Goal: Download file/media

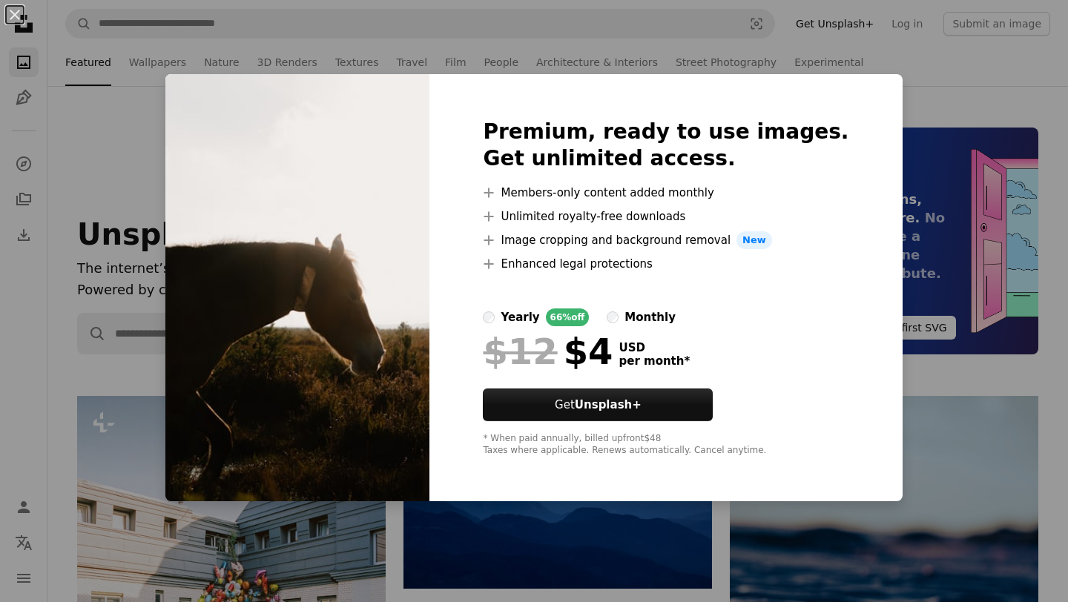
scroll to position [18736, 0]
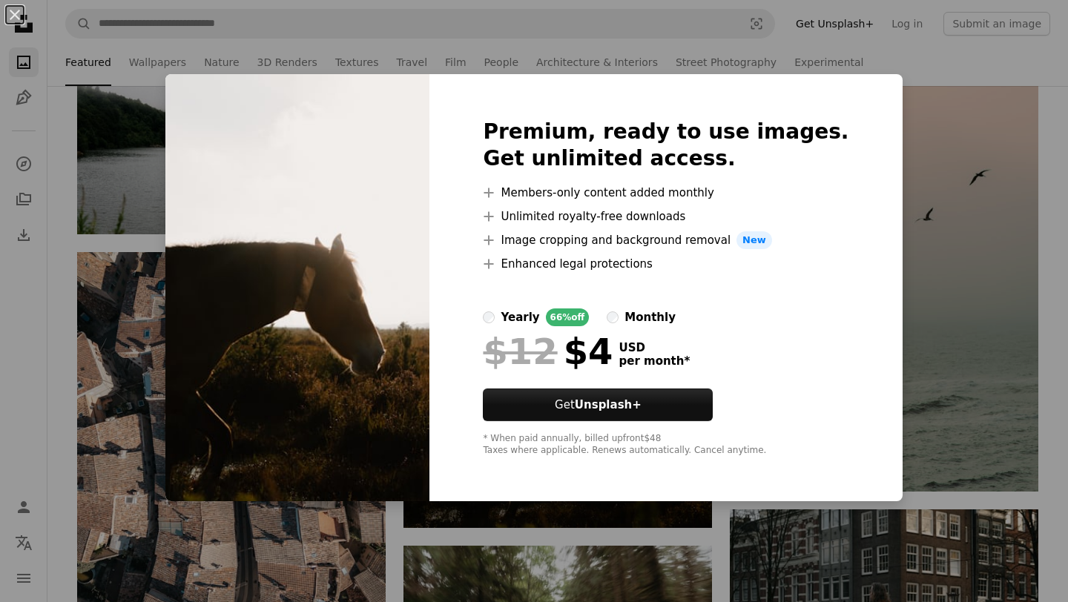
click at [893, 383] on div "An X shape Premium, ready to use images. Get unlimited access. A plus sign Memb…" at bounding box center [534, 301] width 1068 height 602
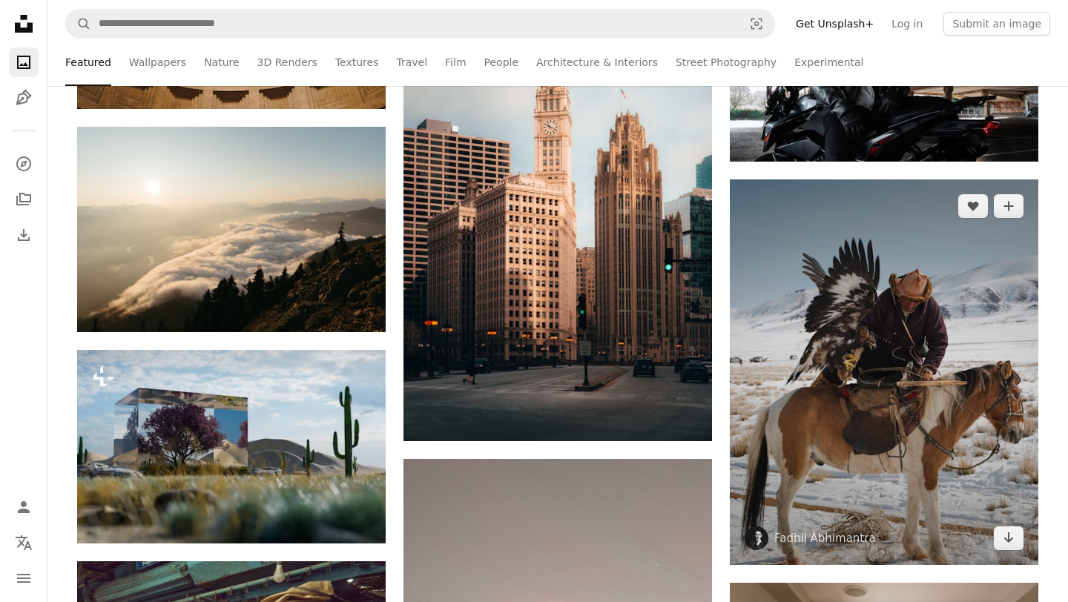
scroll to position [19529, 0]
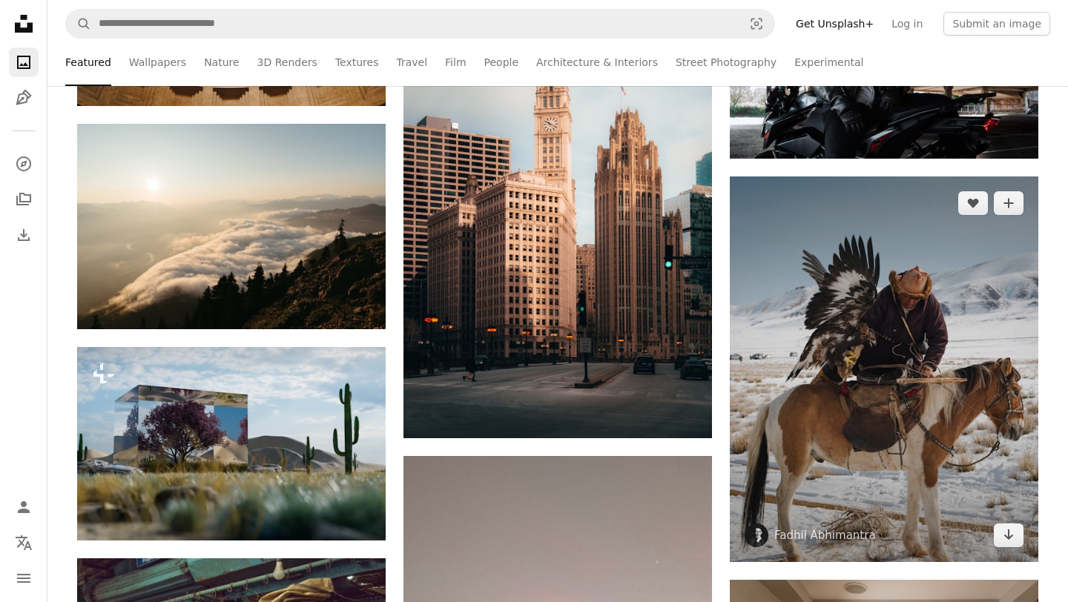
click at [853, 442] on img at bounding box center [883, 368] width 308 height 385
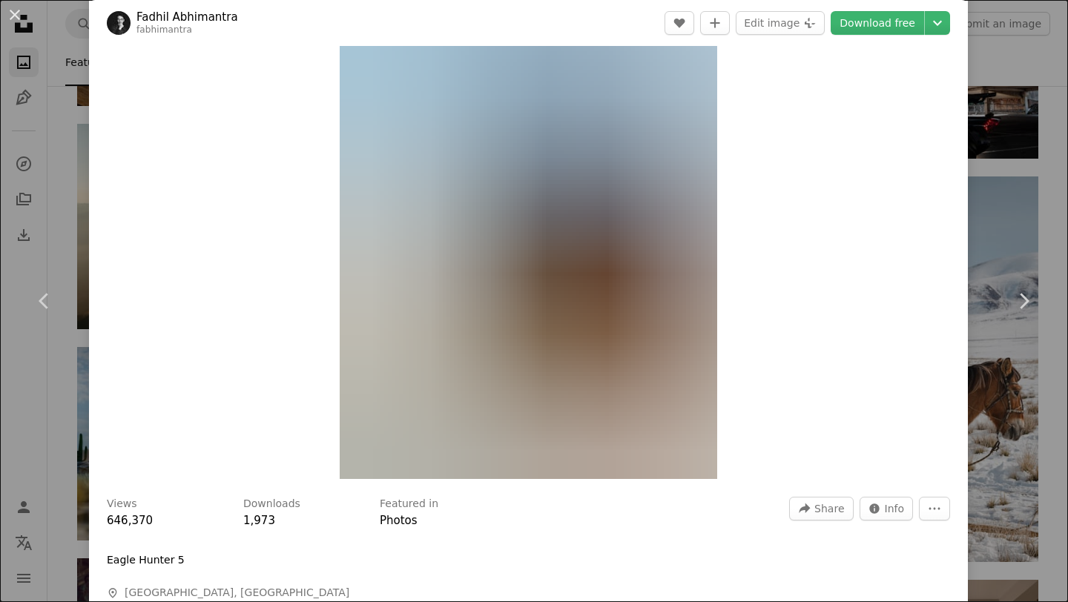
scroll to position [66, 0]
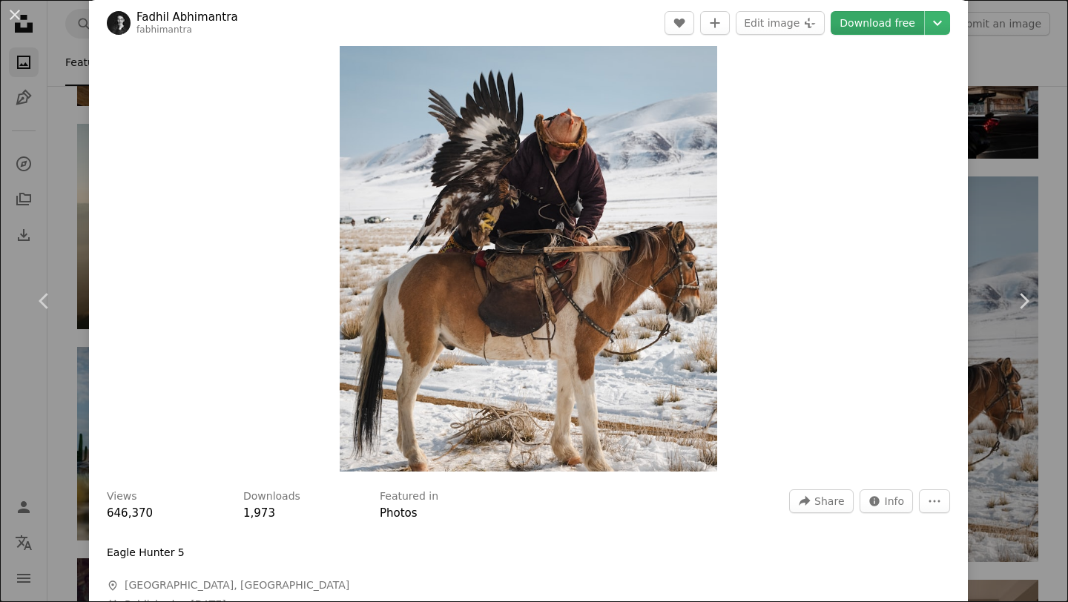
click at [902, 24] on link "Download free" at bounding box center [876, 23] width 93 height 24
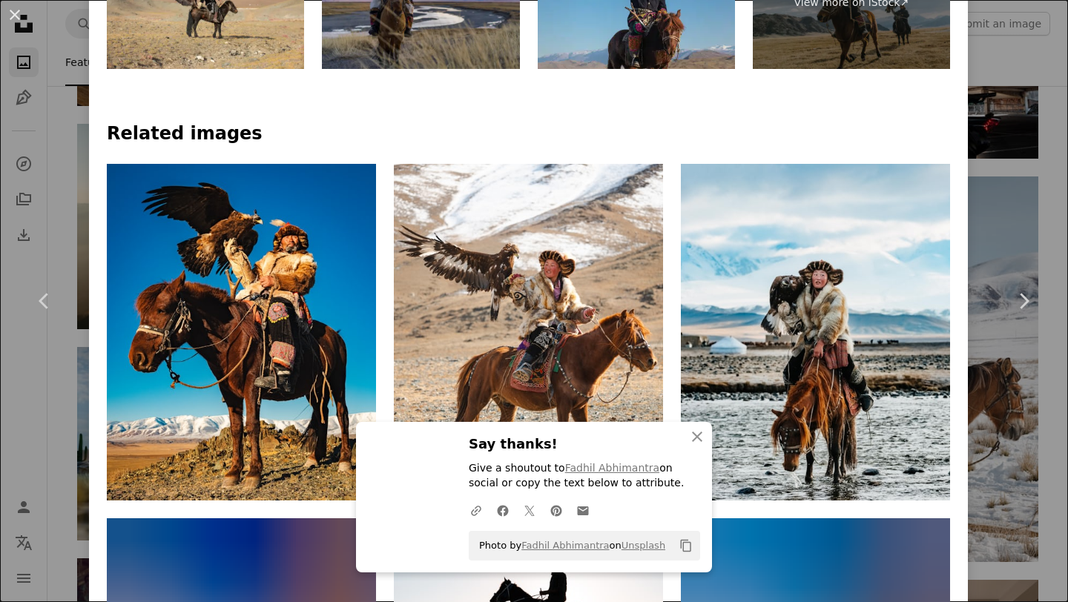
scroll to position [1073, 0]
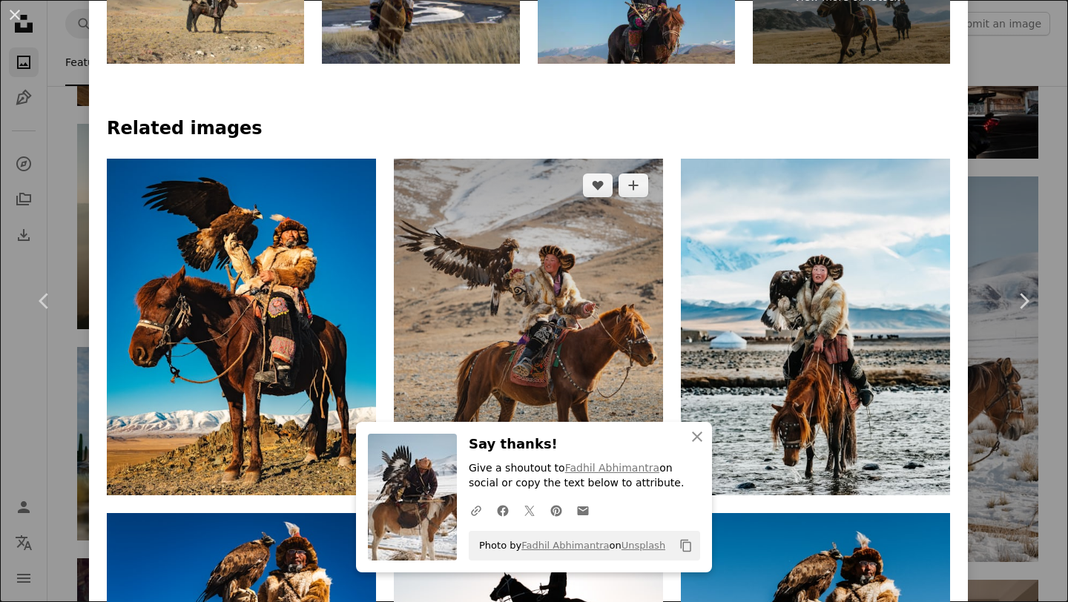
click at [530, 268] on img at bounding box center [528, 327] width 269 height 337
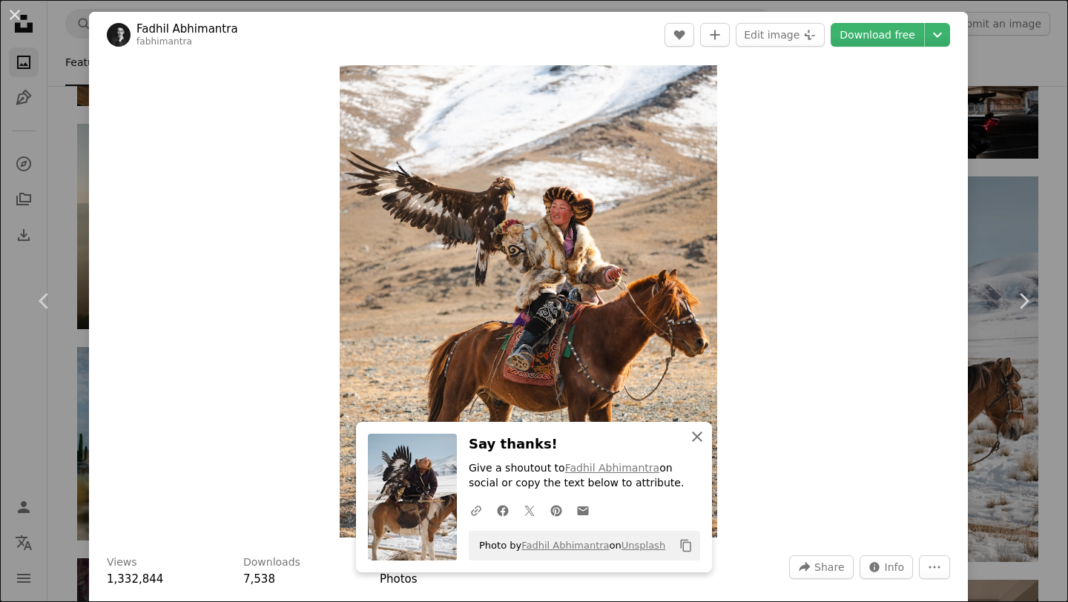
click at [693, 436] on icon "An X shape" at bounding box center [697, 437] width 18 height 18
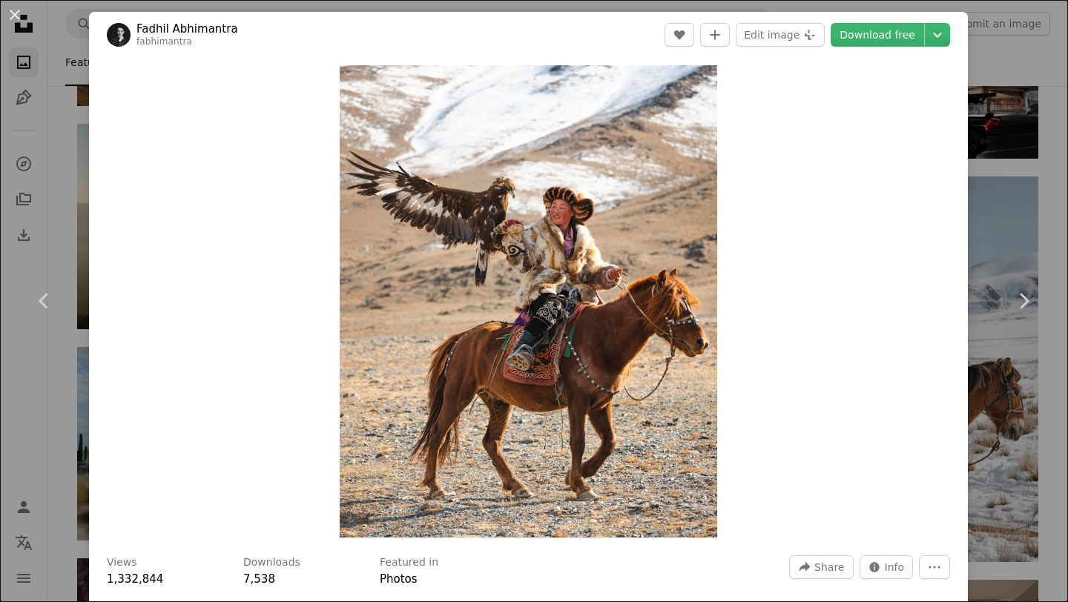
click at [767, 87] on div "Zoom in" at bounding box center [528, 301] width 878 height 487
click at [1014, 252] on link "Chevron right" at bounding box center [1023, 301] width 89 height 142
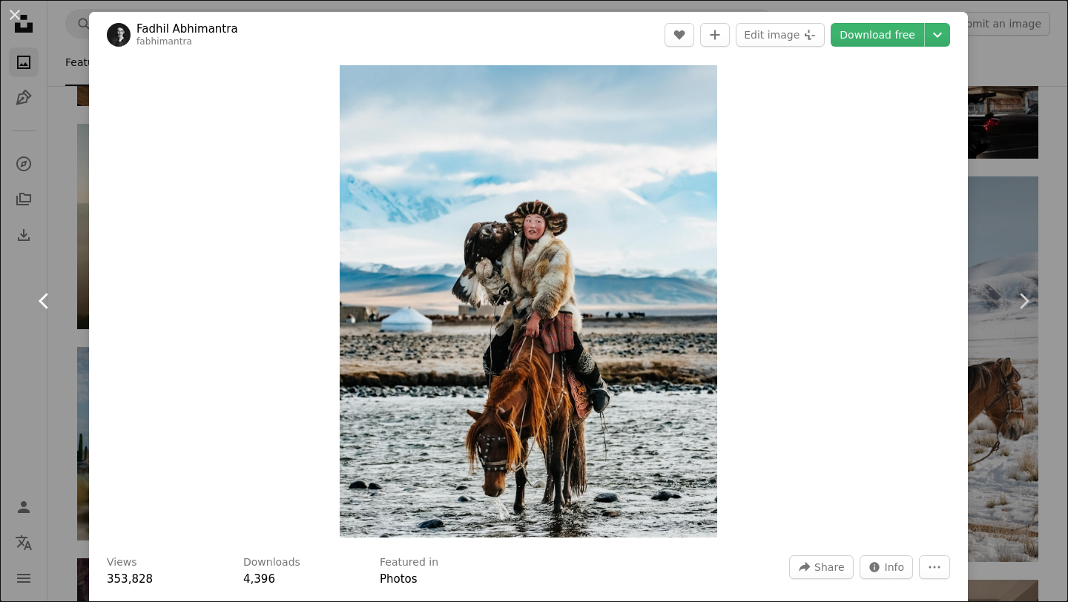
click at [37, 290] on icon "Chevron left" at bounding box center [45, 301] width 24 height 24
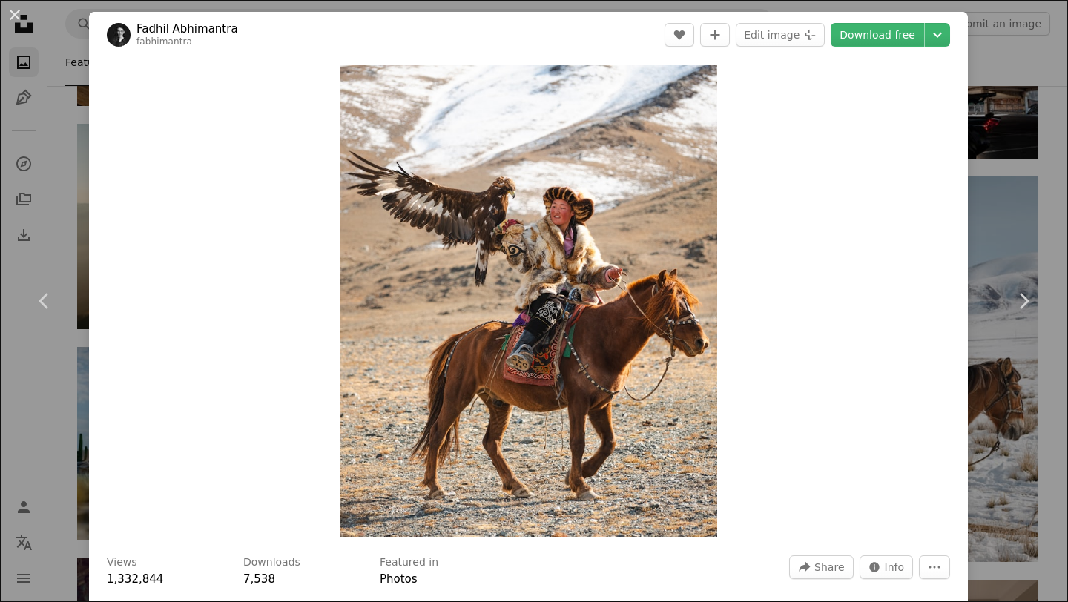
click at [743, 128] on div "Zoom in" at bounding box center [528, 301] width 878 height 487
click at [878, 27] on link "Download free" at bounding box center [876, 35] width 93 height 24
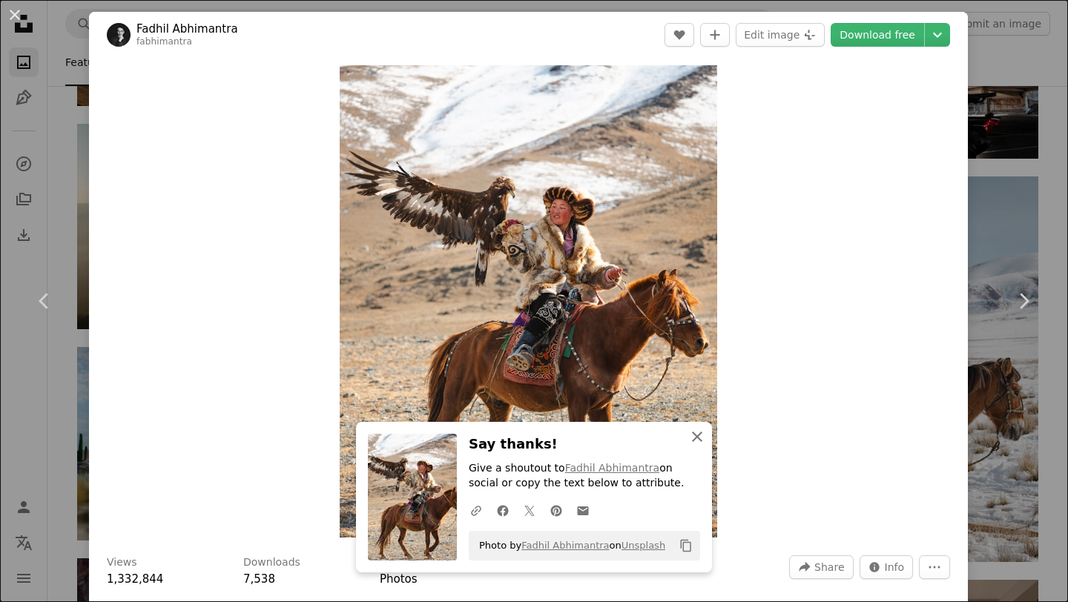
click at [698, 432] on icon "An X shape" at bounding box center [697, 437] width 18 height 18
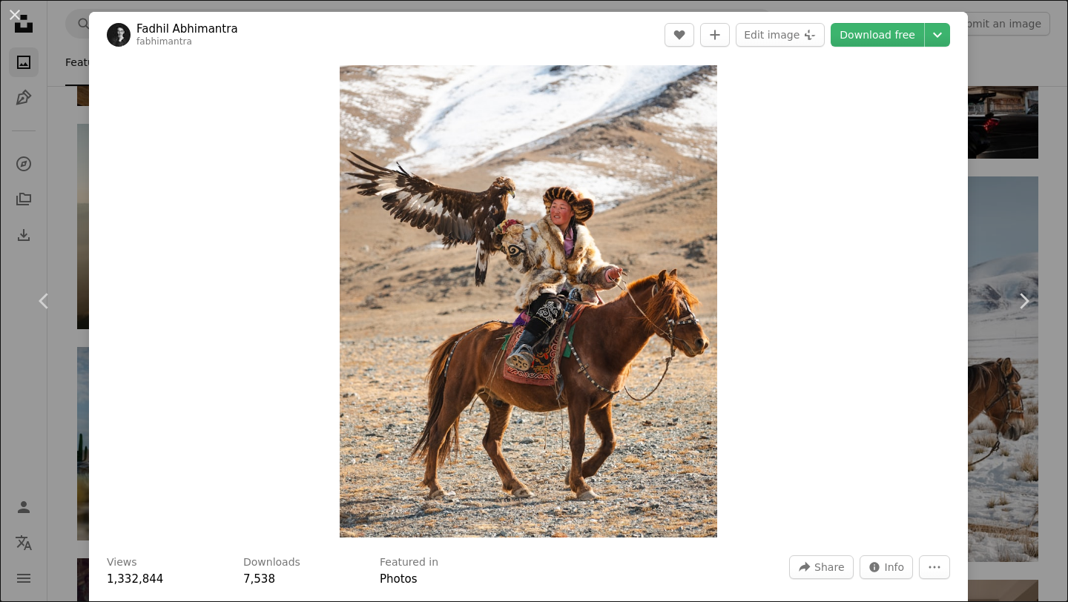
click at [59, 40] on div "An X shape Chevron left Chevron right Fadhil Abhimantra fabhimantra A heart A p…" at bounding box center [534, 301] width 1068 height 602
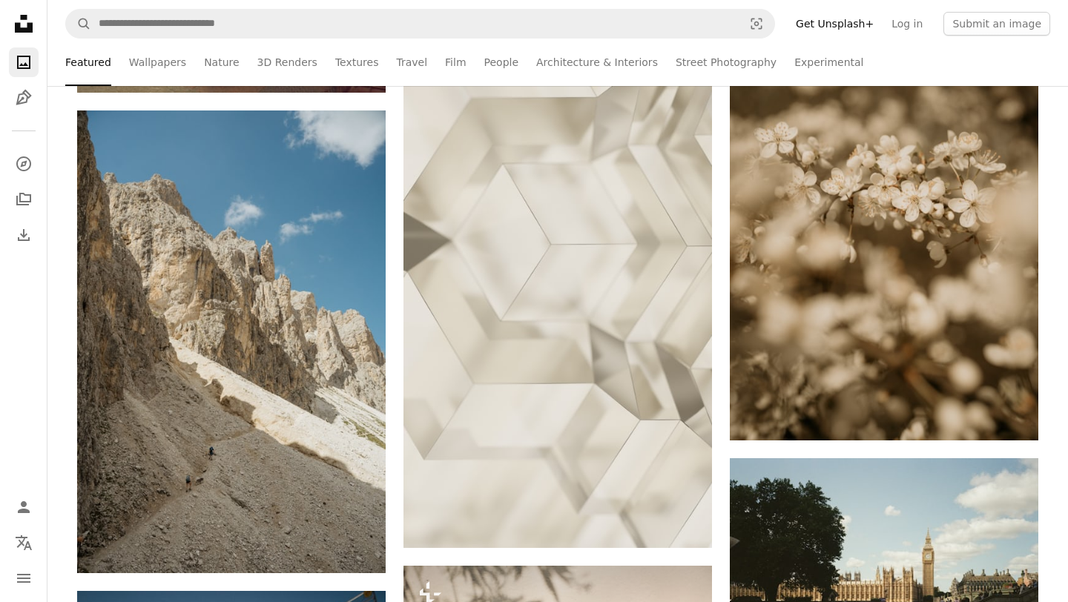
scroll to position [20382, 0]
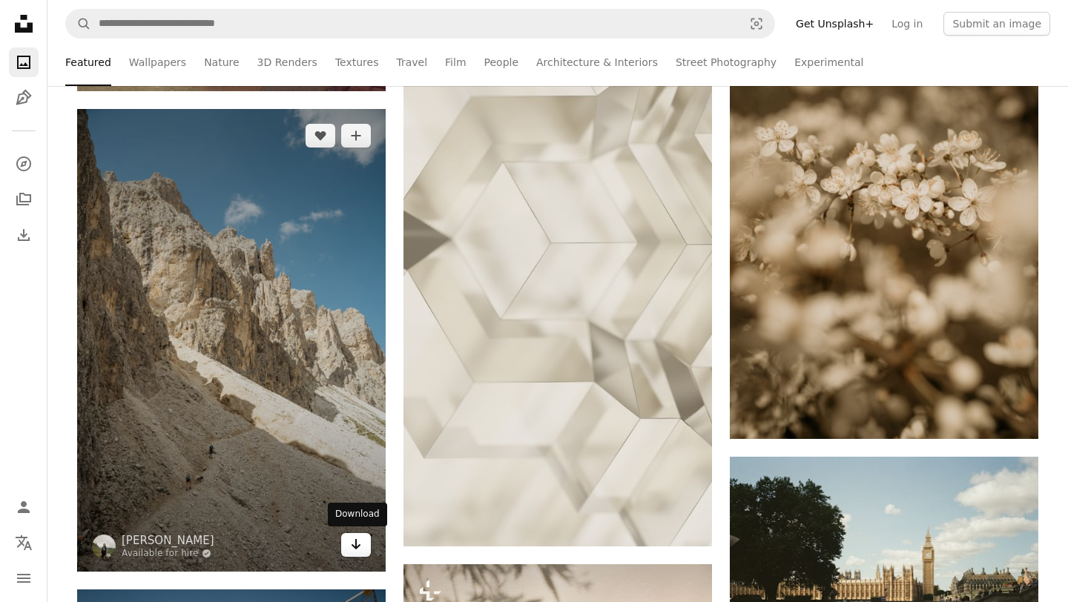
click at [355, 535] on icon "Arrow pointing down" at bounding box center [356, 544] width 12 height 18
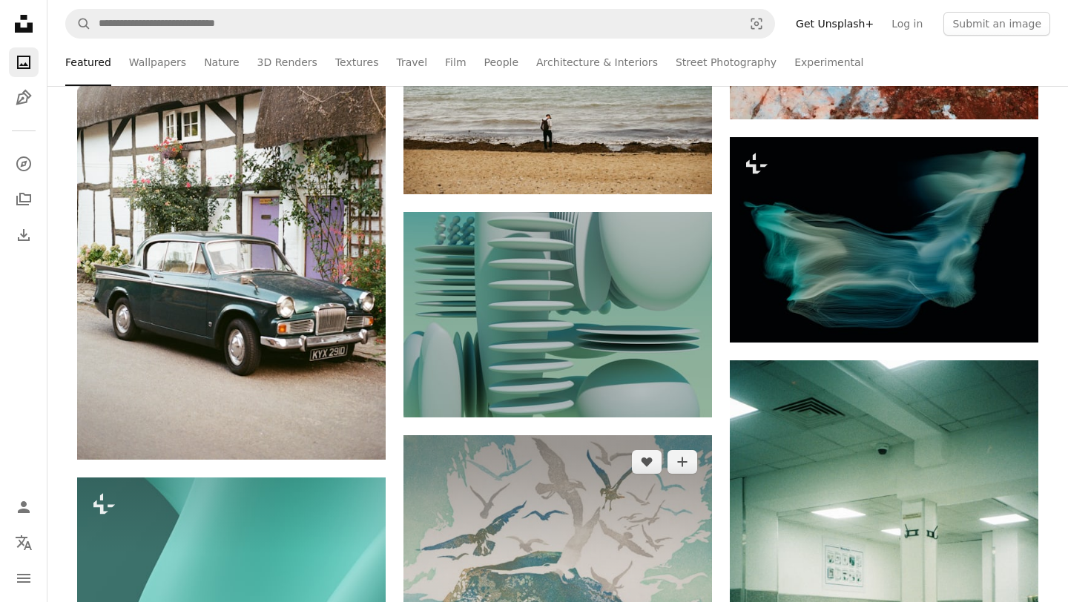
scroll to position [23934, 0]
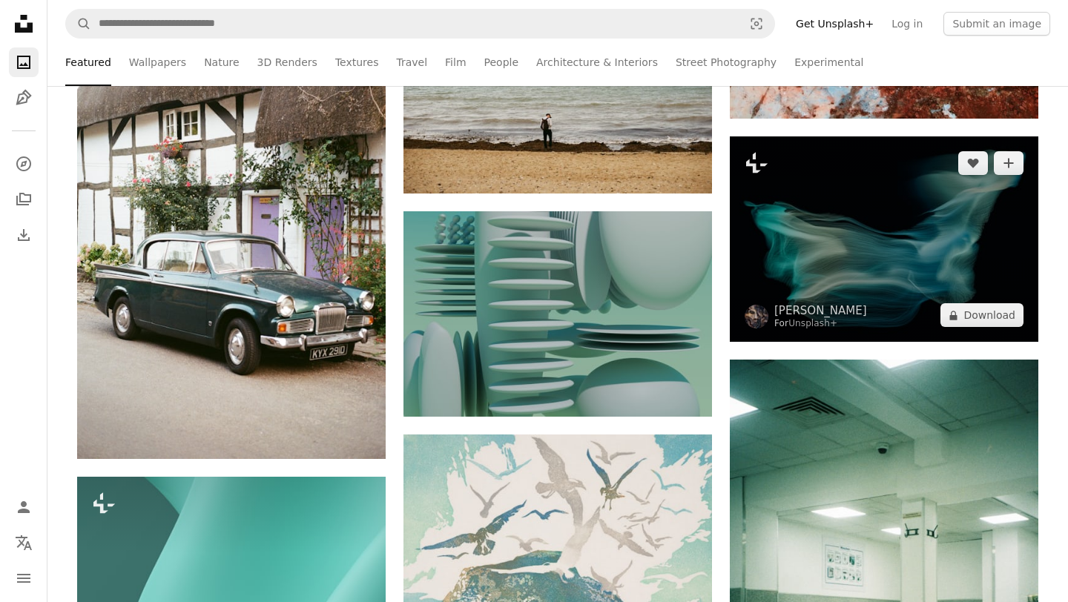
click at [792, 265] on img at bounding box center [883, 238] width 308 height 205
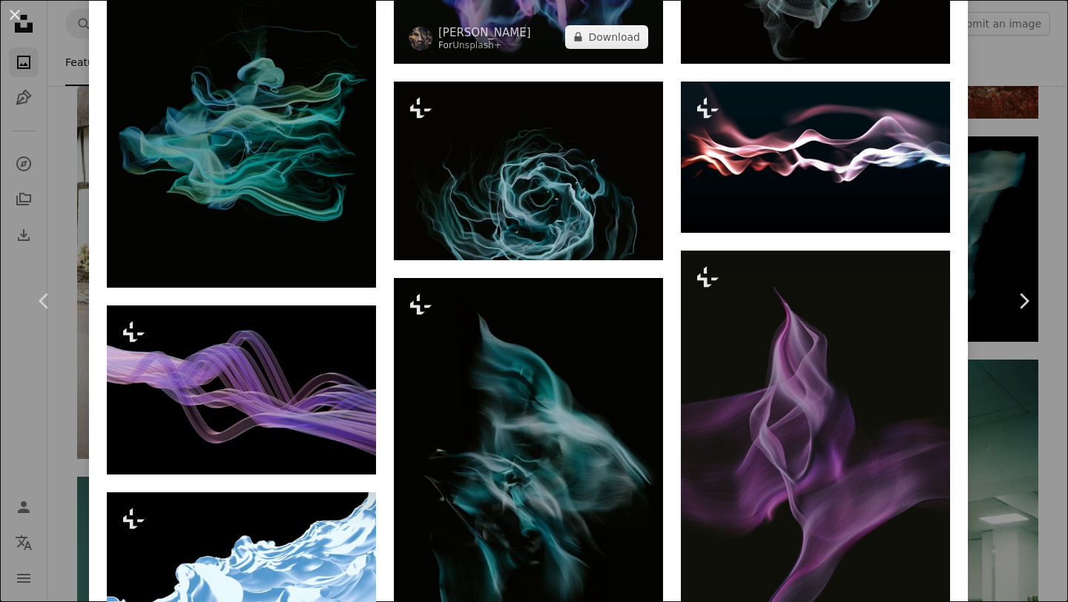
scroll to position [1267, 0]
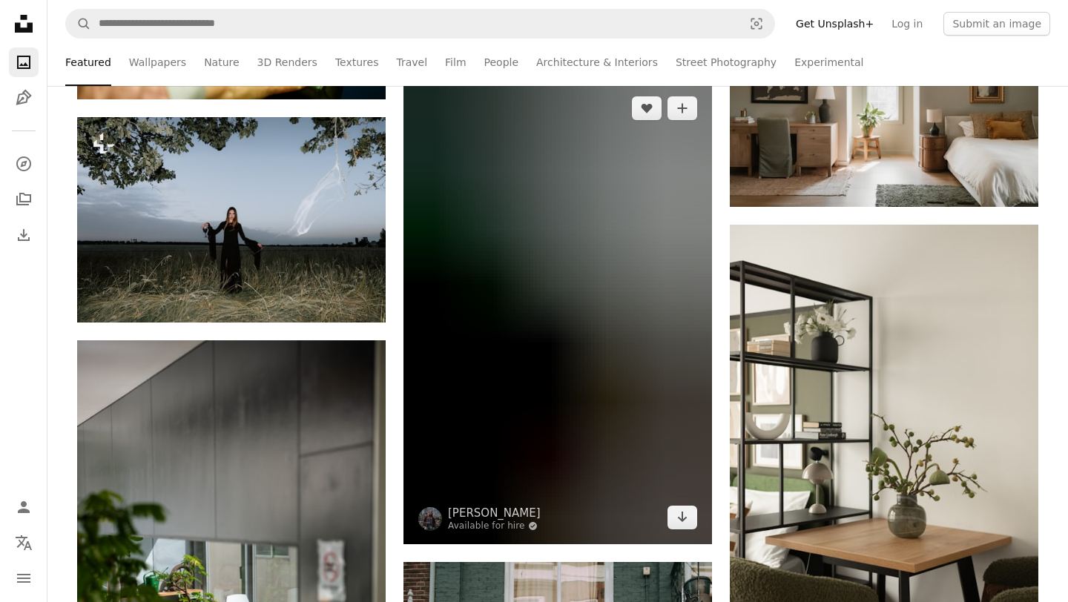
scroll to position [30580, 0]
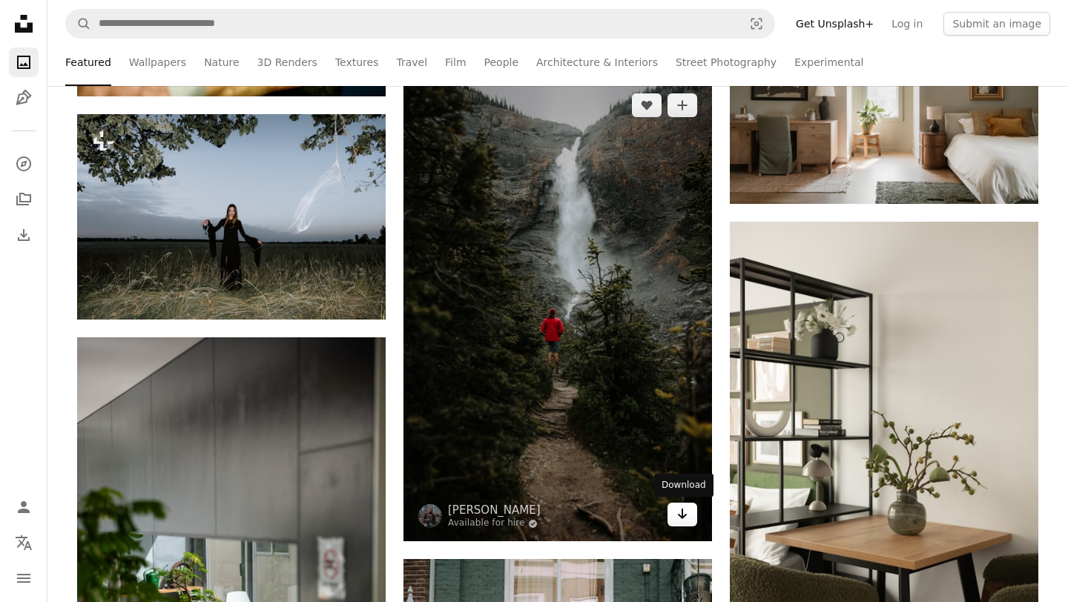
click at [675, 508] on link "Arrow pointing down" at bounding box center [682, 515] width 30 height 24
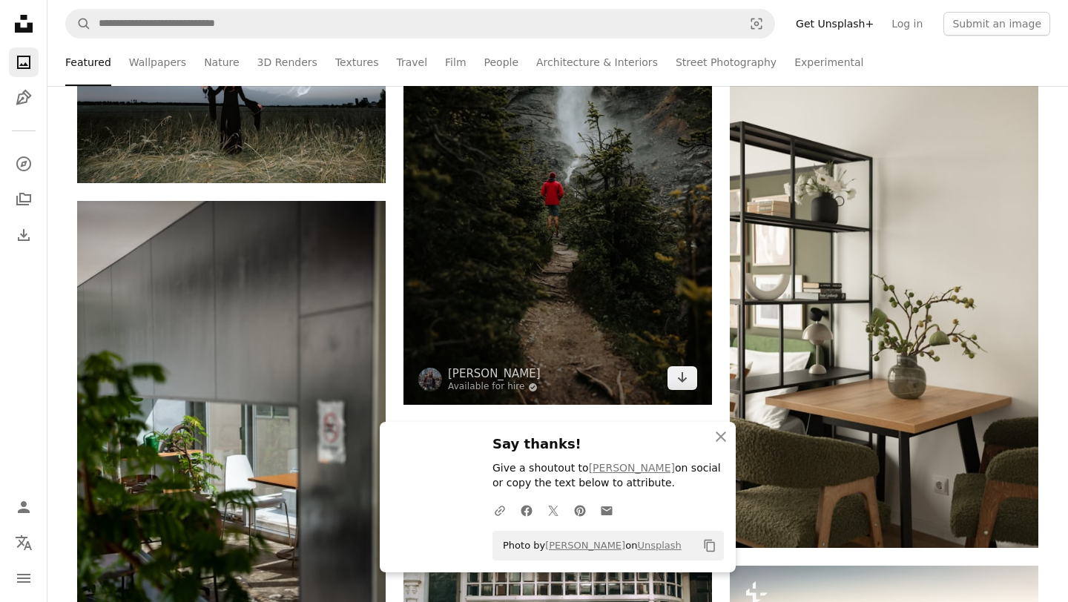
scroll to position [30721, 0]
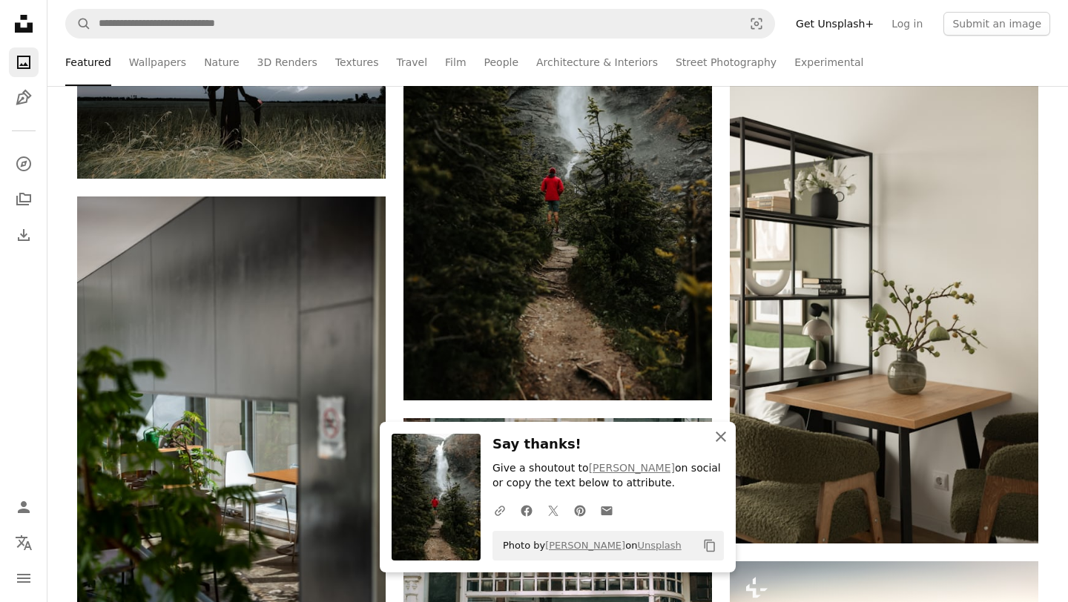
click at [720, 434] on icon "An X shape" at bounding box center [721, 437] width 18 height 18
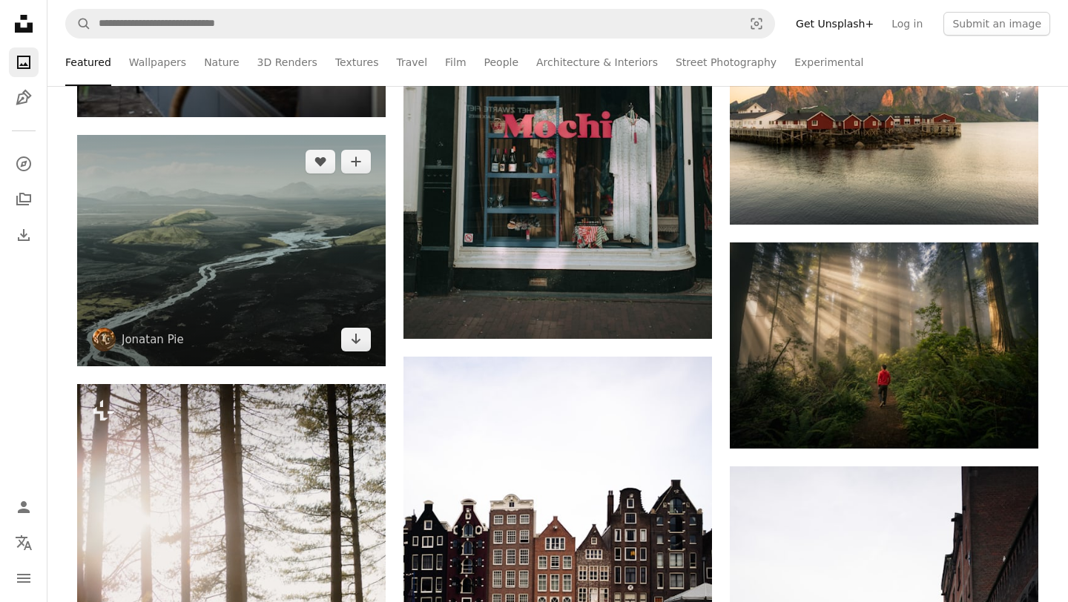
scroll to position [31261, 0]
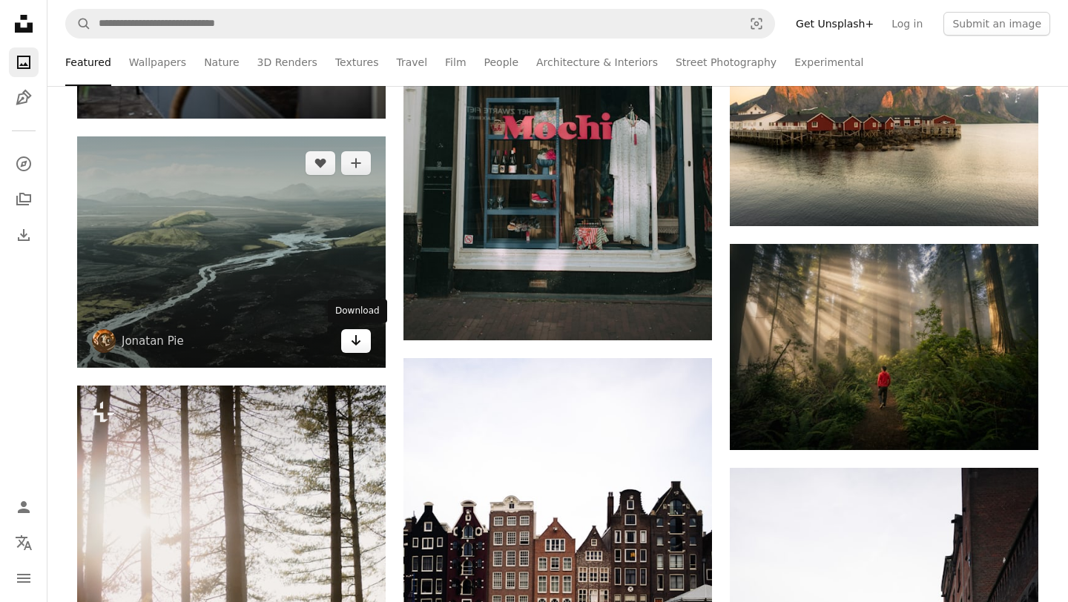
click at [360, 338] on icon "Arrow pointing down" at bounding box center [356, 340] width 12 height 18
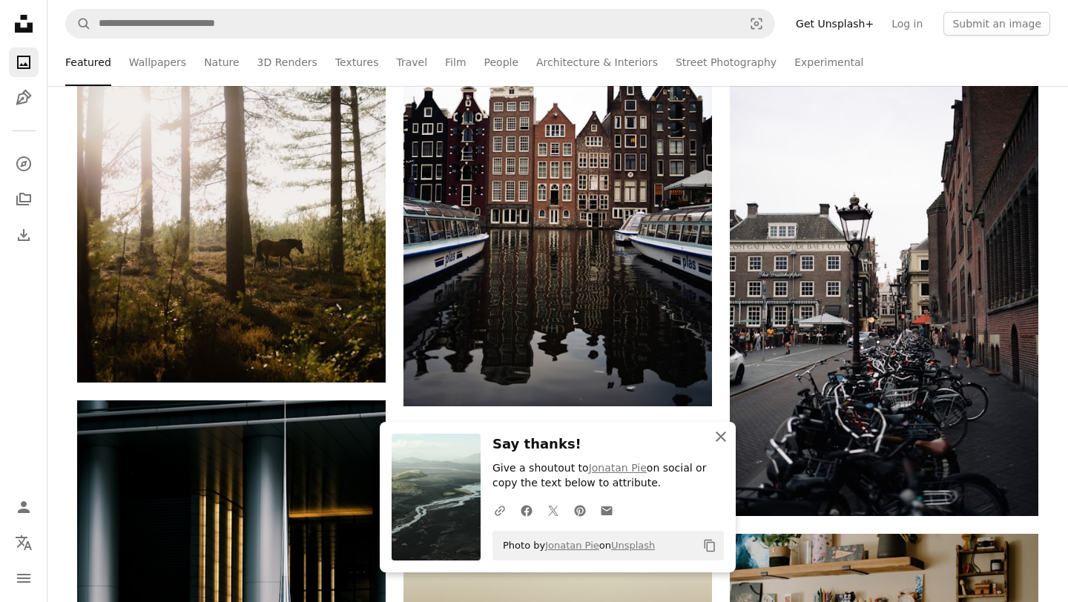
scroll to position [31678, 0]
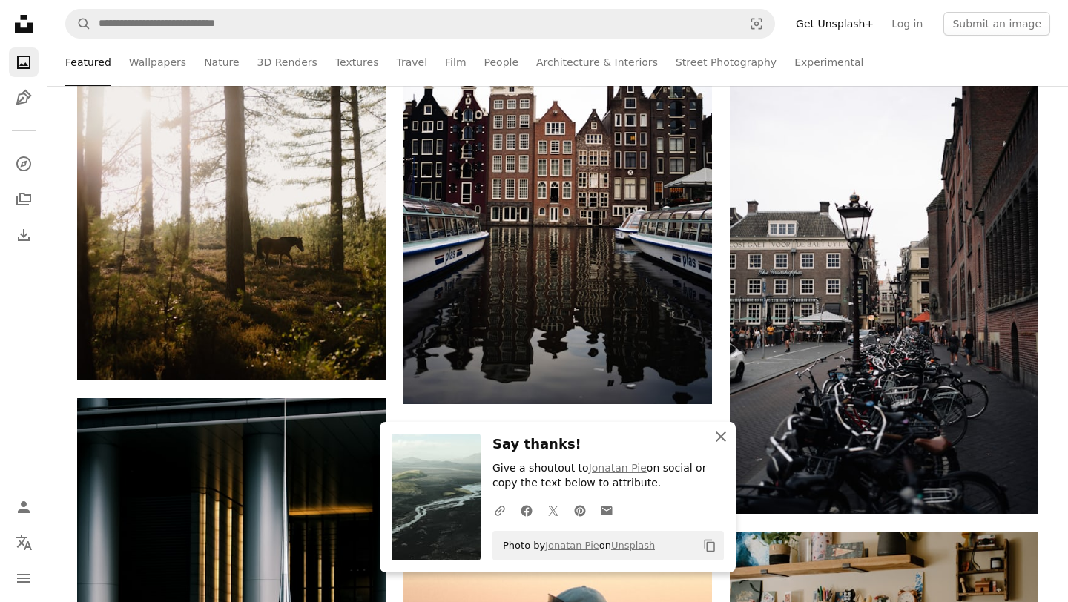
click at [720, 436] on icon "button" at bounding box center [720, 436] width 10 height 10
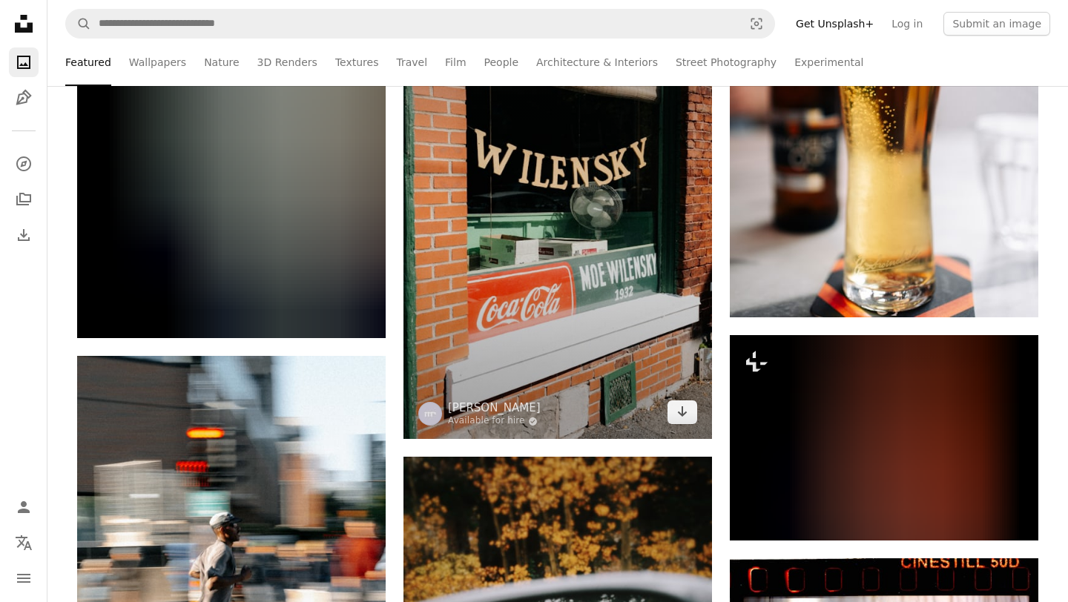
scroll to position [32630, 0]
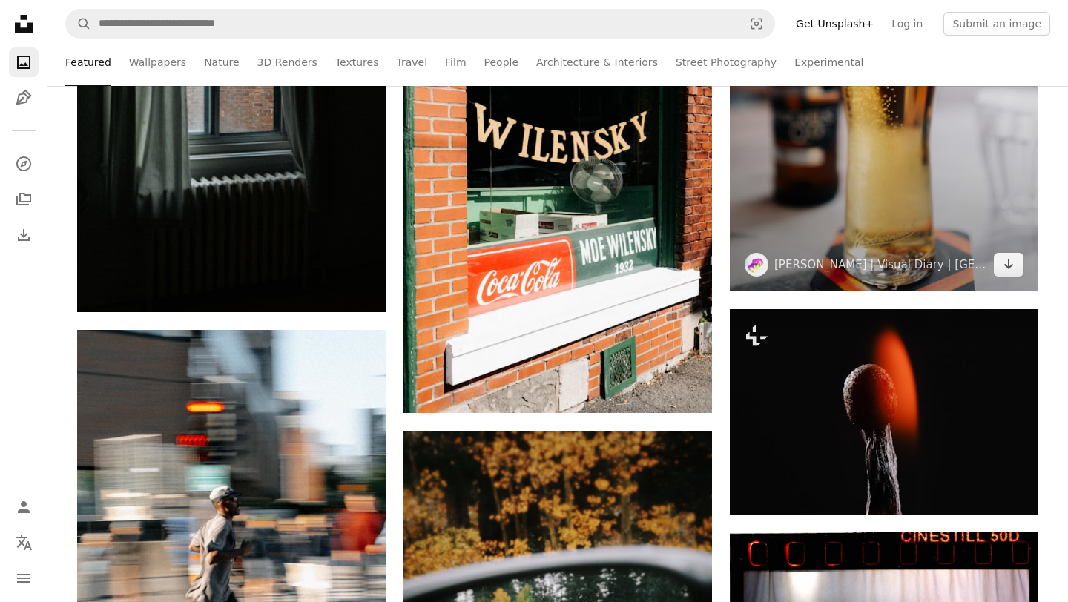
click at [749, 267] on img at bounding box center [756, 265] width 24 height 24
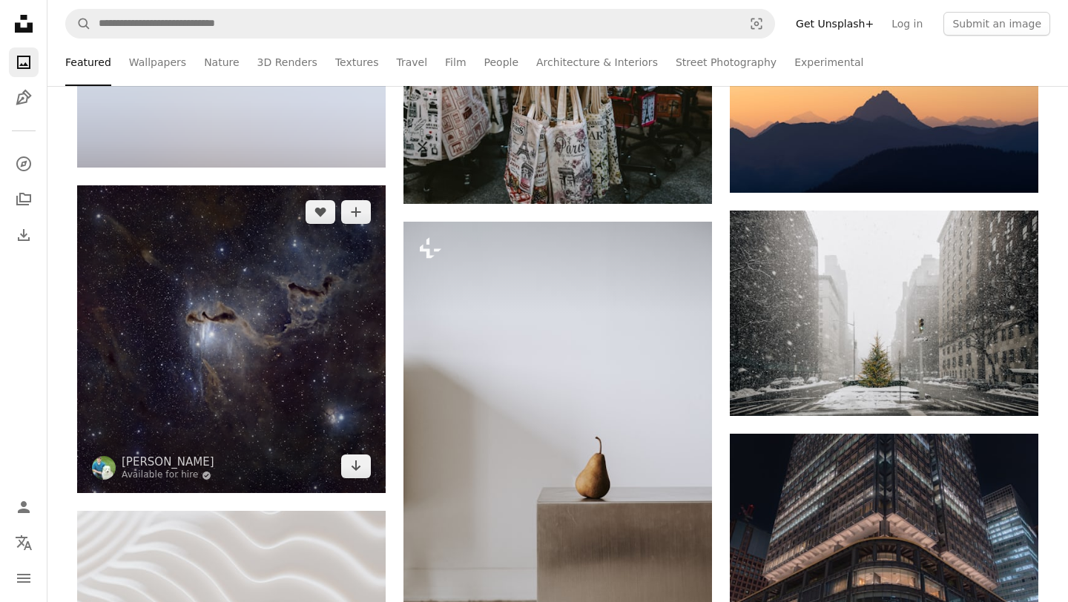
scroll to position [46033, 0]
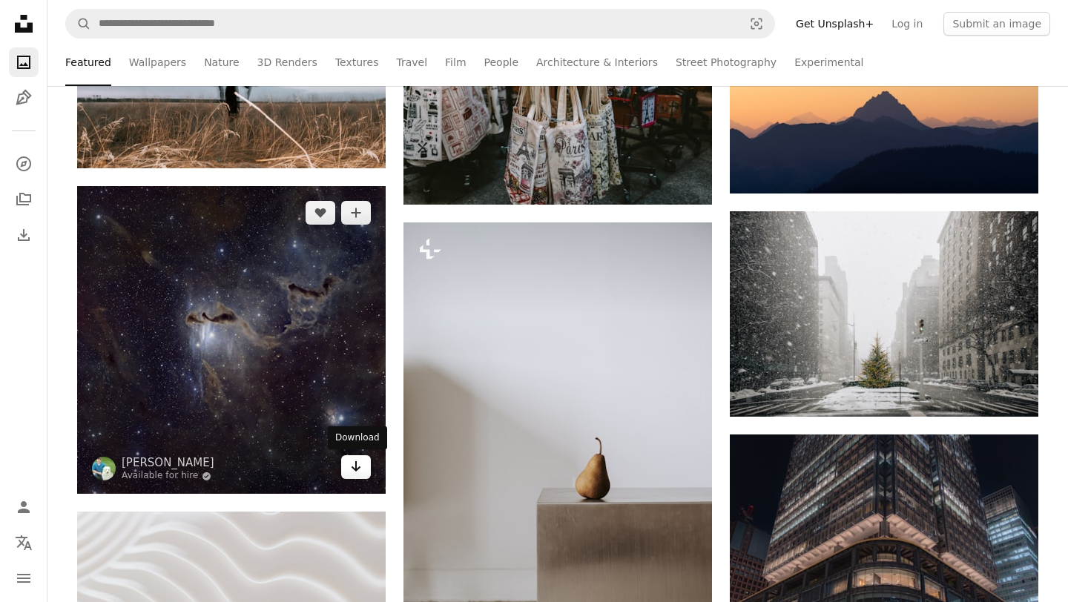
click at [352, 474] on icon "Arrow pointing down" at bounding box center [356, 466] width 12 height 18
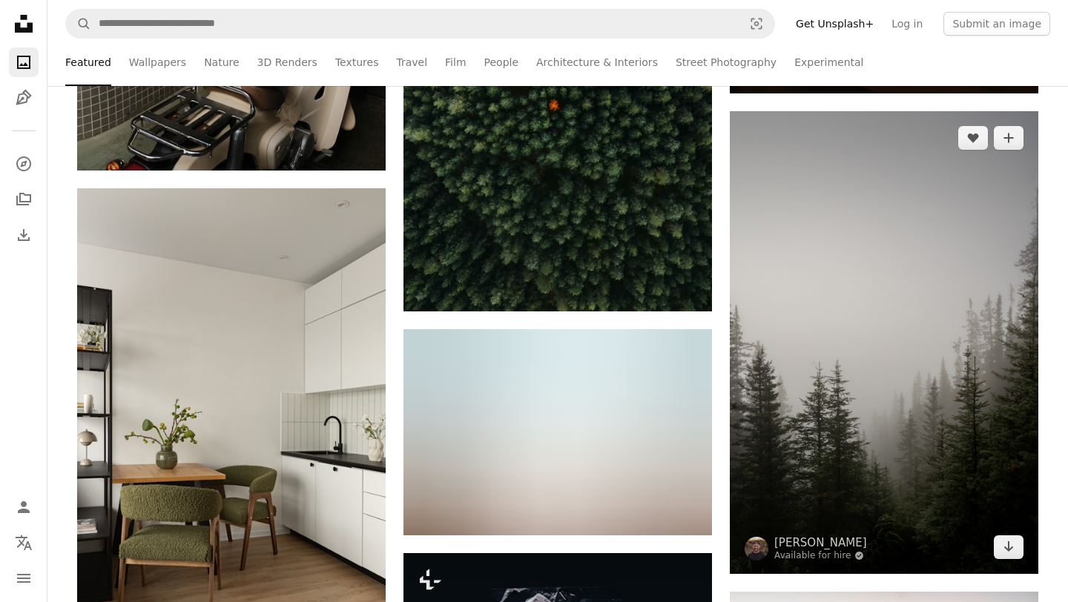
scroll to position [47057, 0]
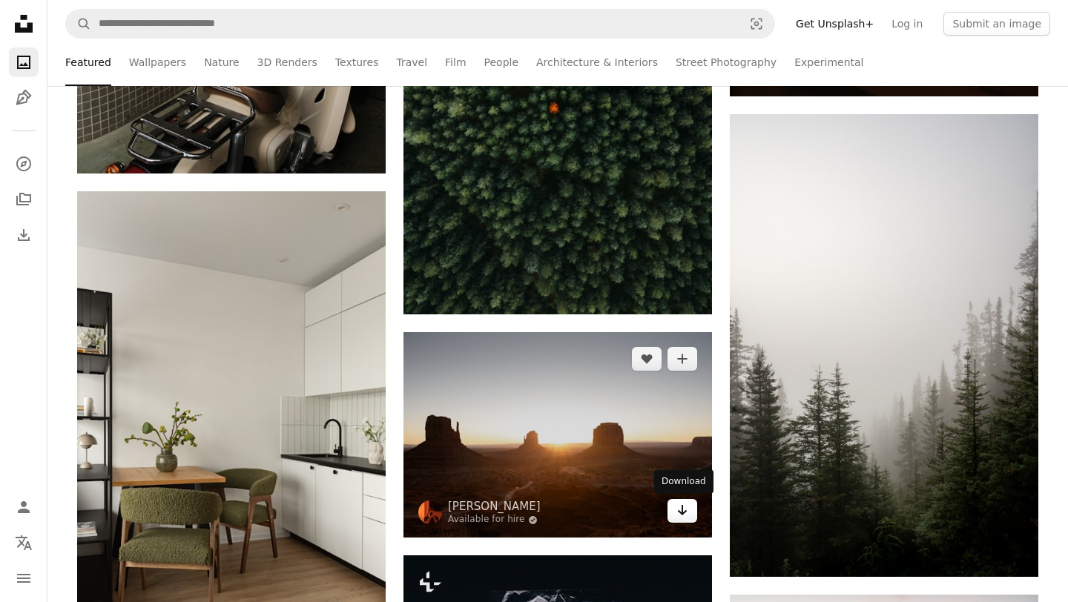
click at [675, 513] on link "Arrow pointing down" at bounding box center [682, 511] width 30 height 24
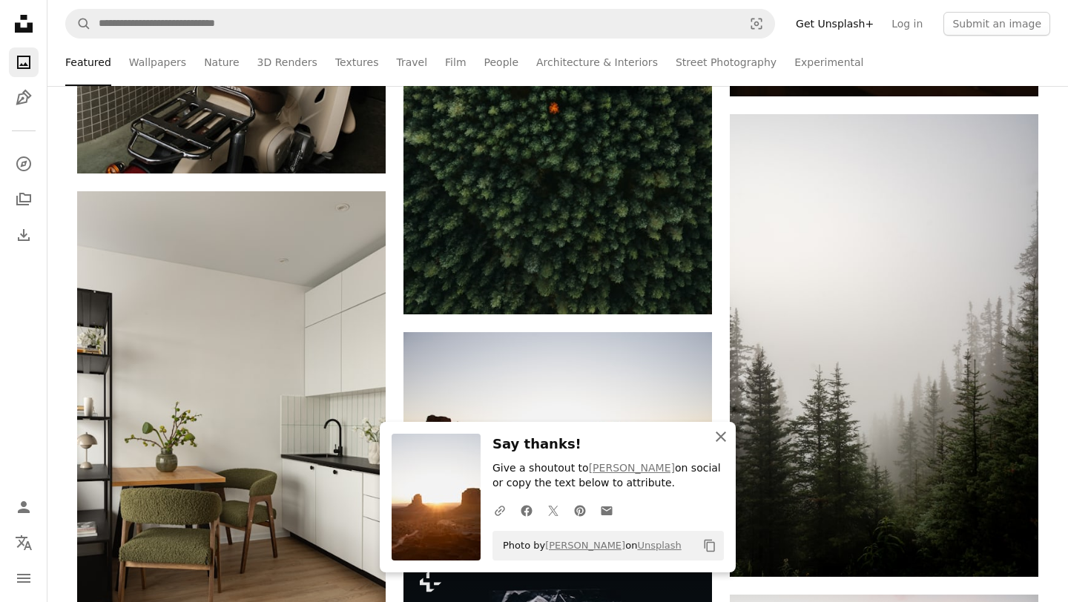
click at [721, 432] on icon "An X shape" at bounding box center [721, 437] width 18 height 18
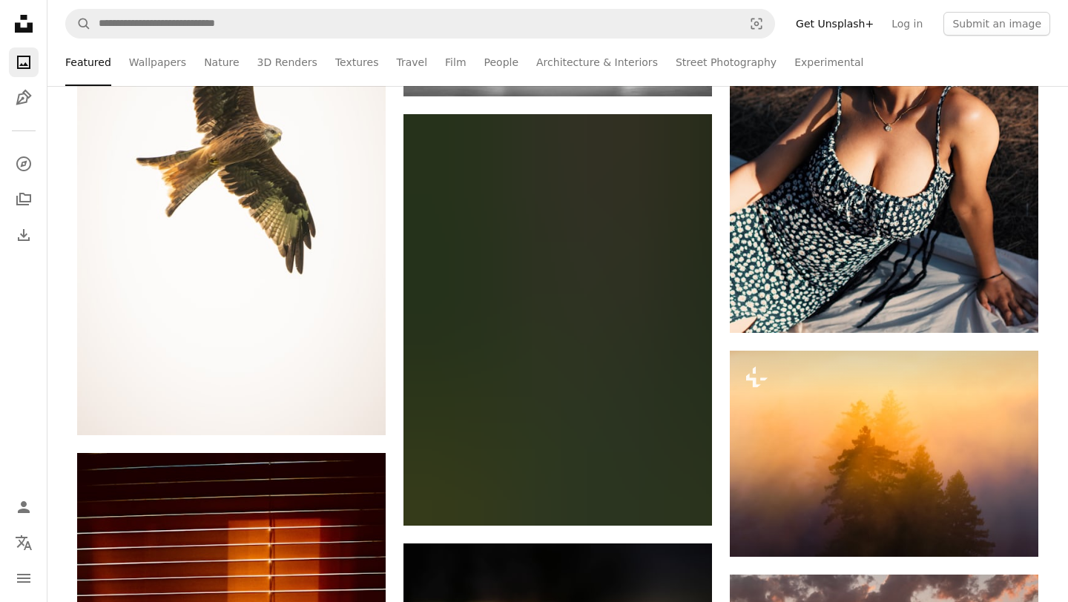
scroll to position [52633, 0]
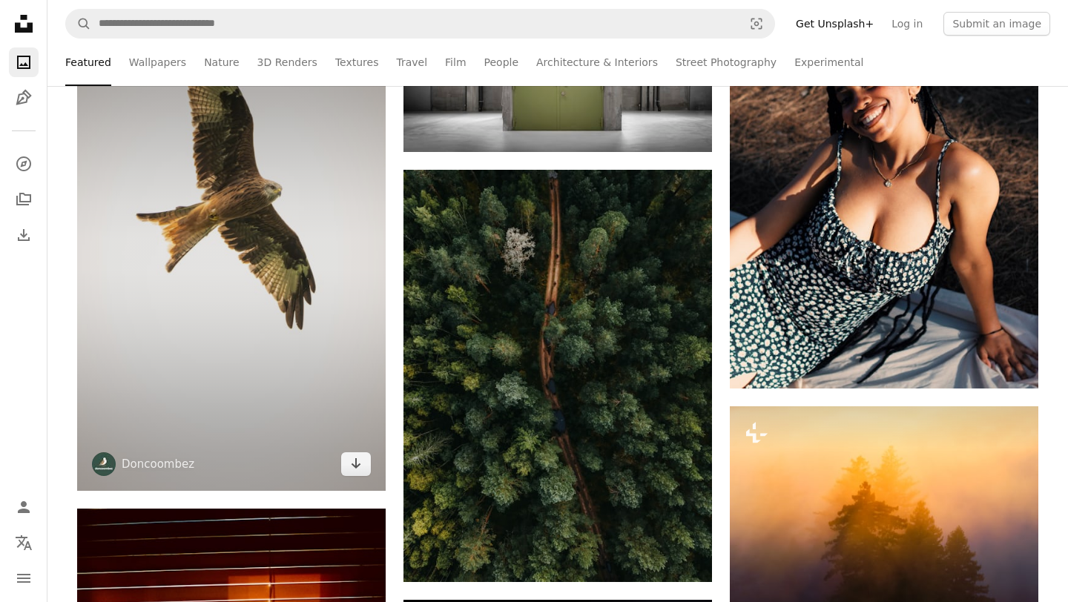
click at [274, 371] on img at bounding box center [231, 259] width 308 height 463
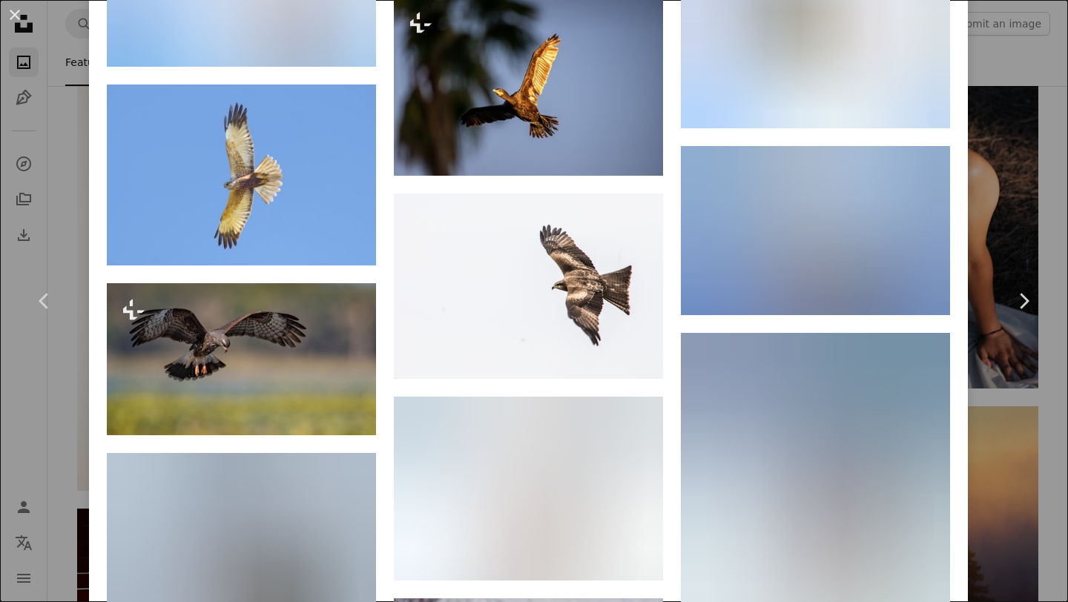
scroll to position [3611, 0]
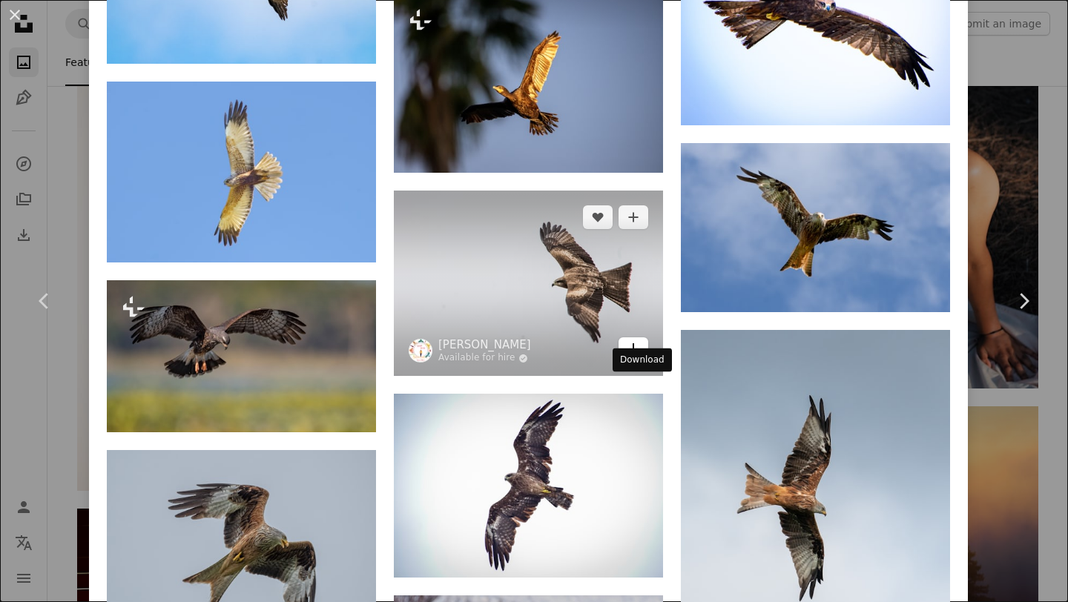
click at [638, 357] on icon "Arrow pointing down" at bounding box center [633, 349] width 12 height 18
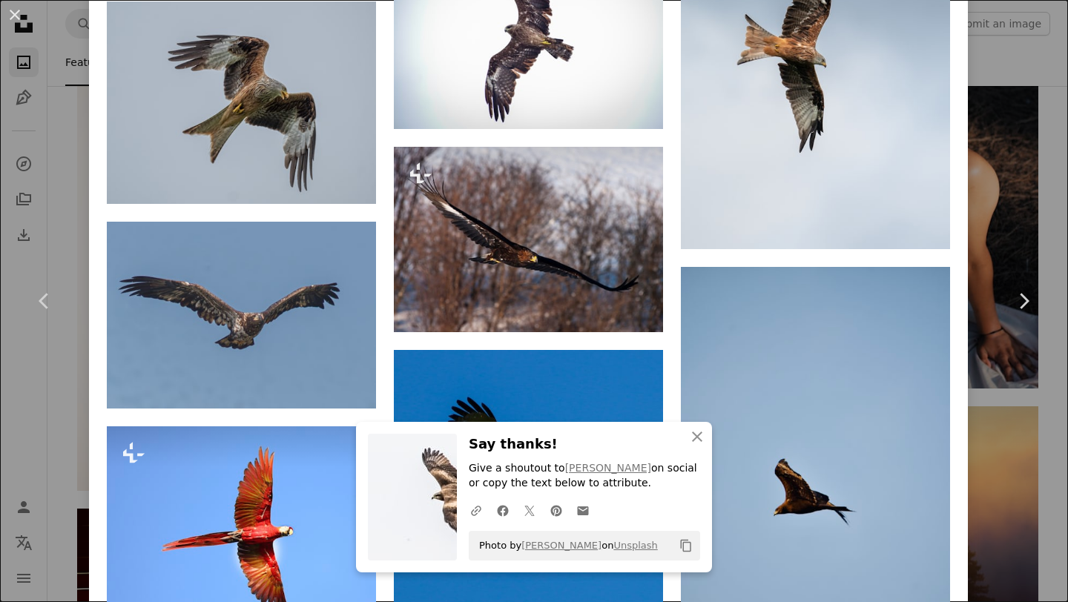
scroll to position [4063, 0]
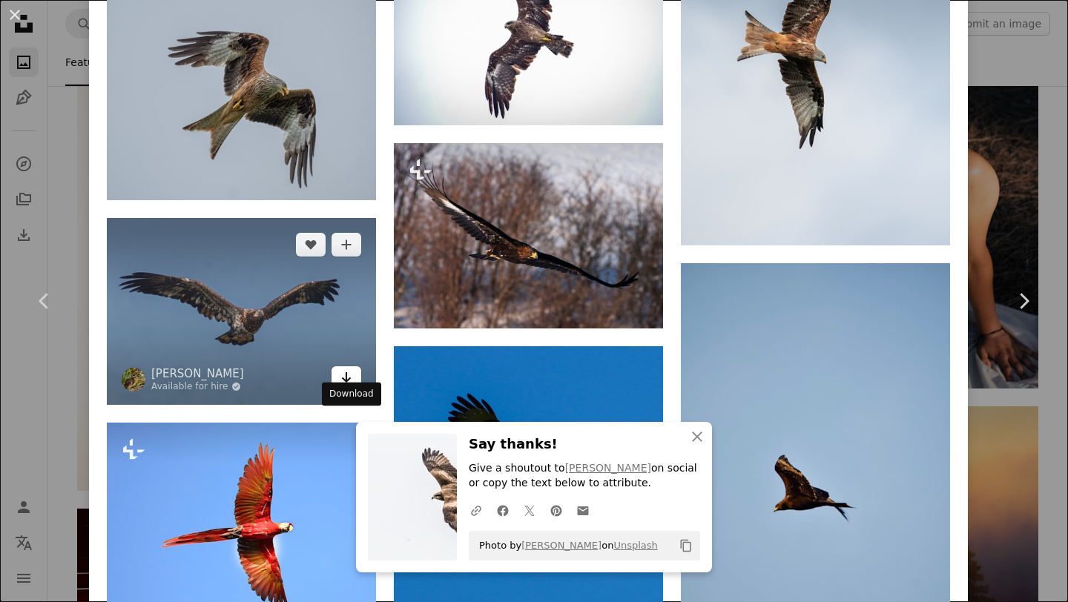
click at [348, 386] on icon "Arrow pointing down" at bounding box center [346, 377] width 12 height 18
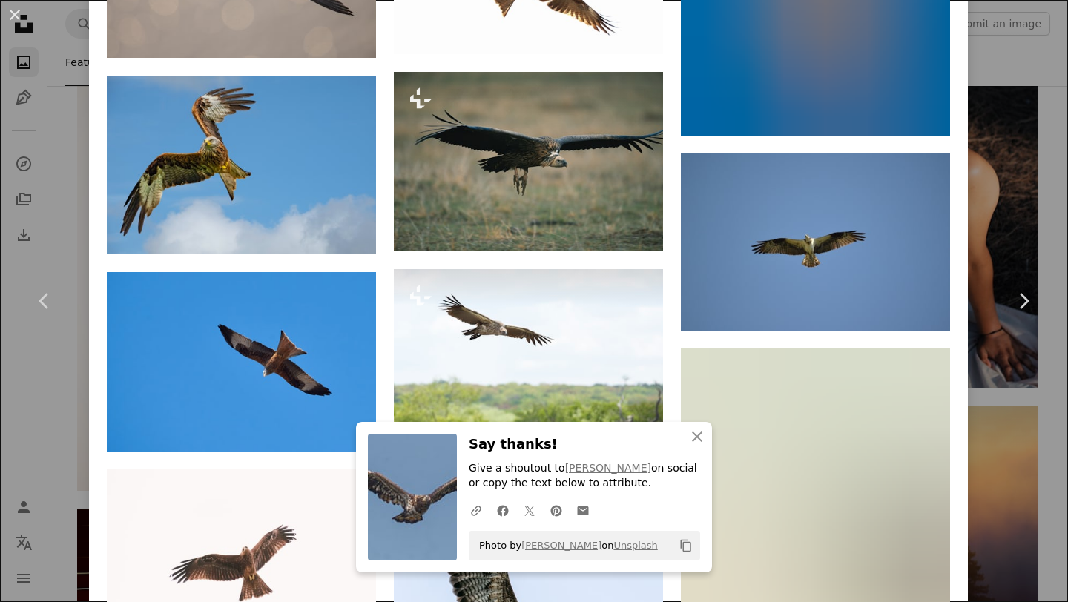
scroll to position [5852, 0]
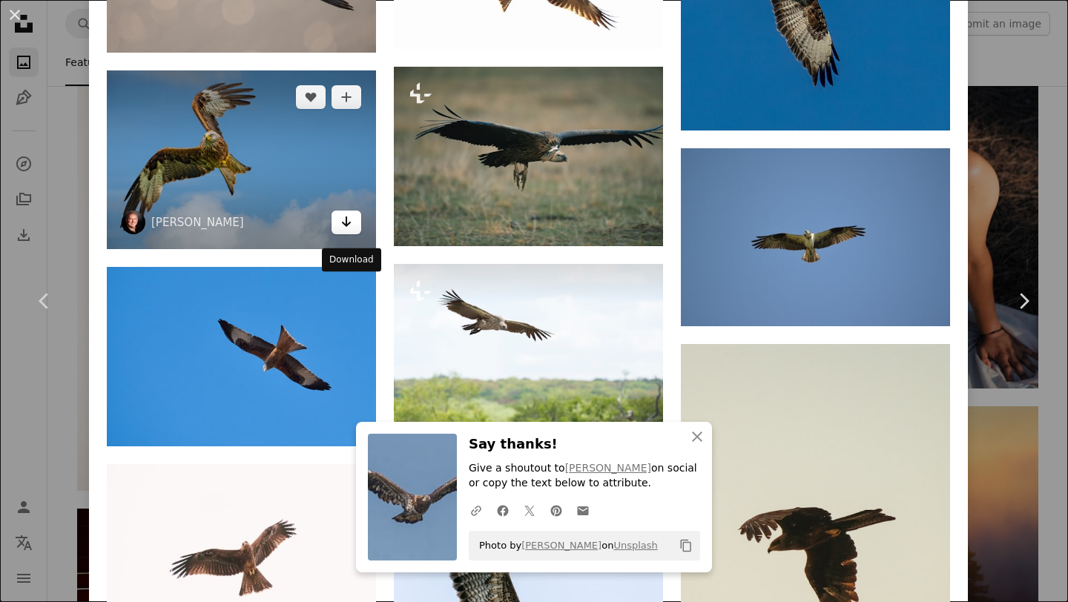
click at [352, 231] on icon "Arrow pointing down" at bounding box center [346, 222] width 12 height 18
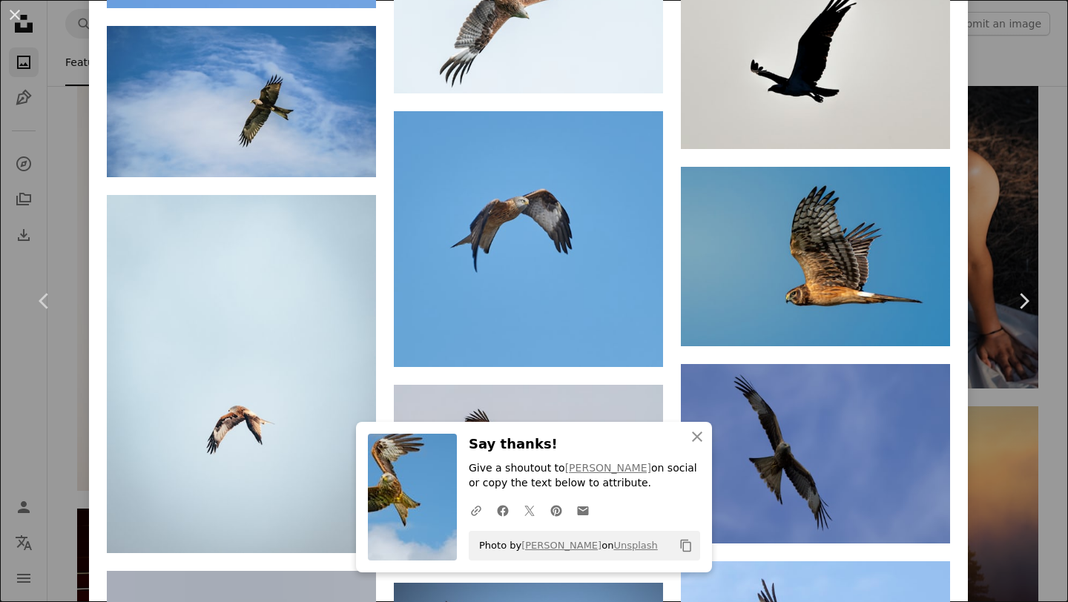
scroll to position [7978, 0]
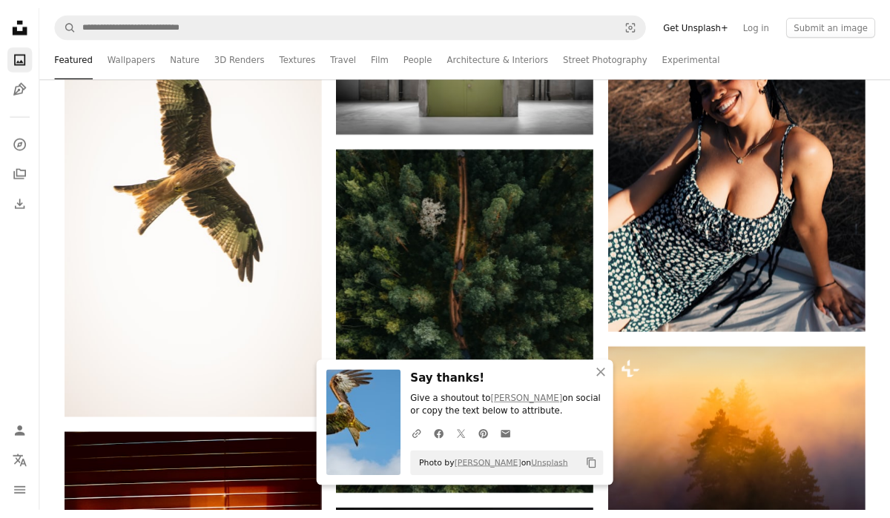
scroll to position [44386, 0]
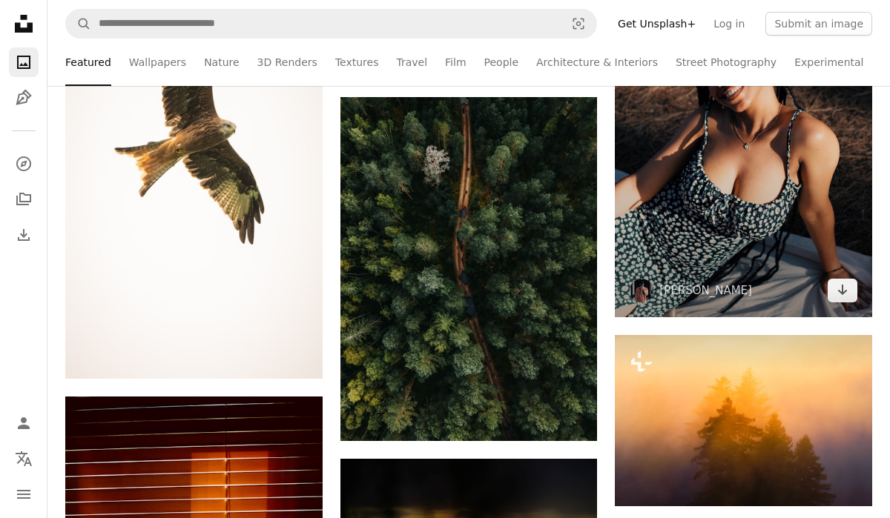
click at [781, 211] on img at bounding box center [743, 124] width 257 height 385
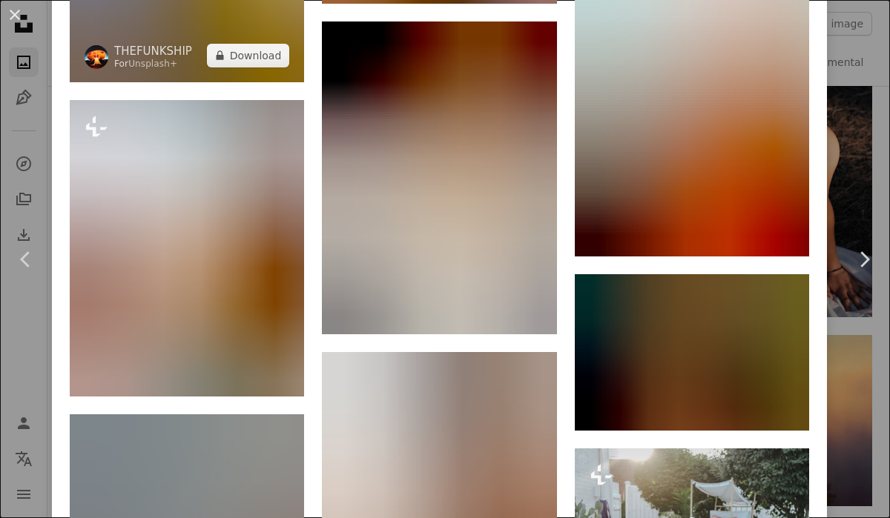
scroll to position [2120, 0]
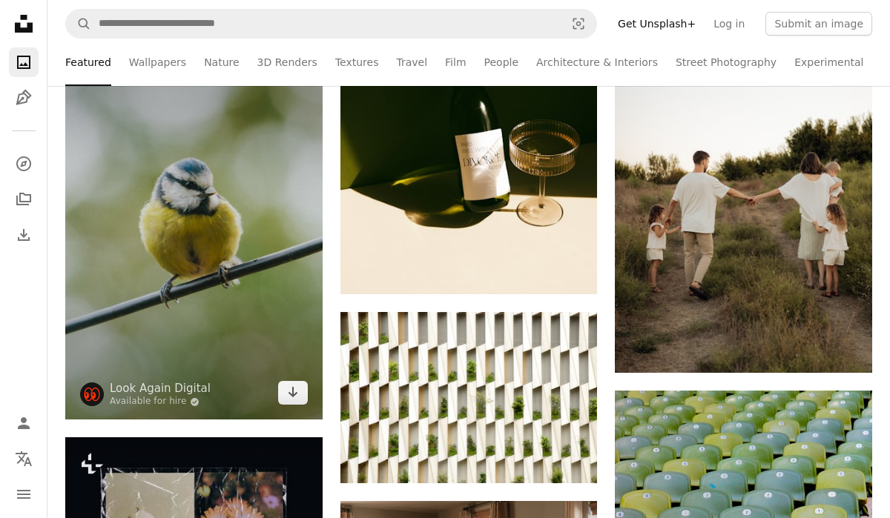
scroll to position [45917, 0]
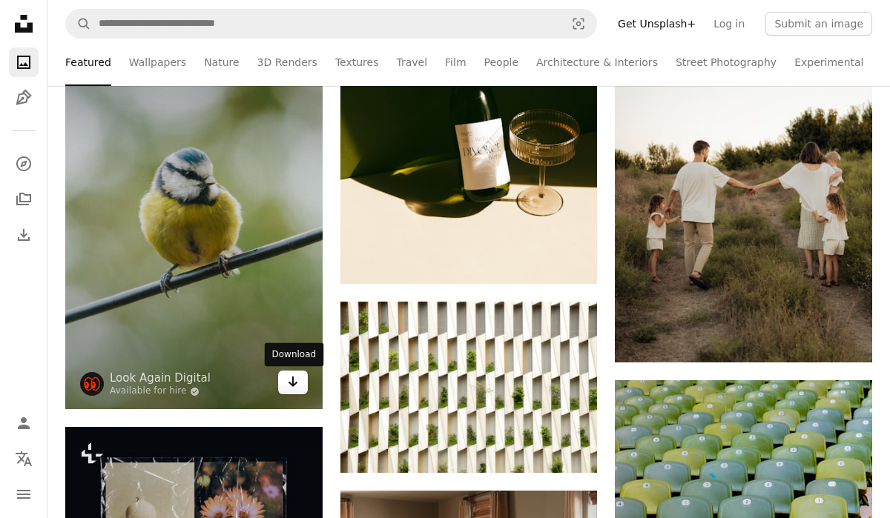
click at [297, 385] on icon "Arrow pointing down" at bounding box center [293, 382] width 12 height 18
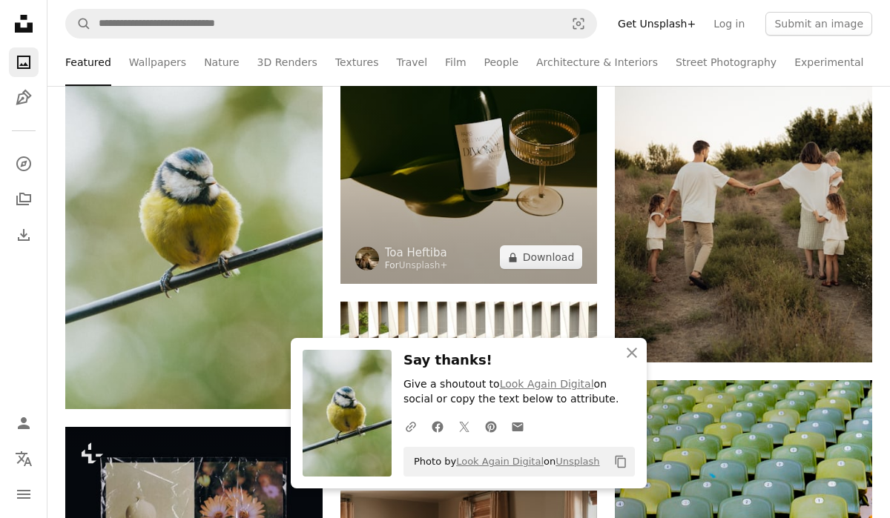
click at [373, 226] on img at bounding box center [468, 90] width 257 height 385
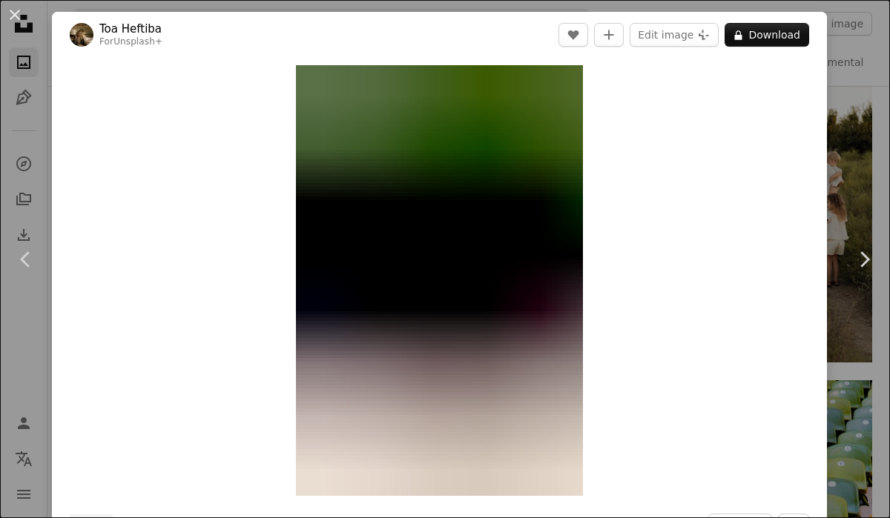
scroll to position [45941, 0]
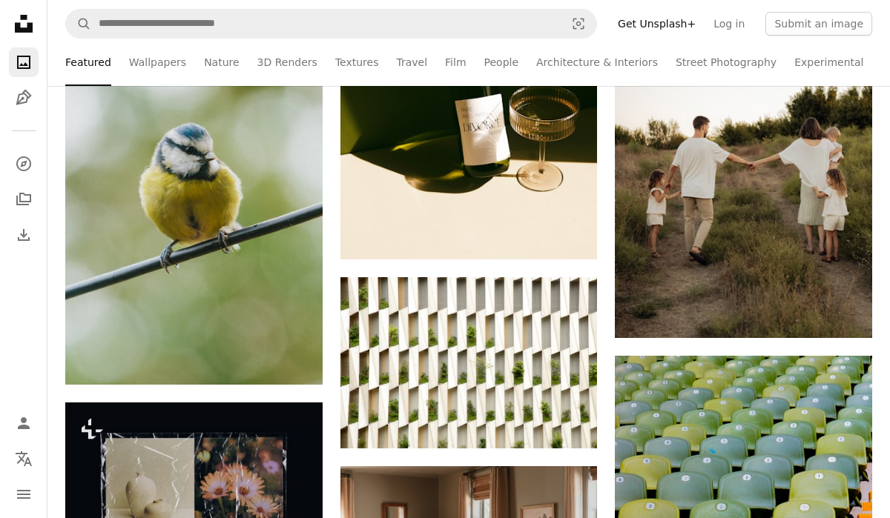
scroll to position [45917, 0]
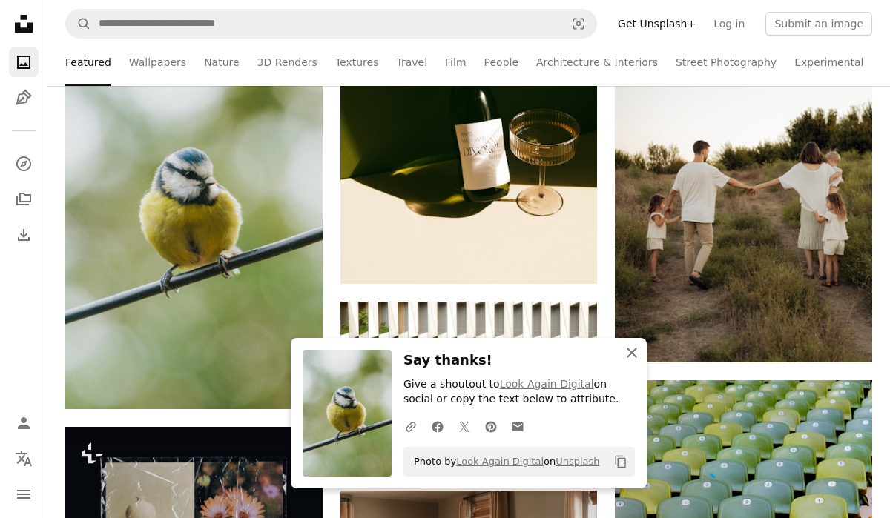
click at [635, 351] on icon "An X shape" at bounding box center [632, 353] width 18 height 18
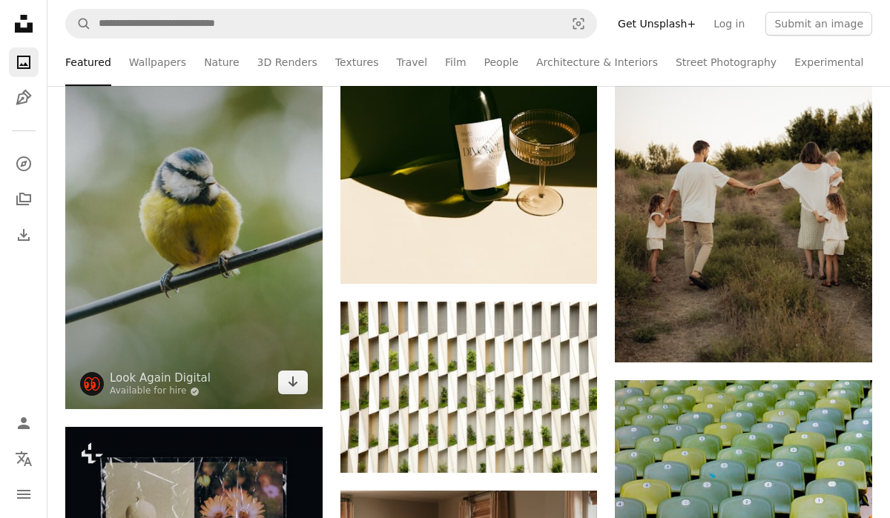
click at [273, 345] on img at bounding box center [193, 216] width 257 height 385
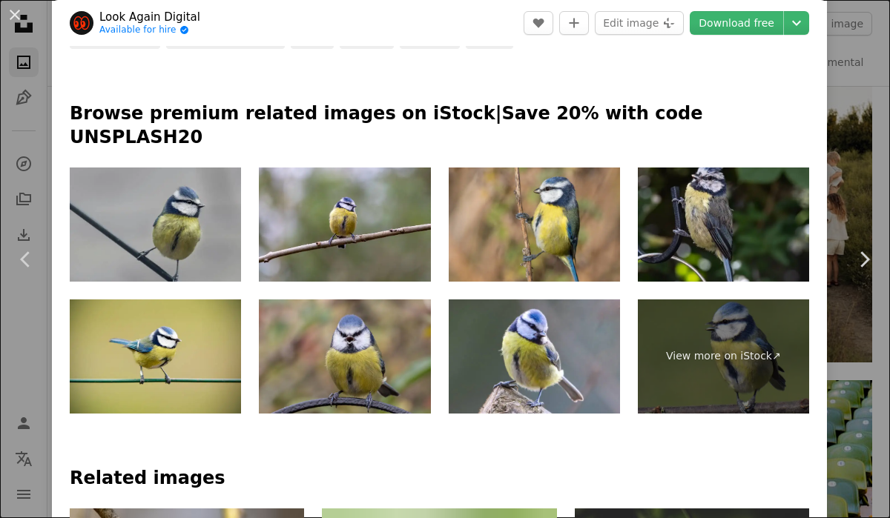
scroll to position [646, 0]
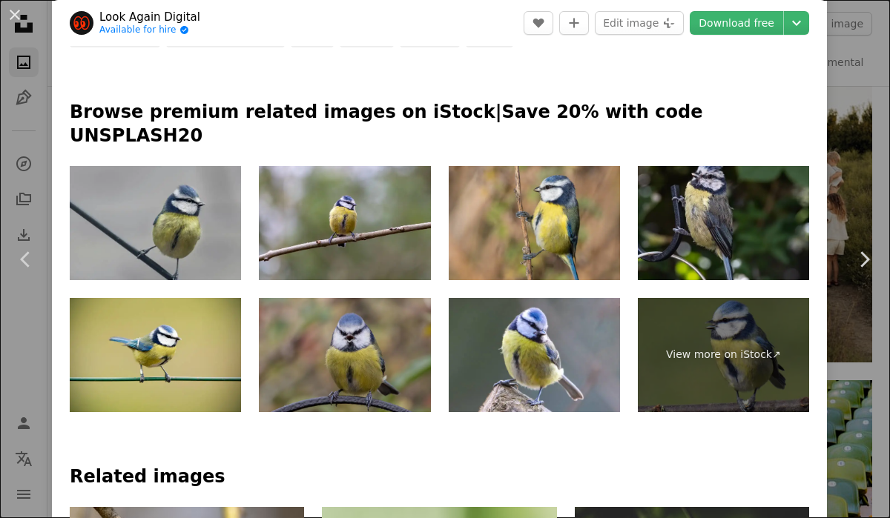
click at [349, 349] on img at bounding box center [344, 355] width 171 height 114
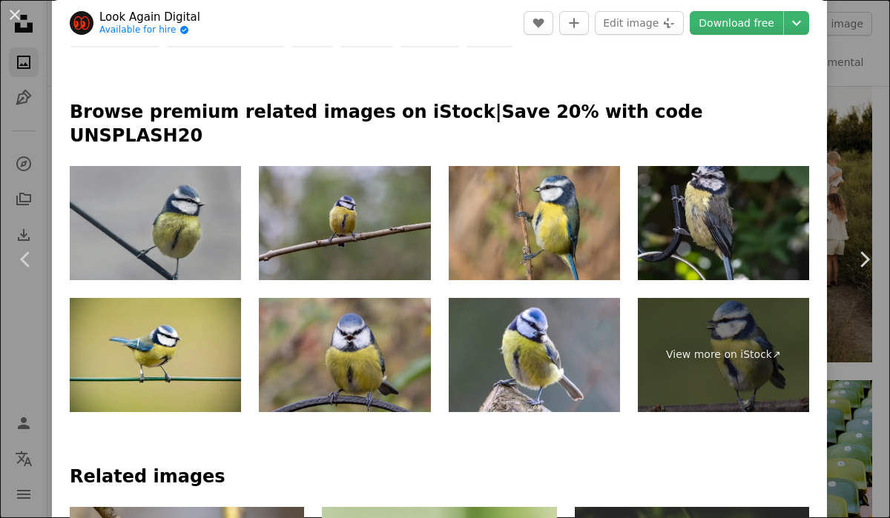
click at [350, 225] on img at bounding box center [344, 223] width 171 height 114
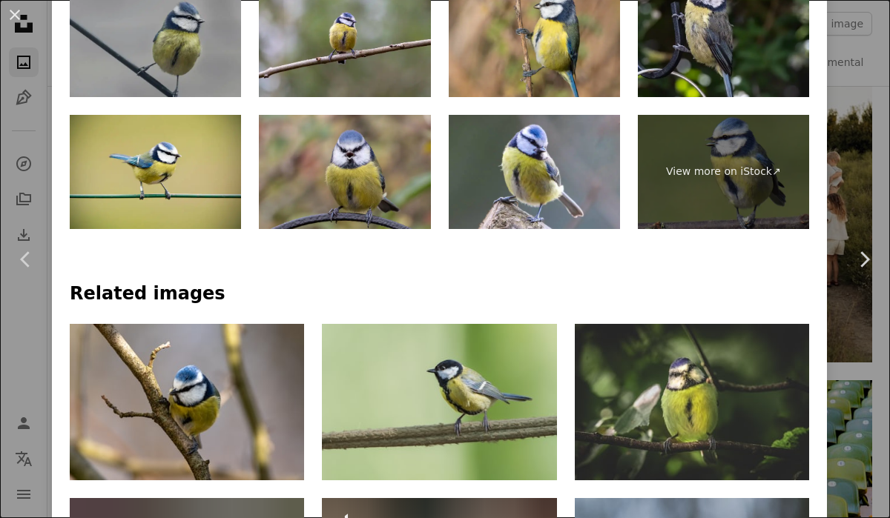
scroll to position [946, 0]
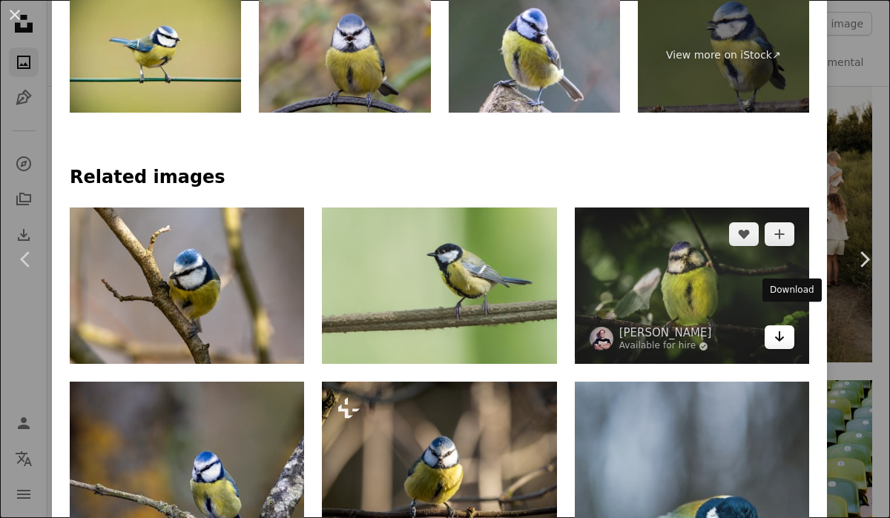
click at [785, 328] on icon "Arrow pointing down" at bounding box center [779, 337] width 12 height 18
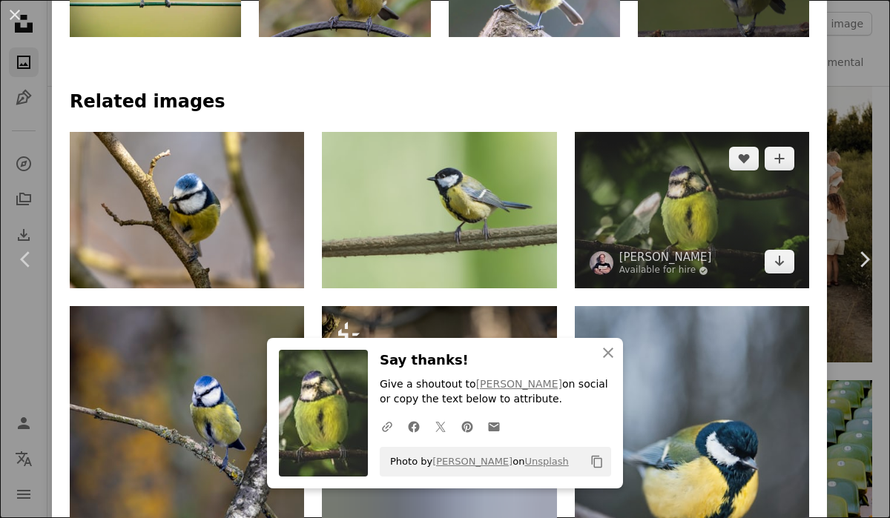
scroll to position [1029, 0]
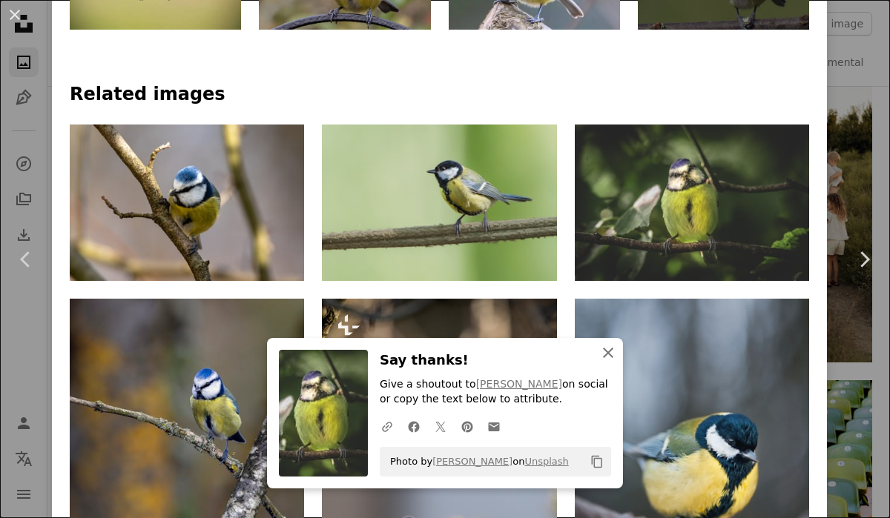
click at [610, 352] on icon "An X shape" at bounding box center [608, 353] width 18 height 18
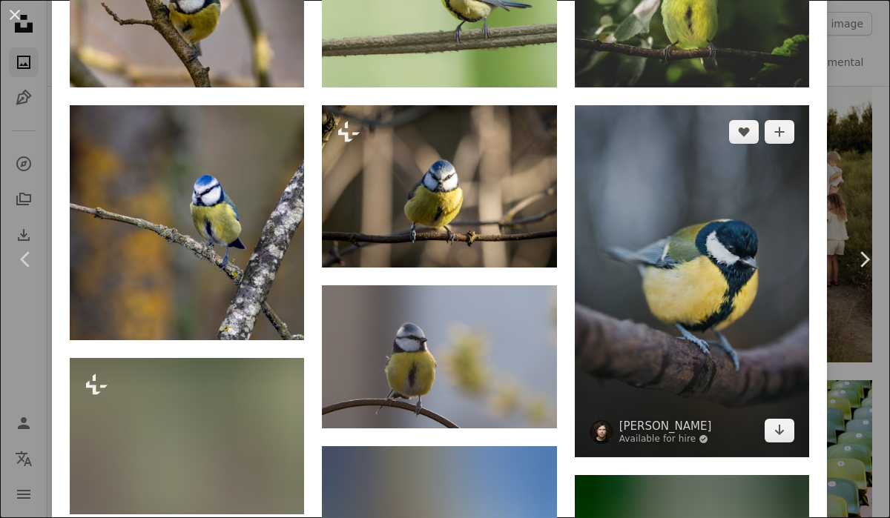
scroll to position [1231, 0]
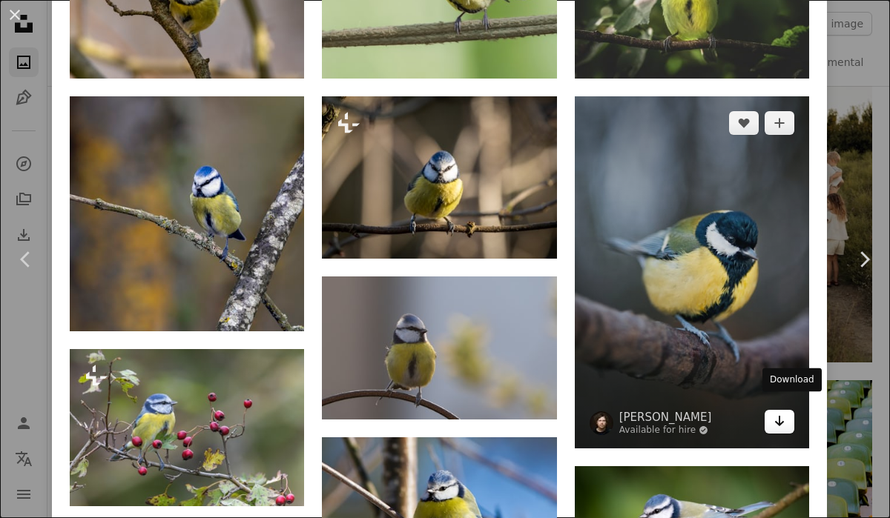
click at [785, 412] on icon "Arrow pointing down" at bounding box center [779, 421] width 12 height 18
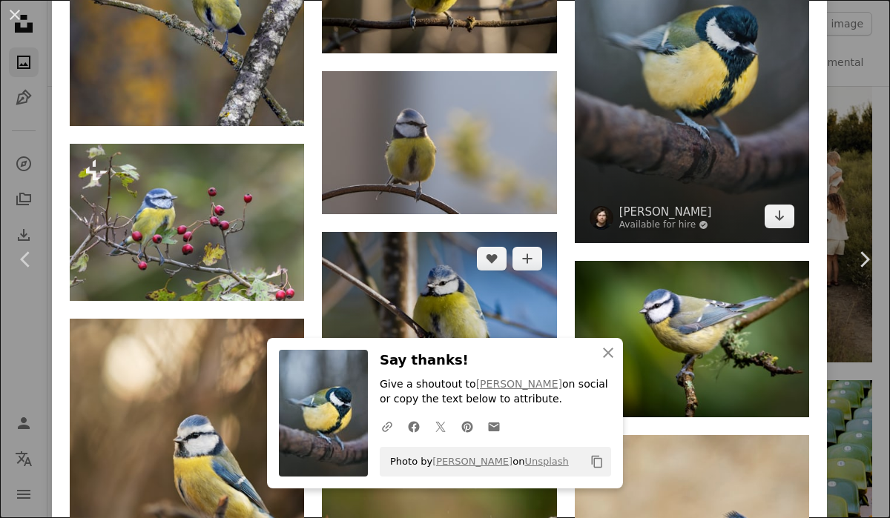
scroll to position [1466, 0]
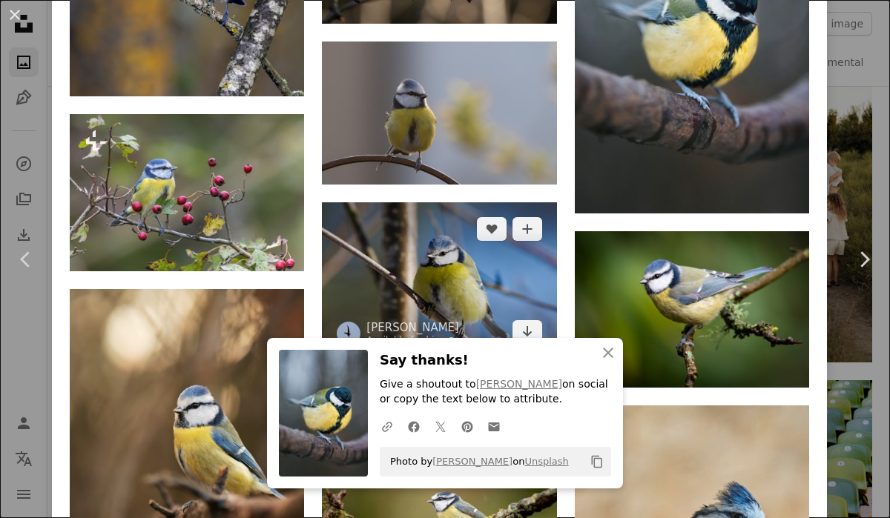
click at [446, 226] on img at bounding box center [439, 280] width 234 height 156
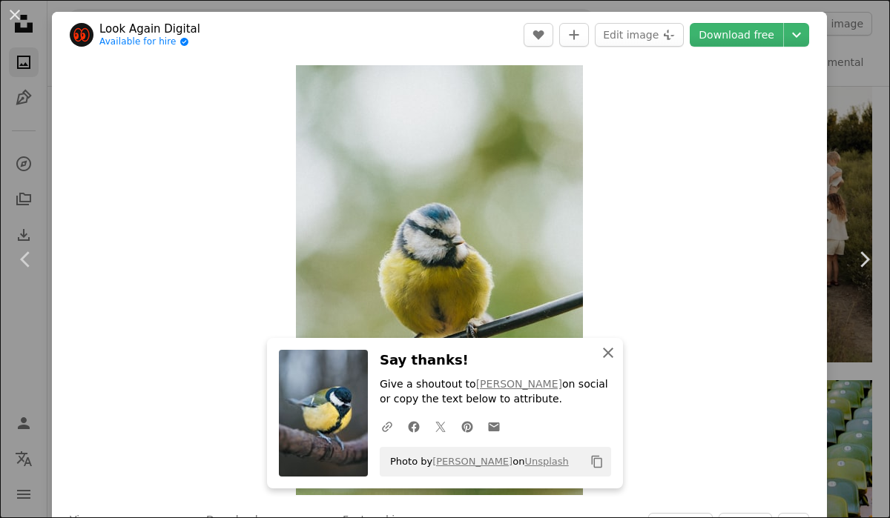
click at [608, 345] on icon "An X shape" at bounding box center [608, 353] width 18 height 18
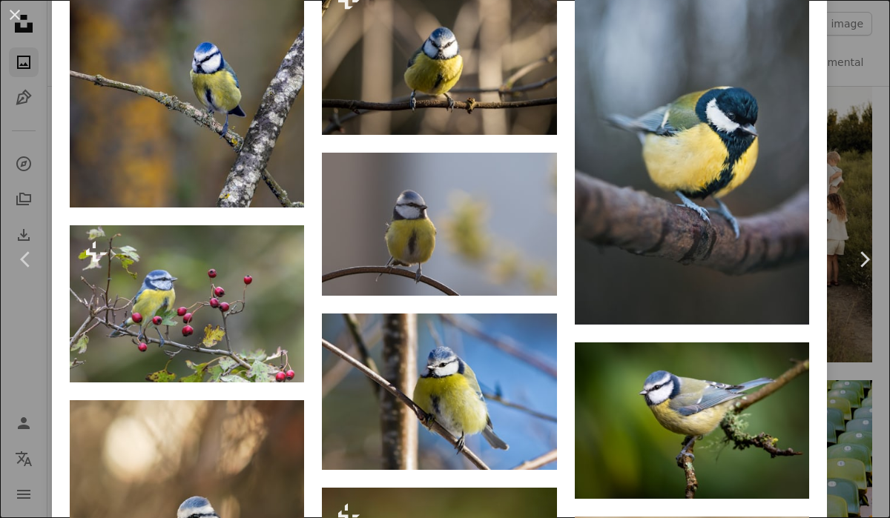
scroll to position [1360, 0]
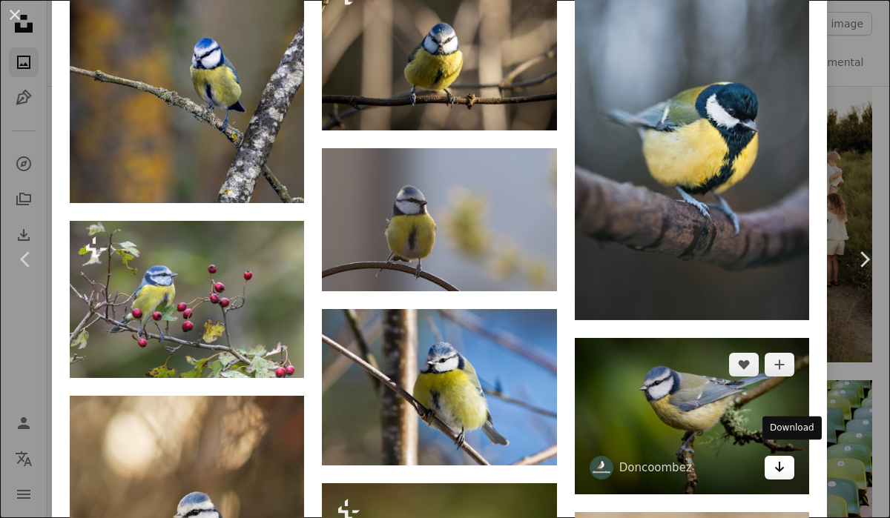
click at [790, 466] on link "Arrow pointing down" at bounding box center [779, 468] width 30 height 24
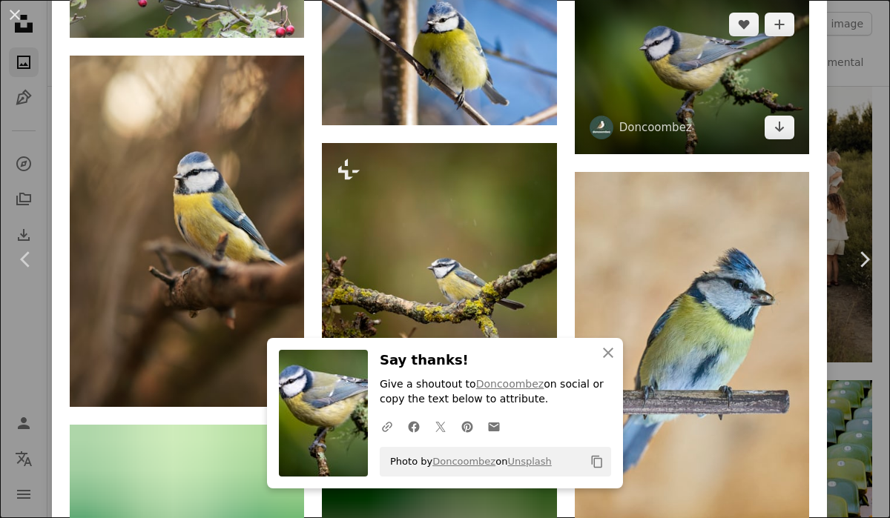
scroll to position [1709, 0]
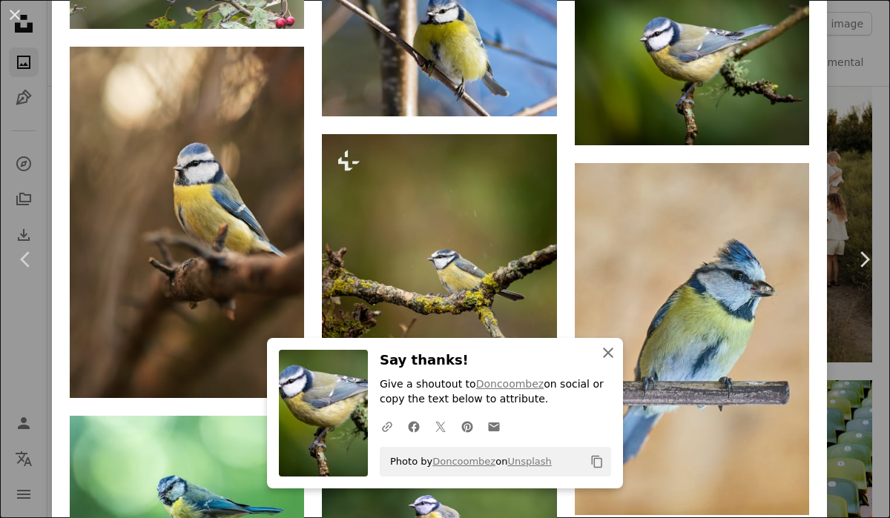
click at [606, 351] on icon "button" at bounding box center [608, 353] width 10 height 10
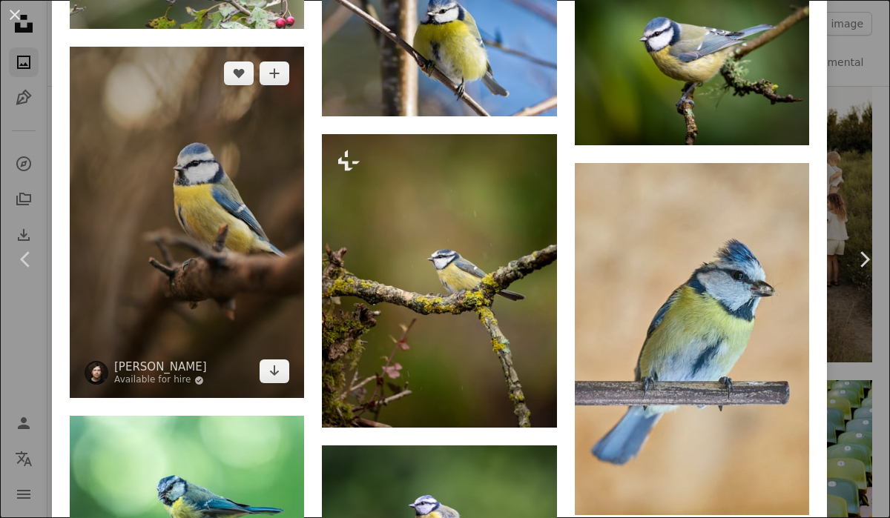
click at [274, 377] on img at bounding box center [187, 222] width 234 height 351
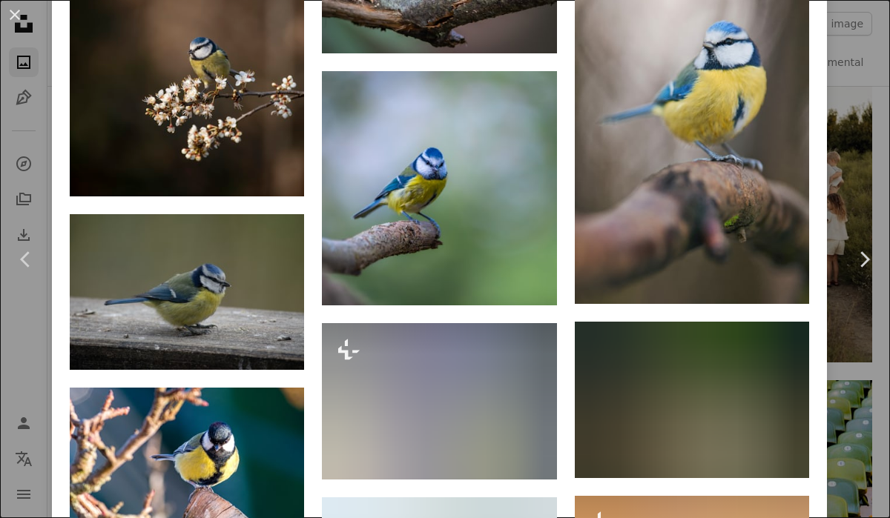
scroll to position [3549, 0]
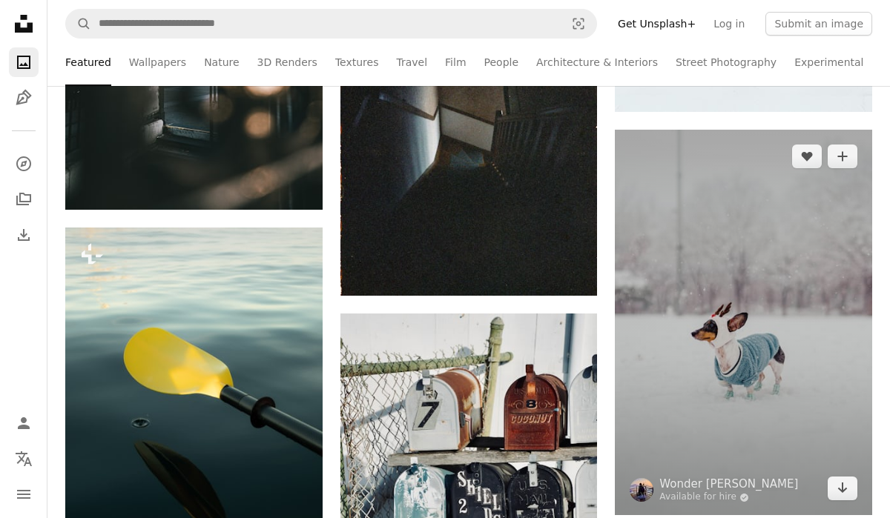
scroll to position [47250, 0]
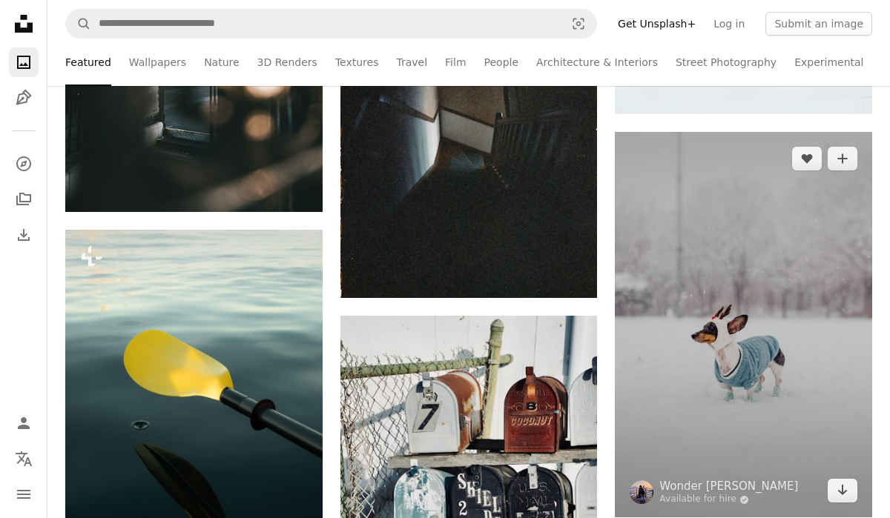
click at [724, 345] on img at bounding box center [743, 324] width 257 height 385
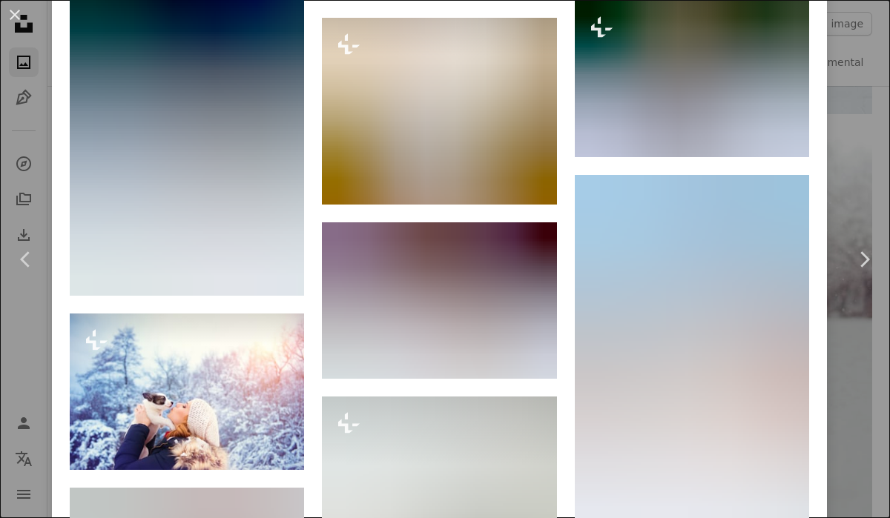
scroll to position [12049, 0]
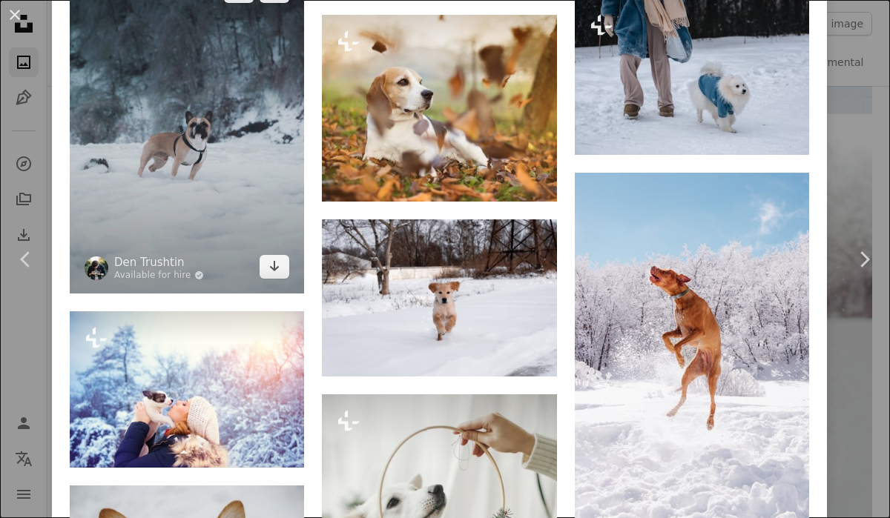
click at [288, 239] on img at bounding box center [187, 128] width 234 height 329
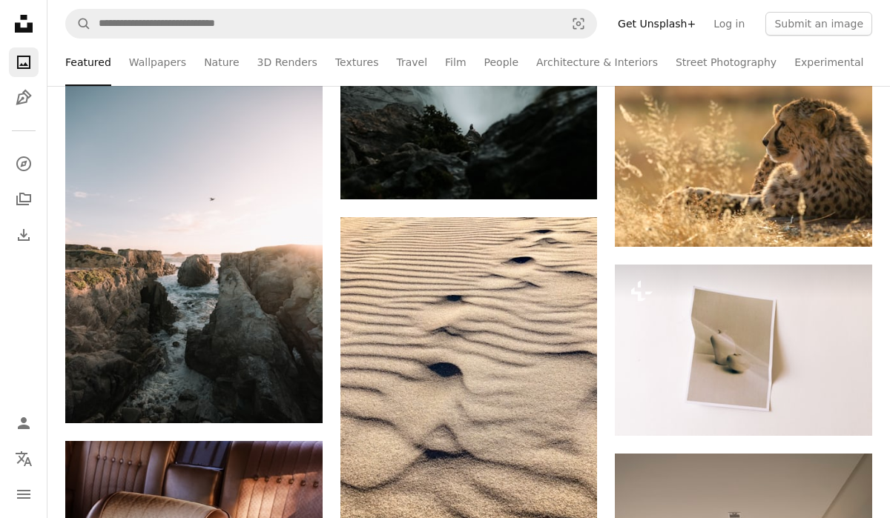
scroll to position [51719, 0]
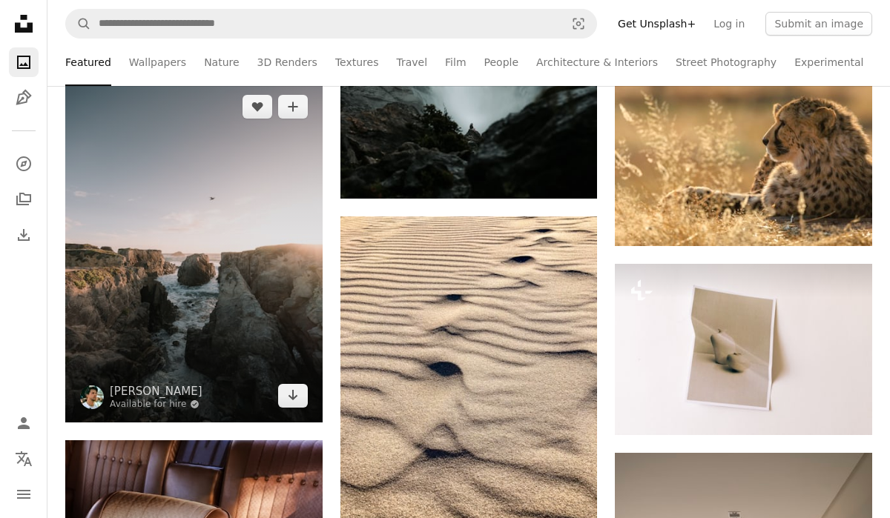
click at [274, 317] on img at bounding box center [193, 251] width 257 height 342
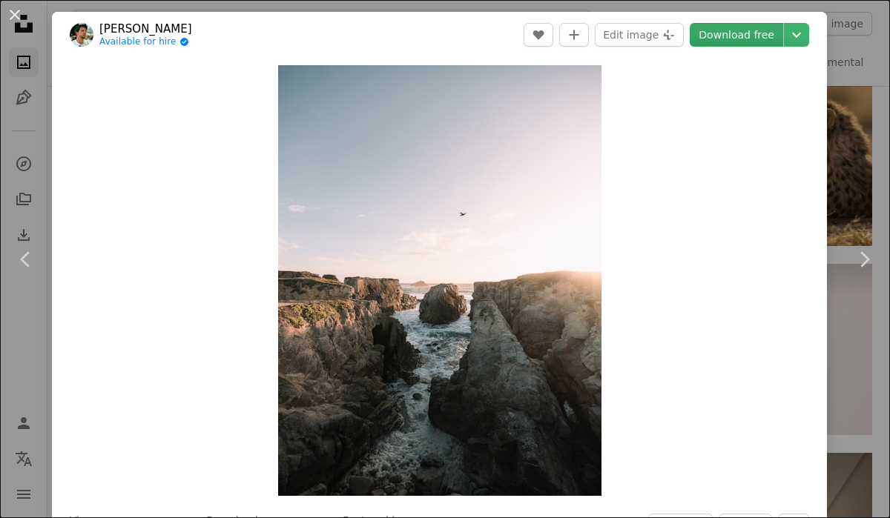
click at [745, 26] on link "Download free" at bounding box center [735, 35] width 93 height 24
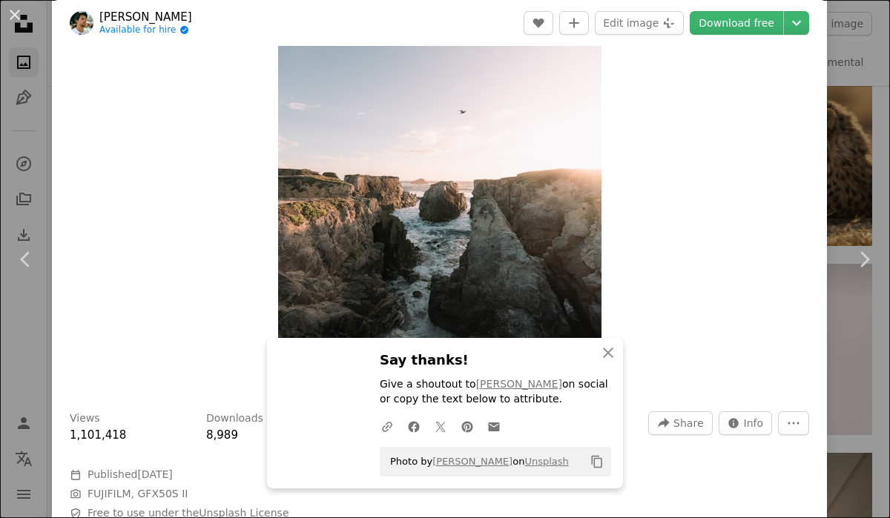
scroll to position [146, 0]
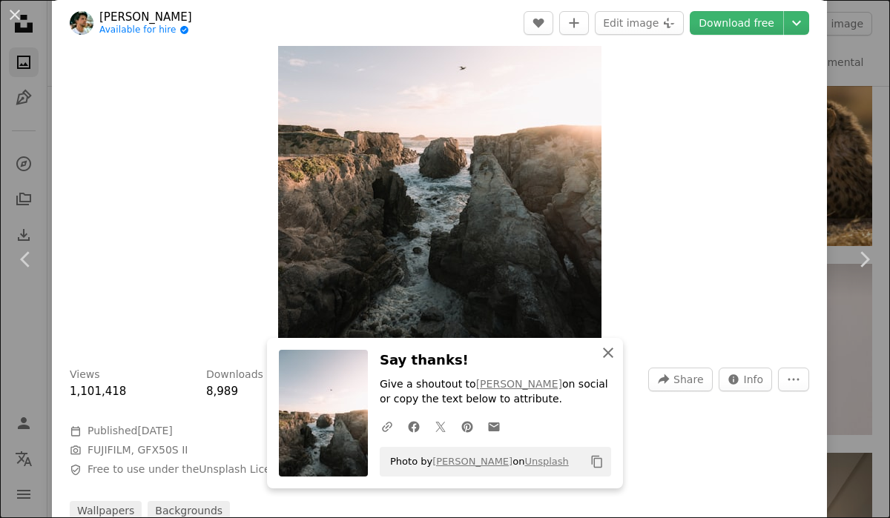
click at [606, 354] on icon "An X shape" at bounding box center [608, 353] width 18 height 18
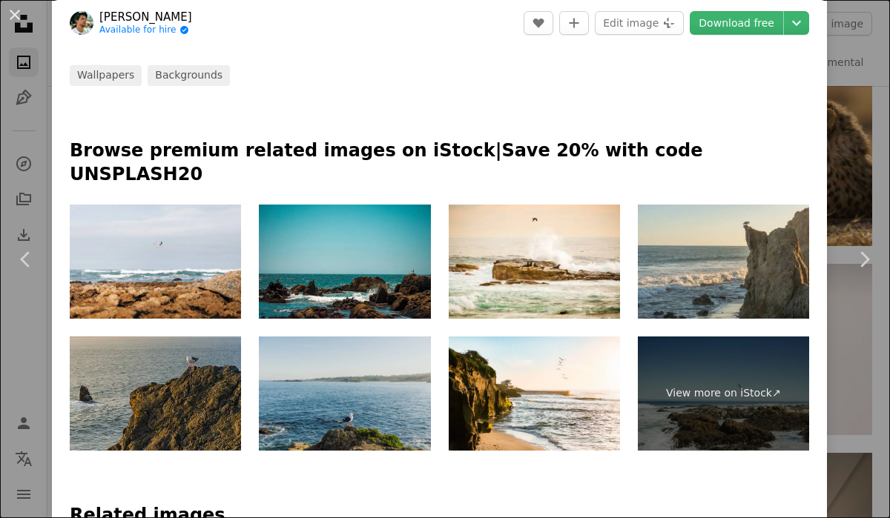
scroll to position [586, 0]
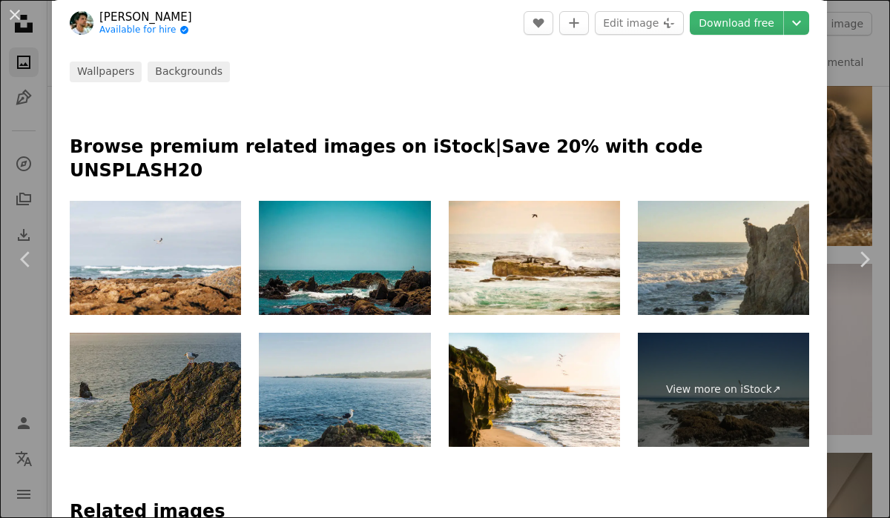
click at [132, 394] on img at bounding box center [155, 390] width 171 height 114
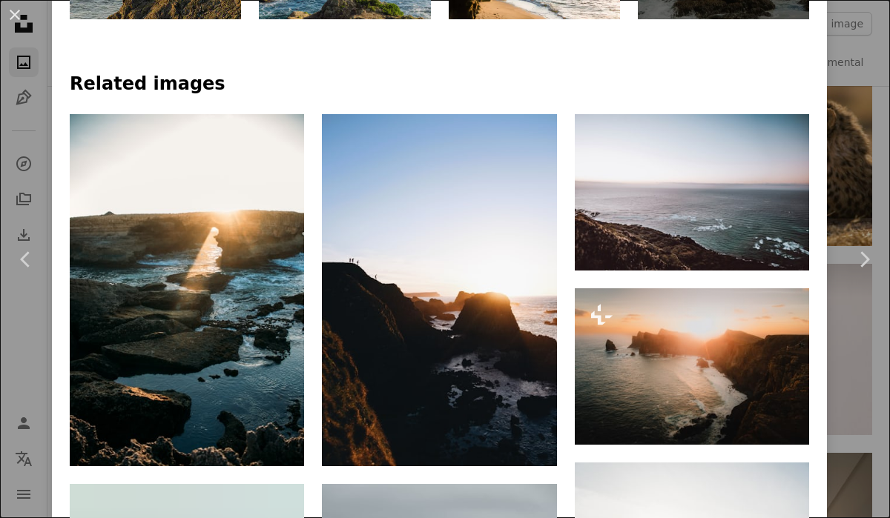
scroll to position [1014, 0]
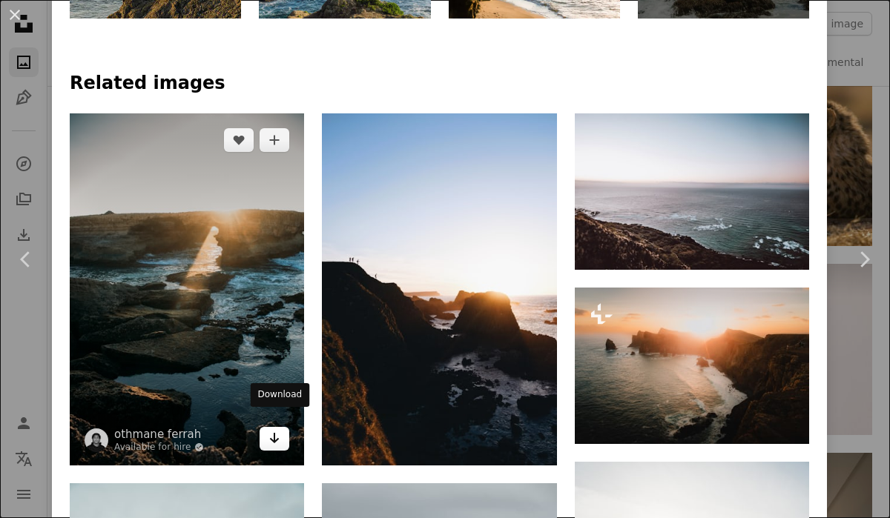
click at [275, 429] on icon "Arrow pointing down" at bounding box center [274, 438] width 12 height 18
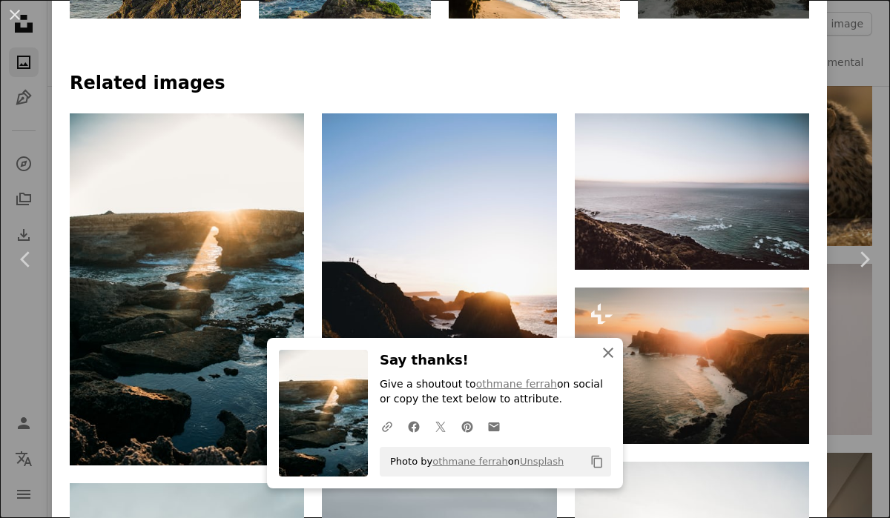
click at [609, 348] on icon "An X shape" at bounding box center [608, 353] width 18 height 18
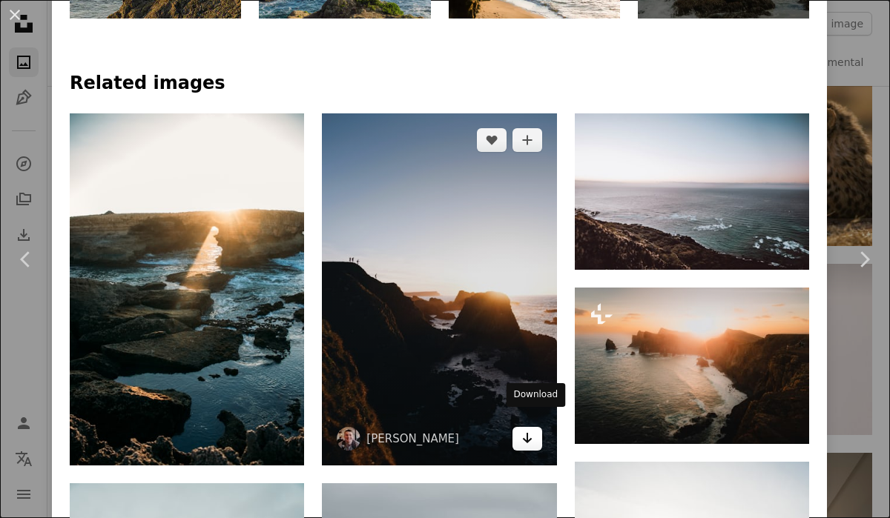
click at [532, 433] on icon "Download" at bounding box center [527, 438] width 10 height 10
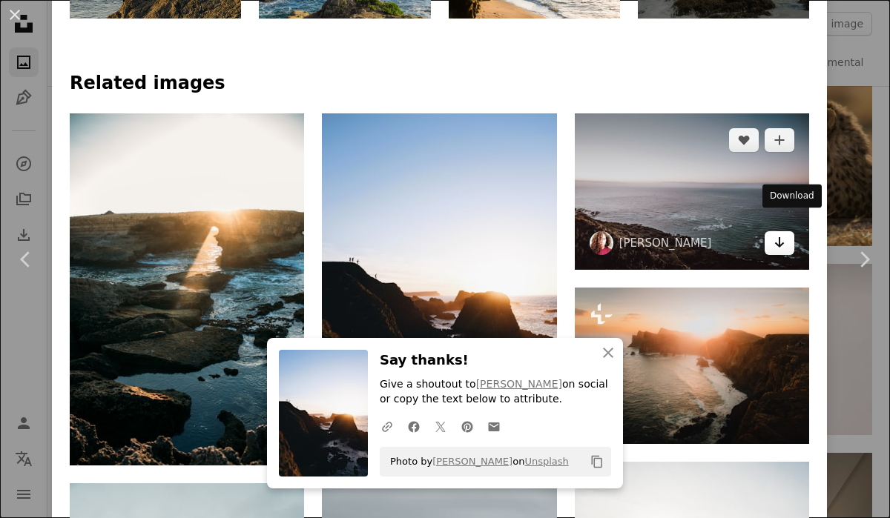
click at [784, 237] on icon "Download" at bounding box center [780, 242] width 10 height 10
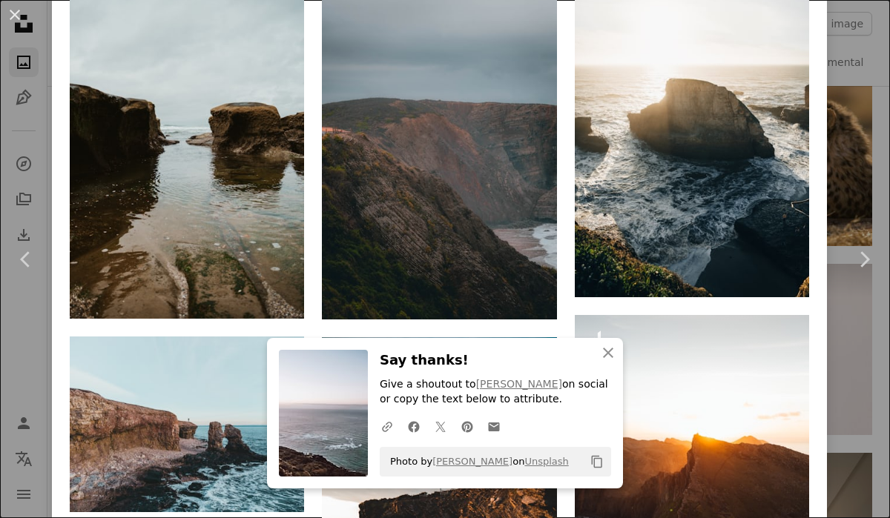
scroll to position [1551, 0]
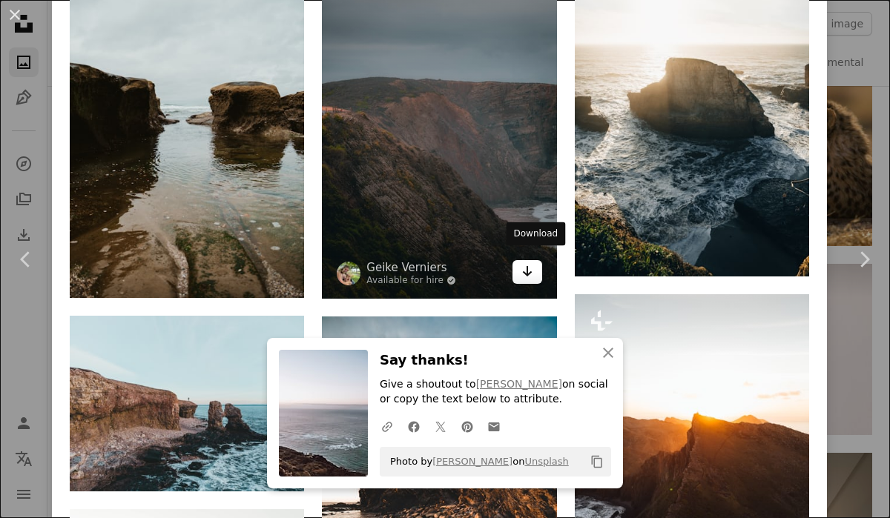
click at [532, 266] on icon "Download" at bounding box center [527, 271] width 10 height 10
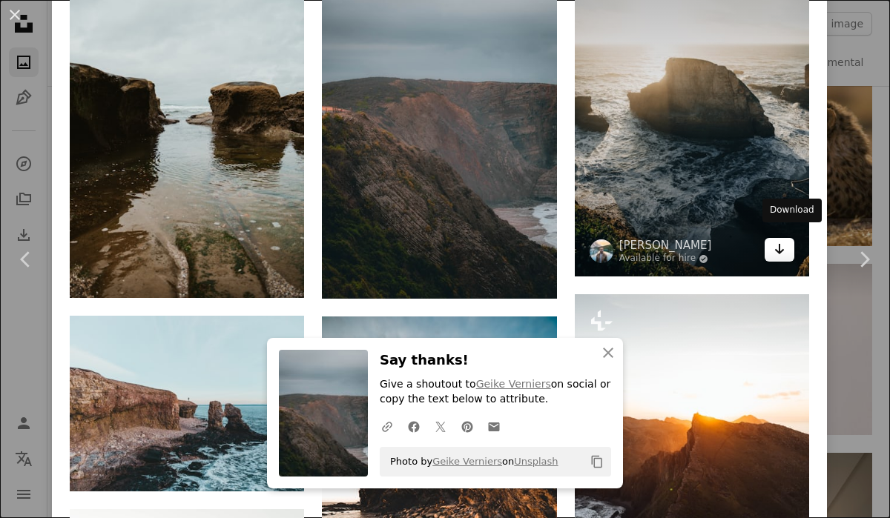
click at [785, 240] on icon "Arrow pointing down" at bounding box center [779, 249] width 12 height 18
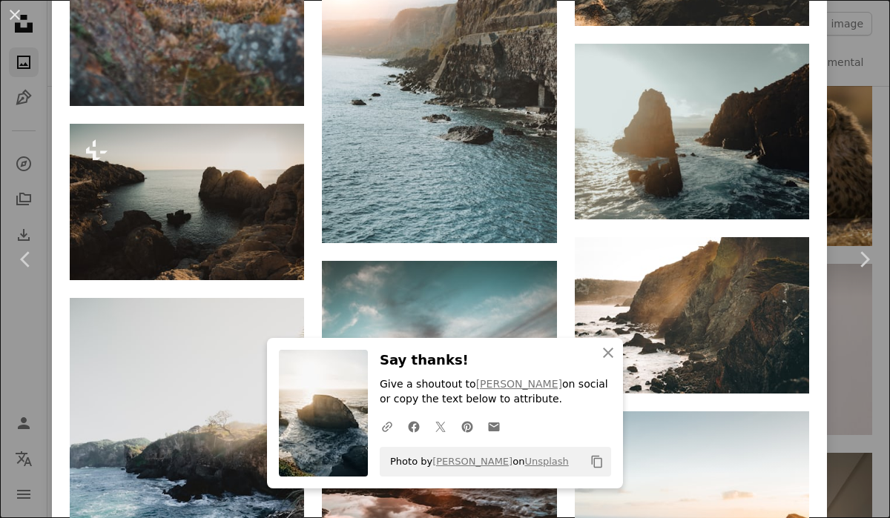
scroll to position [3211, 0]
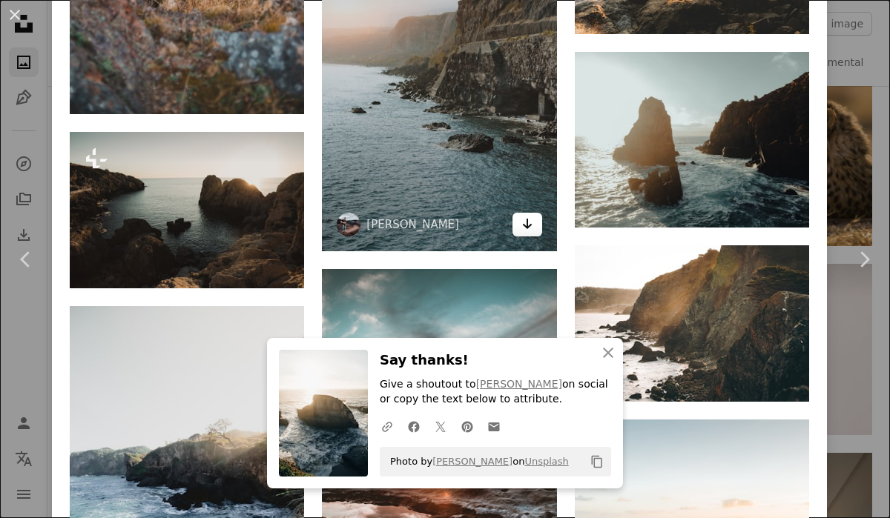
click at [529, 233] on icon "Arrow pointing down" at bounding box center [527, 224] width 12 height 18
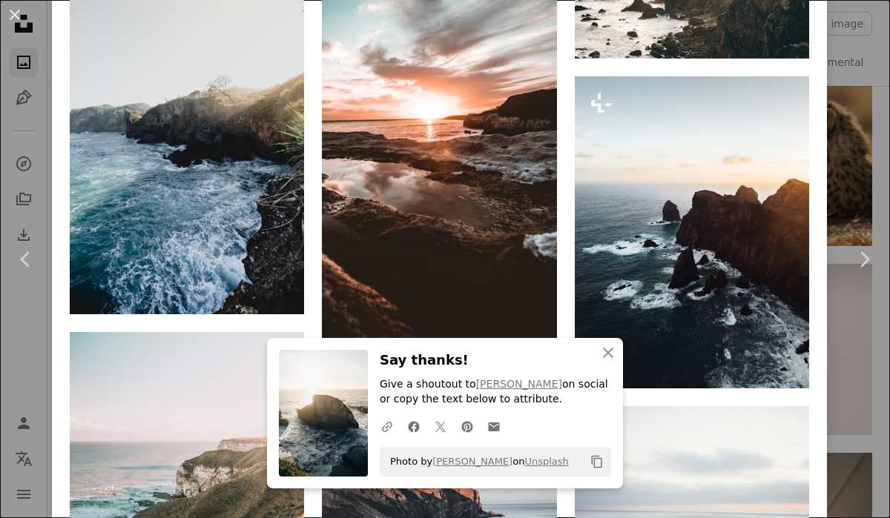
scroll to position [3566, 0]
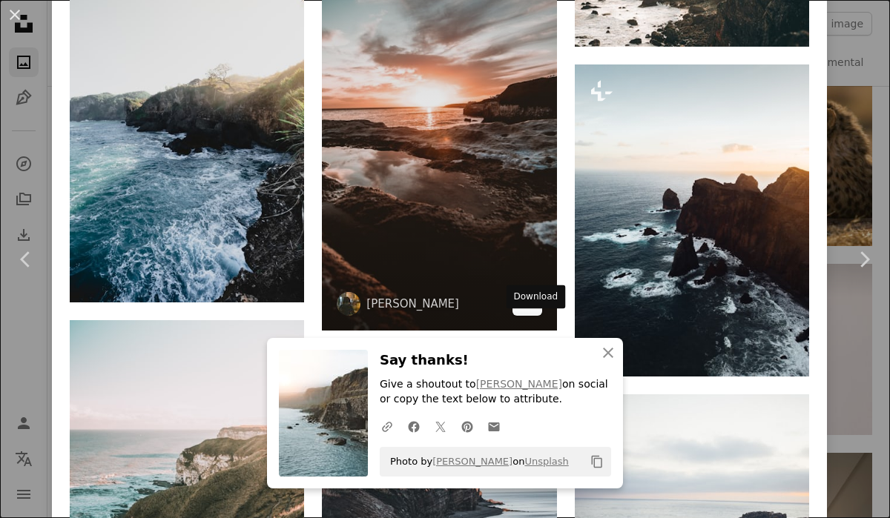
click at [532, 308] on icon "Download" at bounding box center [527, 303] width 10 height 10
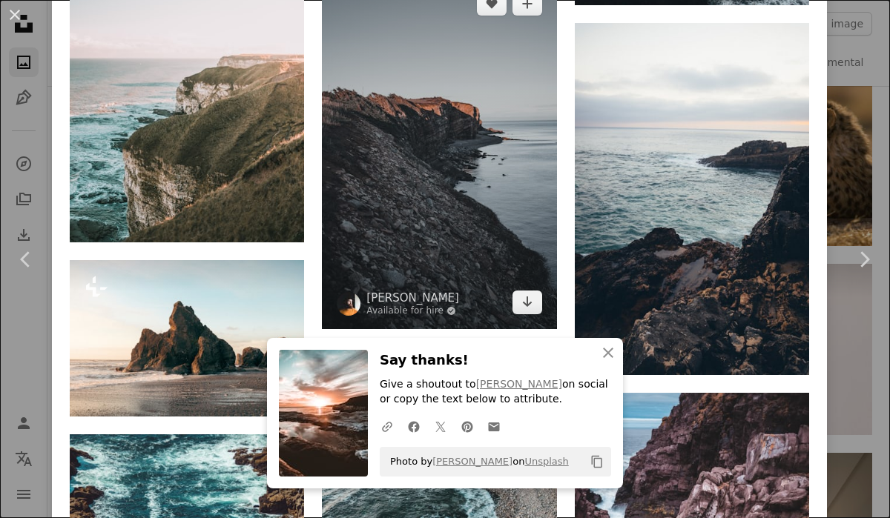
scroll to position [3947, 0]
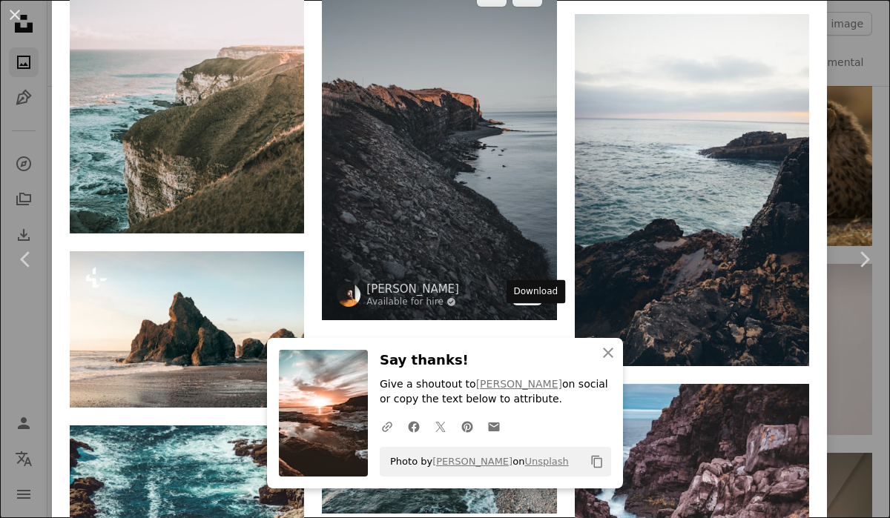
click at [528, 302] on icon "Arrow pointing down" at bounding box center [527, 293] width 12 height 18
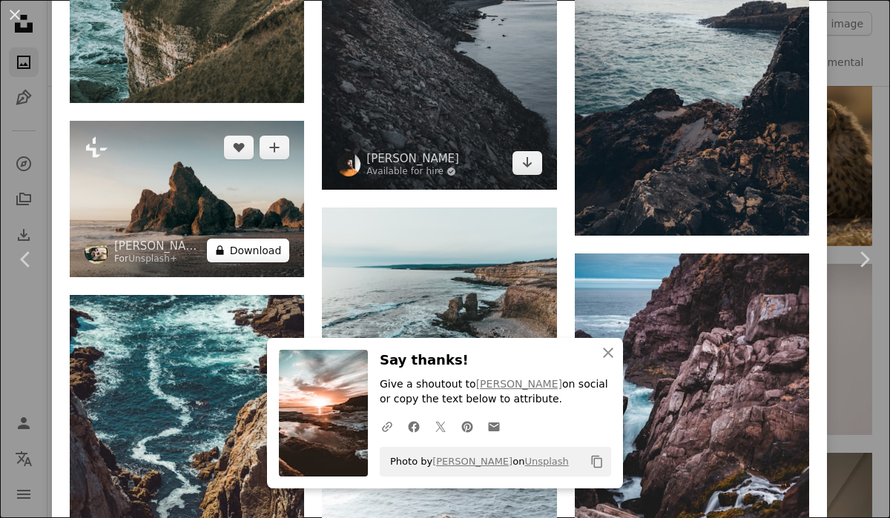
scroll to position [4090, 0]
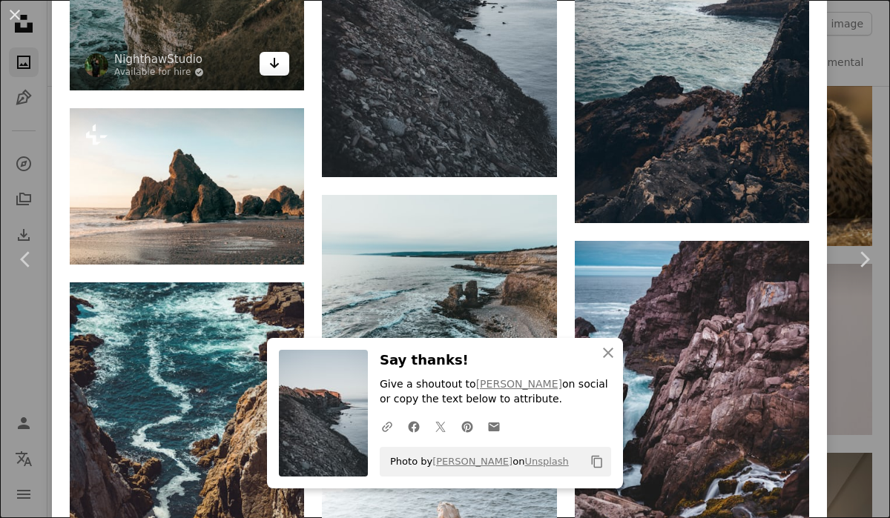
click at [277, 72] on icon "Arrow pointing down" at bounding box center [274, 63] width 12 height 18
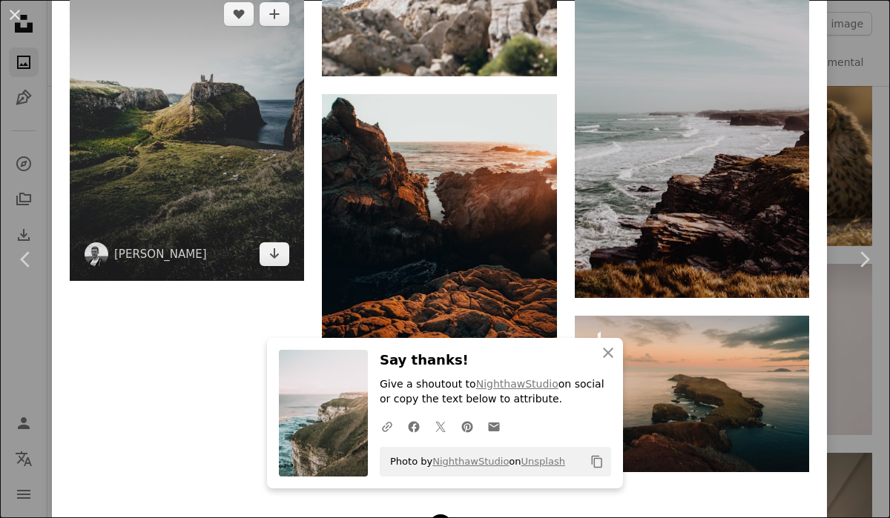
scroll to position [4756, 0]
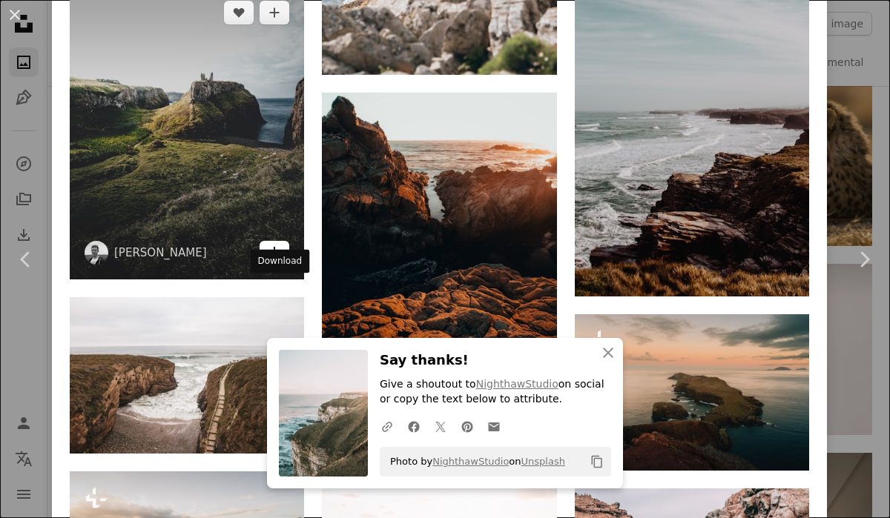
click at [274, 261] on icon "Arrow pointing down" at bounding box center [274, 252] width 12 height 18
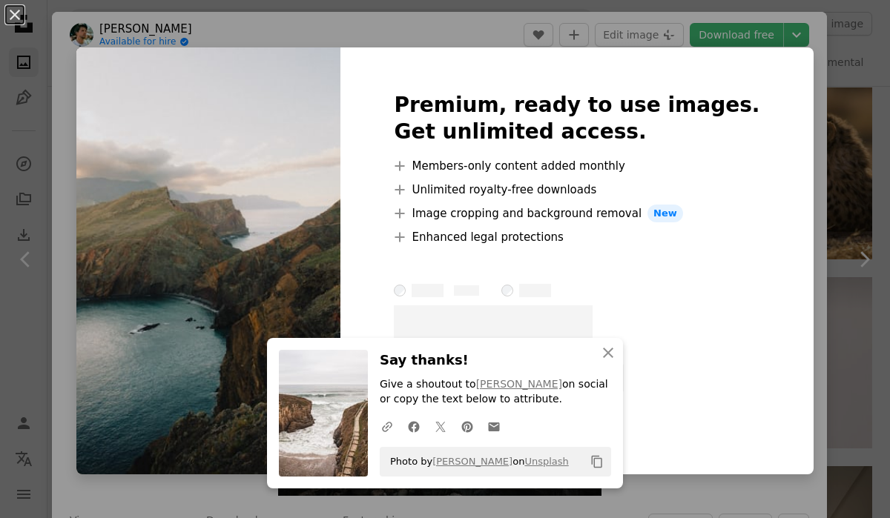
scroll to position [5133, 0]
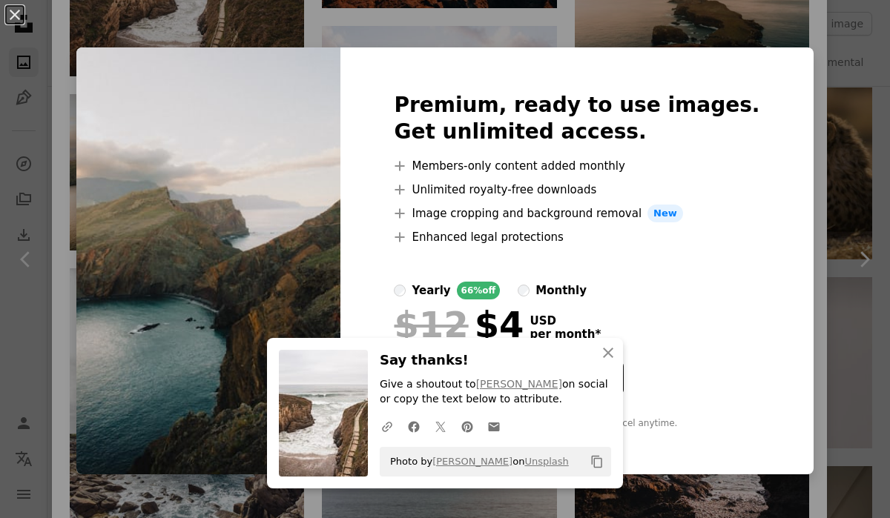
click at [682, 30] on div "An X shape Premium, ready to use images. Get unlimited access. A plus sign Memb…" at bounding box center [445, 259] width 890 height 518
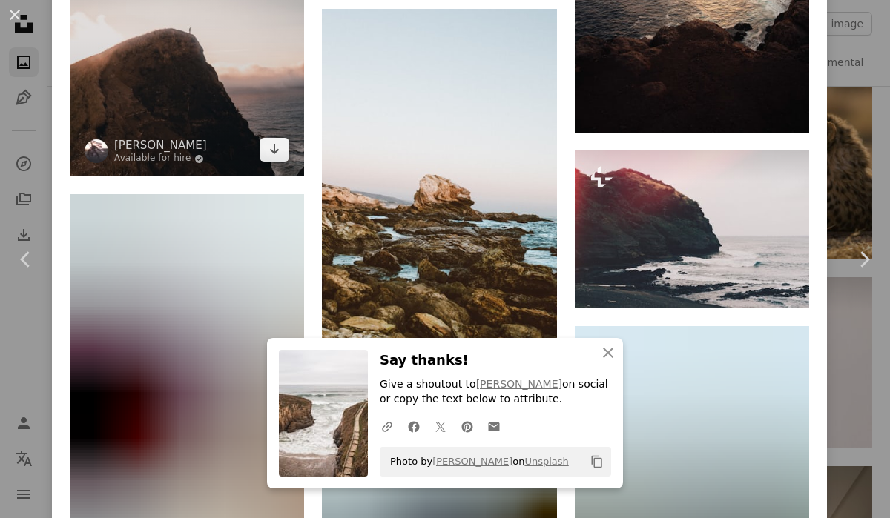
scroll to position [7503, 0]
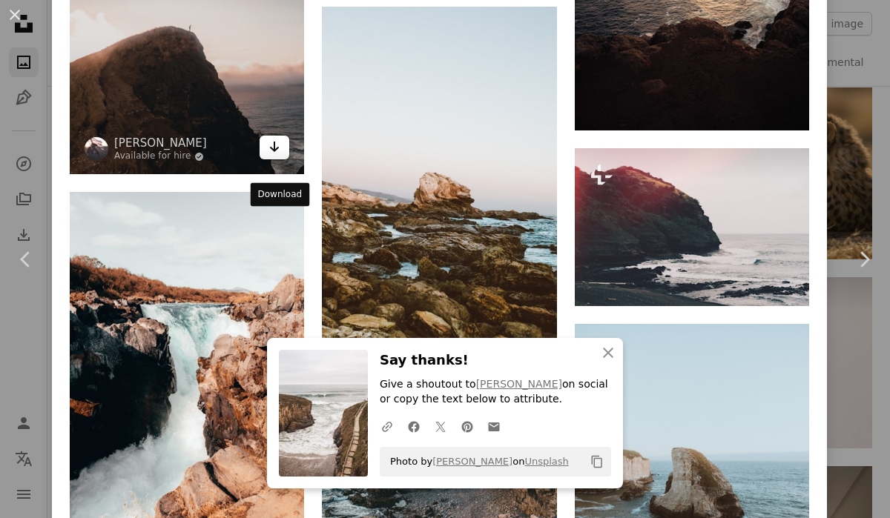
click at [285, 159] on link "Arrow pointing down" at bounding box center [274, 148] width 30 height 24
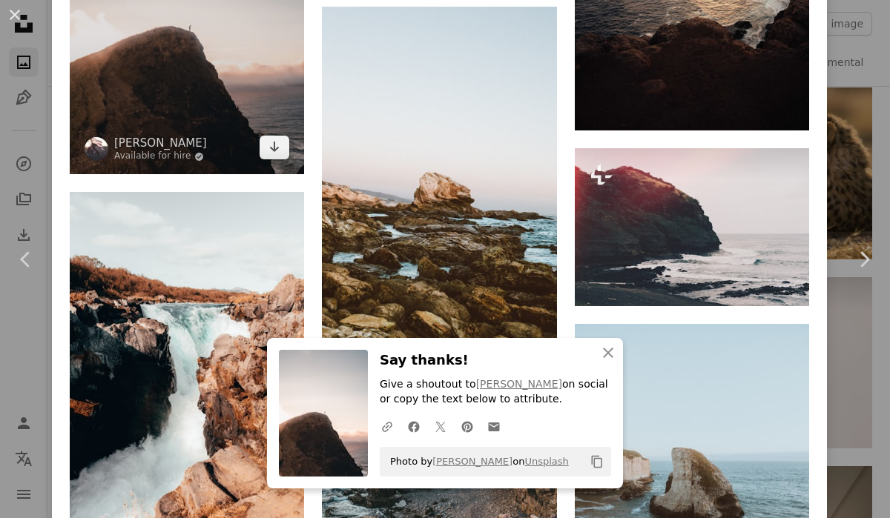
click at [188, 174] on img at bounding box center [187, 27] width 234 height 293
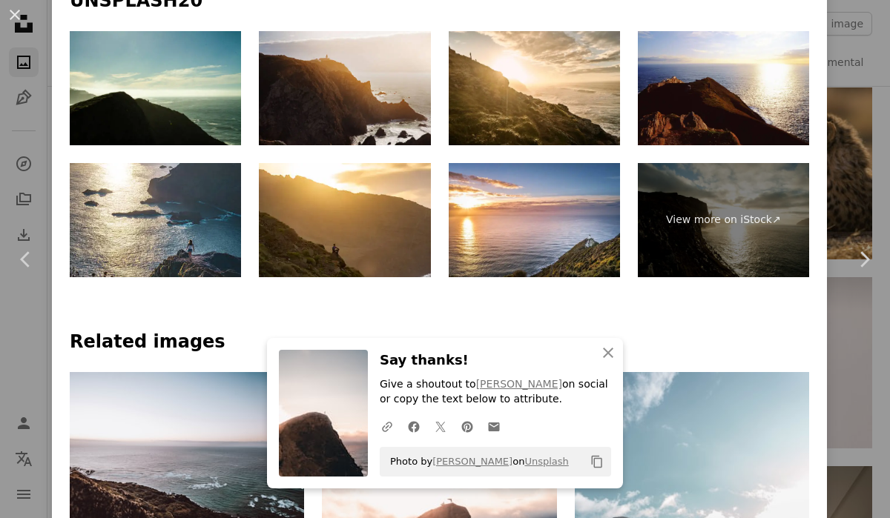
scroll to position [755, 0]
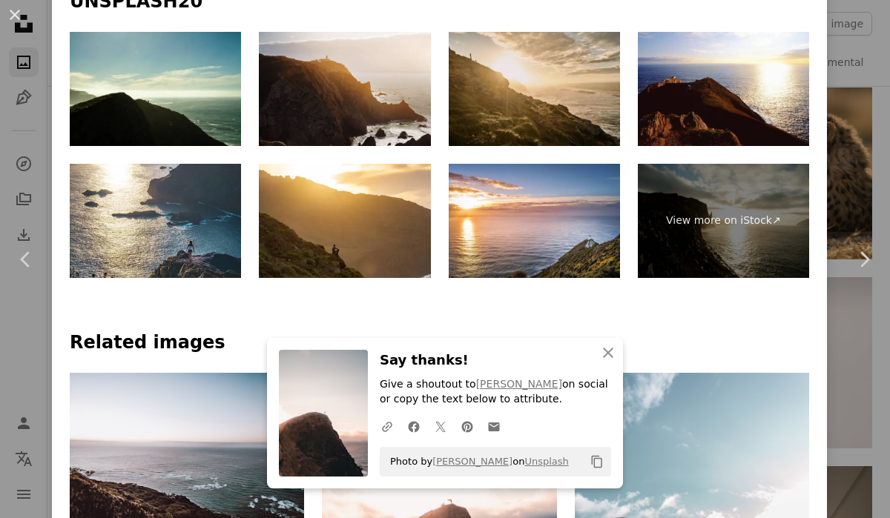
click at [533, 84] on img at bounding box center [533, 89] width 171 height 114
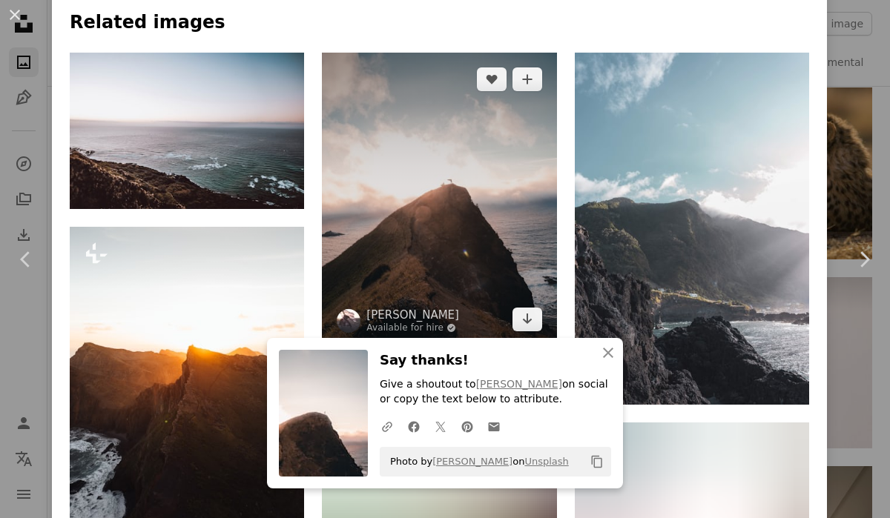
scroll to position [1090, 0]
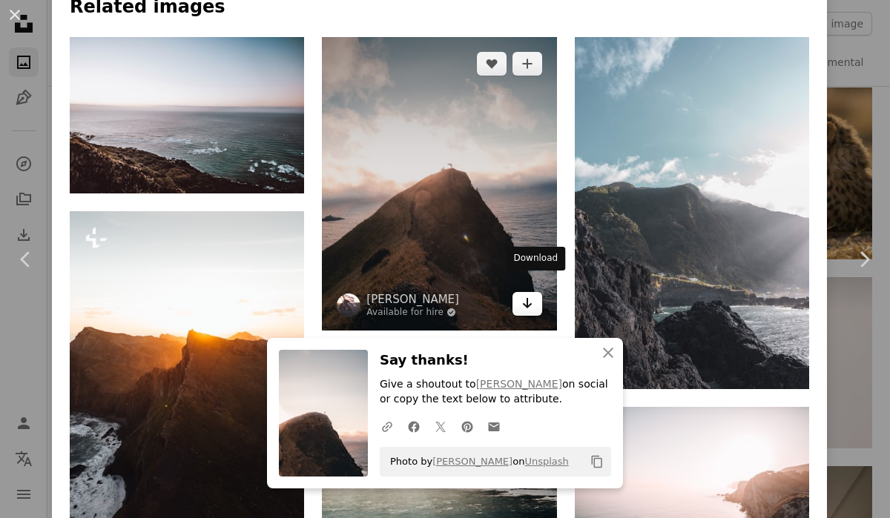
click at [527, 292] on link "Arrow pointing down" at bounding box center [527, 304] width 30 height 24
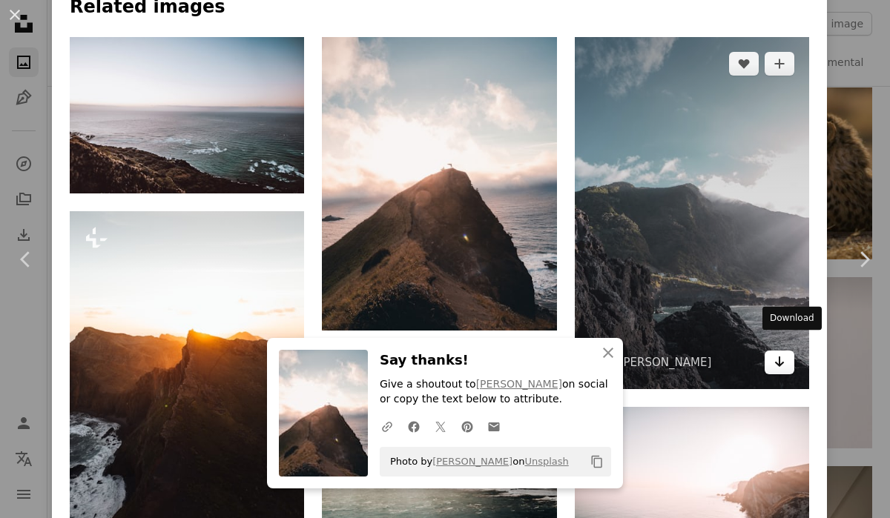
click at [785, 354] on icon "Arrow pointing down" at bounding box center [779, 362] width 12 height 18
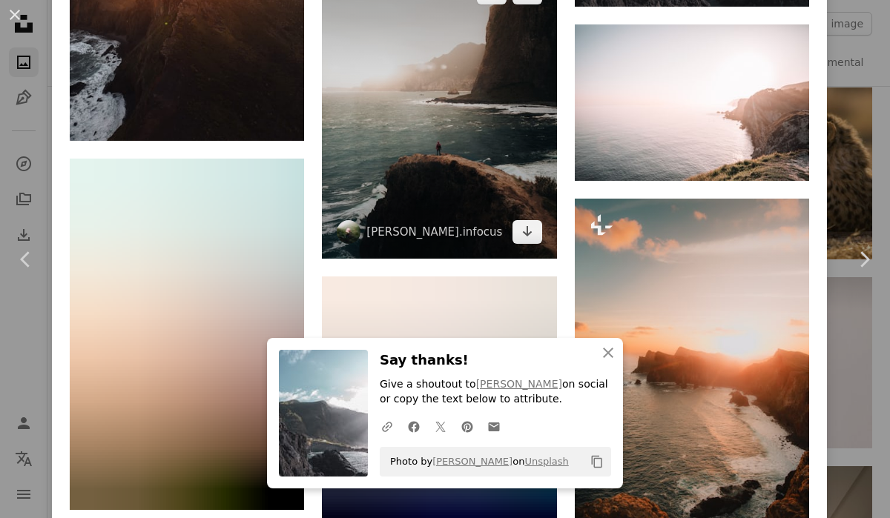
scroll to position [1545, 0]
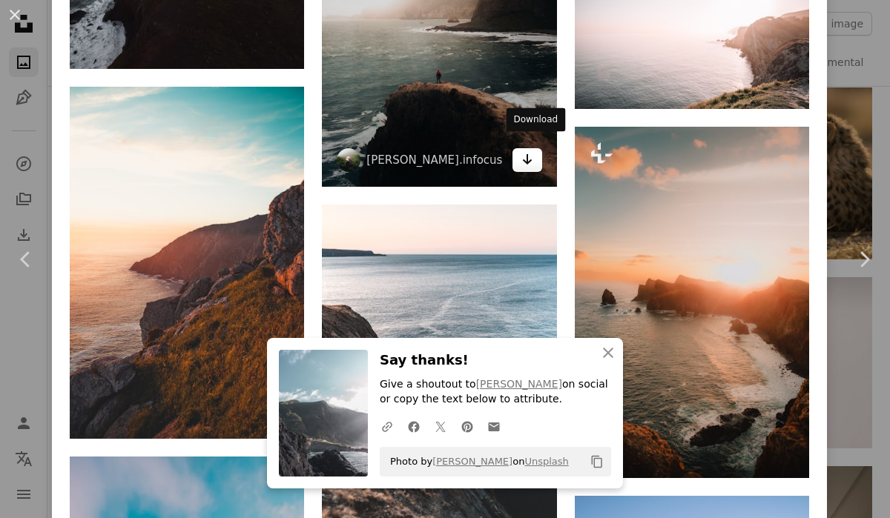
click at [527, 150] on link "Arrow pointing down" at bounding box center [527, 160] width 30 height 24
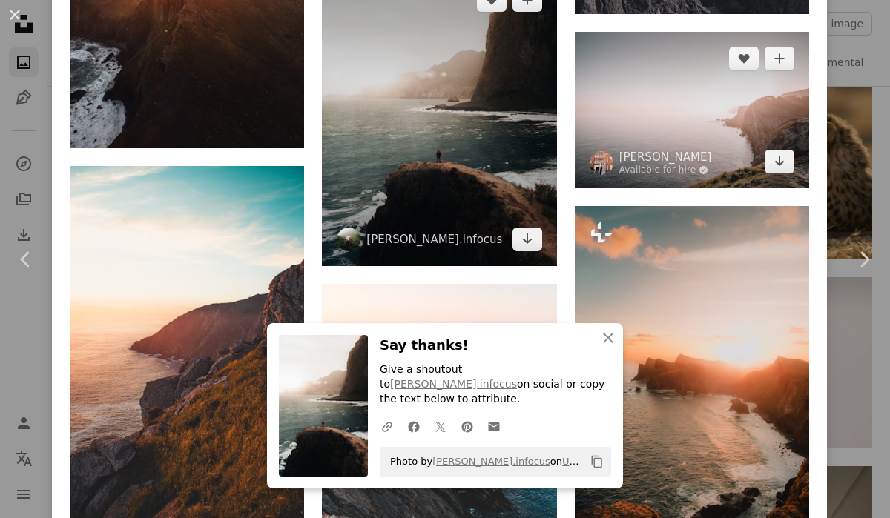
scroll to position [1446, 0]
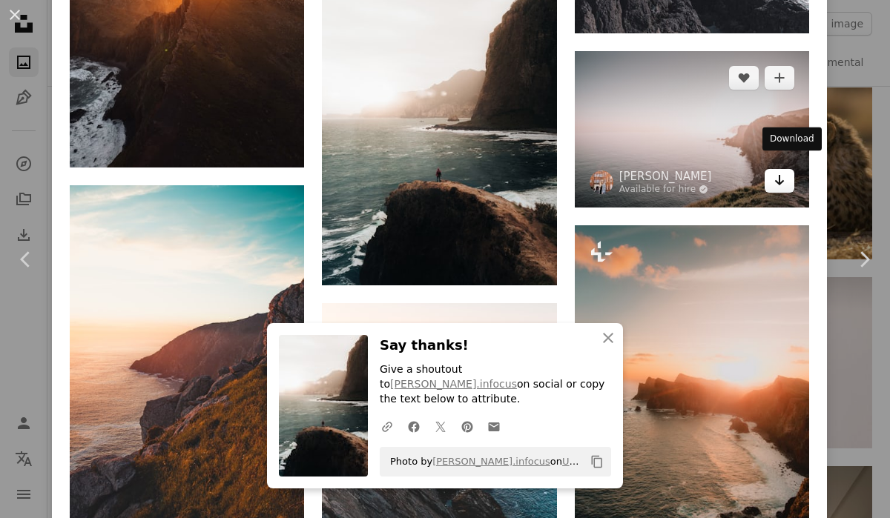
click at [781, 169] on link "Arrow pointing down" at bounding box center [779, 181] width 30 height 24
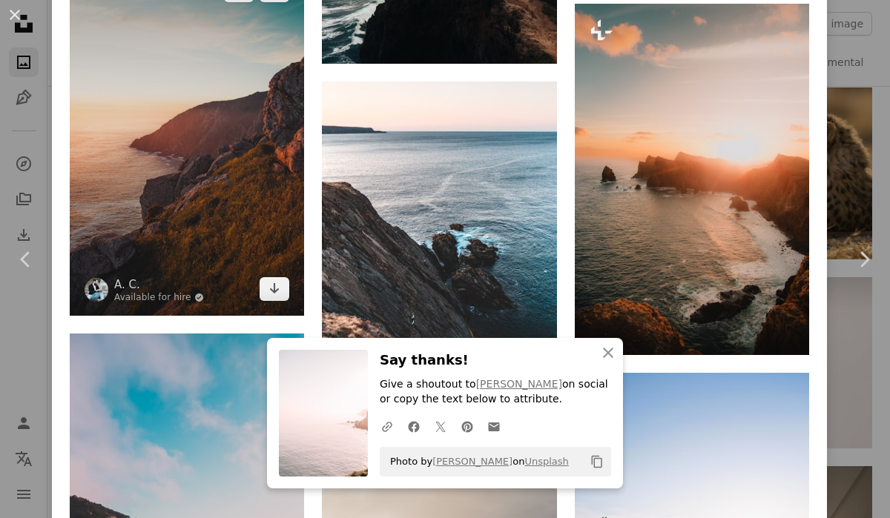
scroll to position [1677, 0]
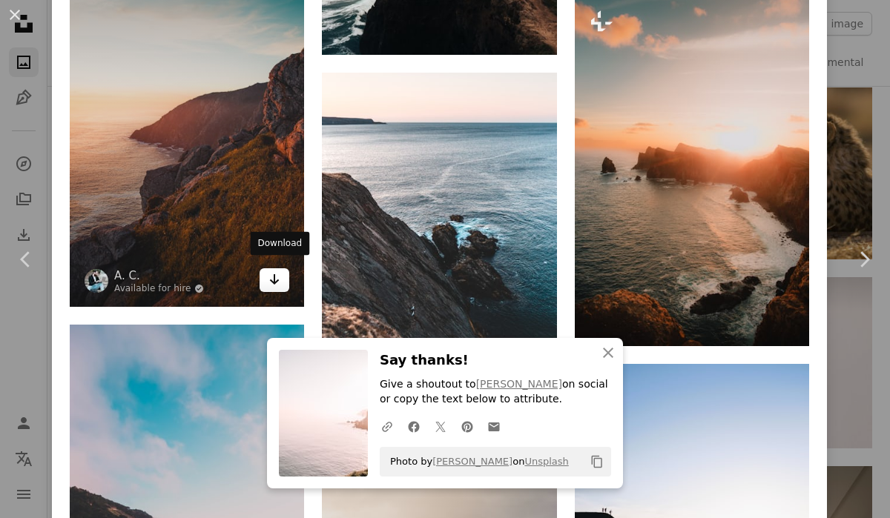
click at [278, 276] on icon "Download" at bounding box center [275, 279] width 10 height 10
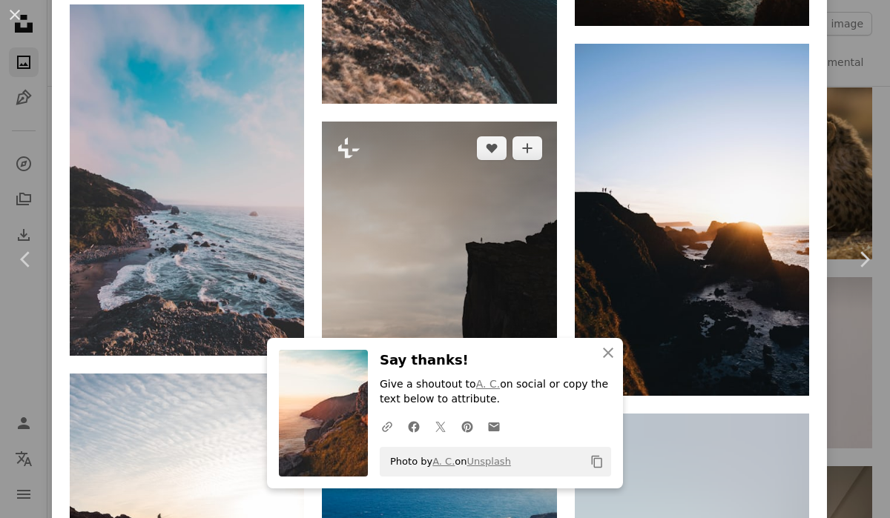
scroll to position [2016, 0]
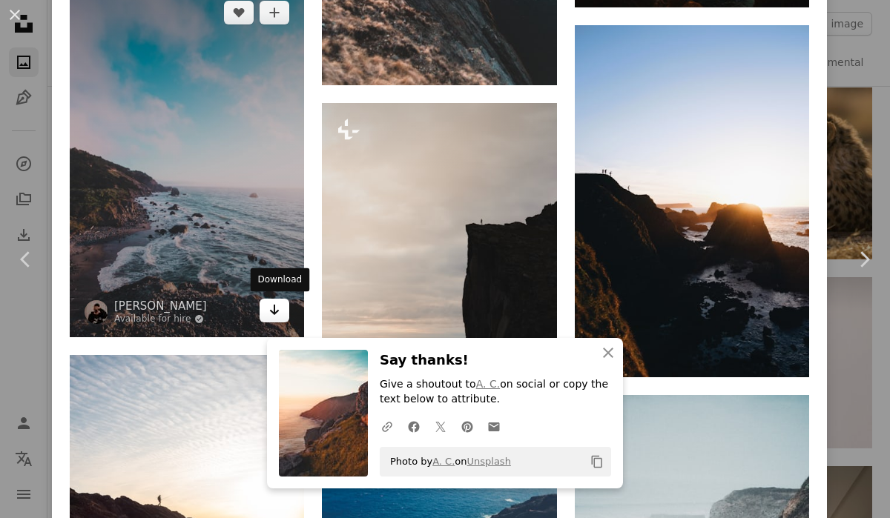
click at [274, 312] on icon "Arrow pointing down" at bounding box center [274, 310] width 12 height 18
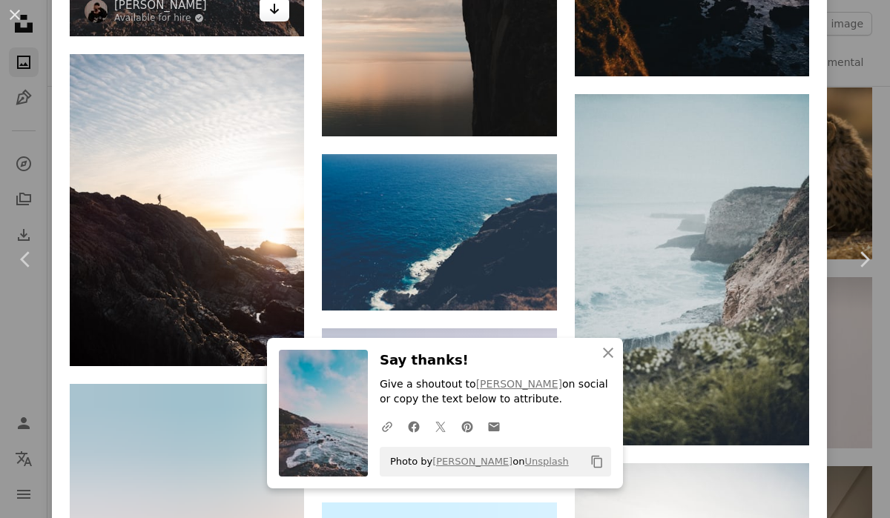
scroll to position [2321, 0]
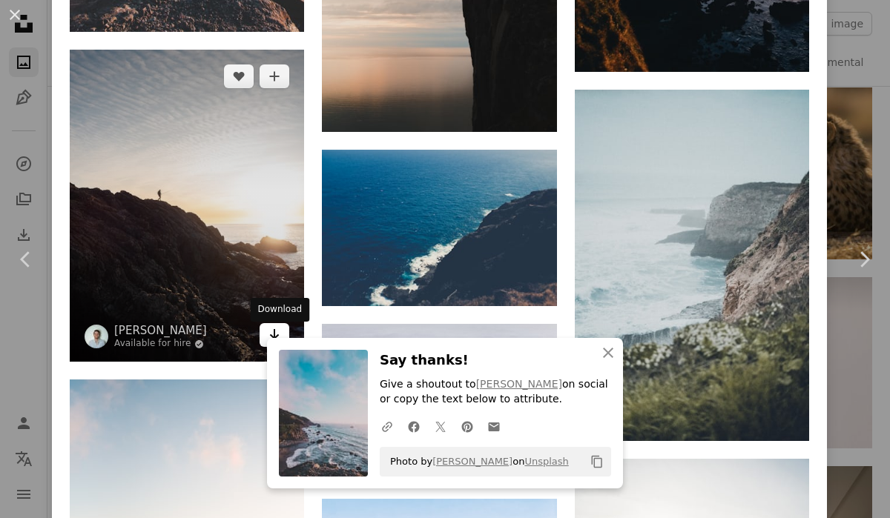
click at [270, 331] on link "Arrow pointing down" at bounding box center [274, 335] width 30 height 24
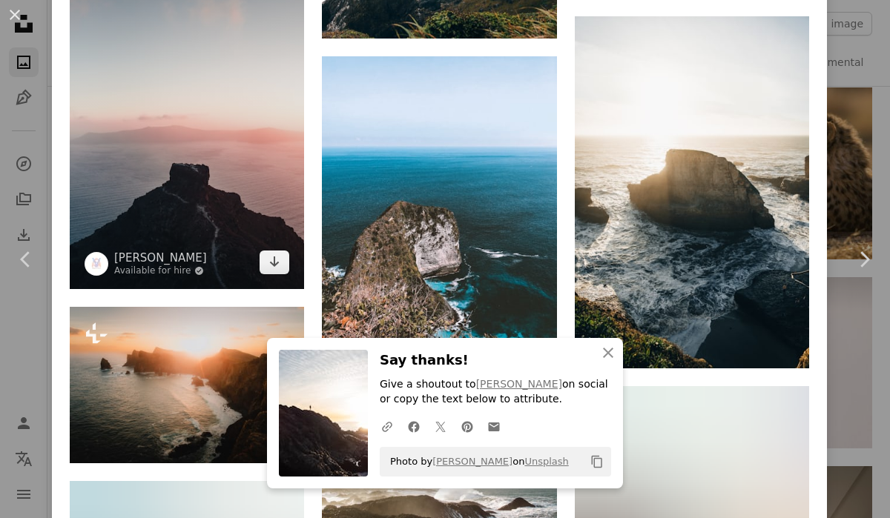
scroll to position [2766, 0]
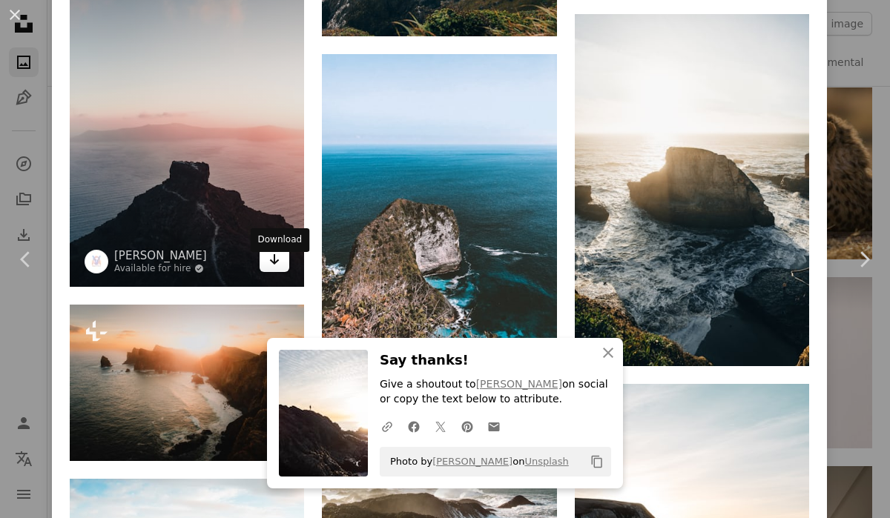
click at [272, 268] on icon "Arrow pointing down" at bounding box center [274, 260] width 12 height 18
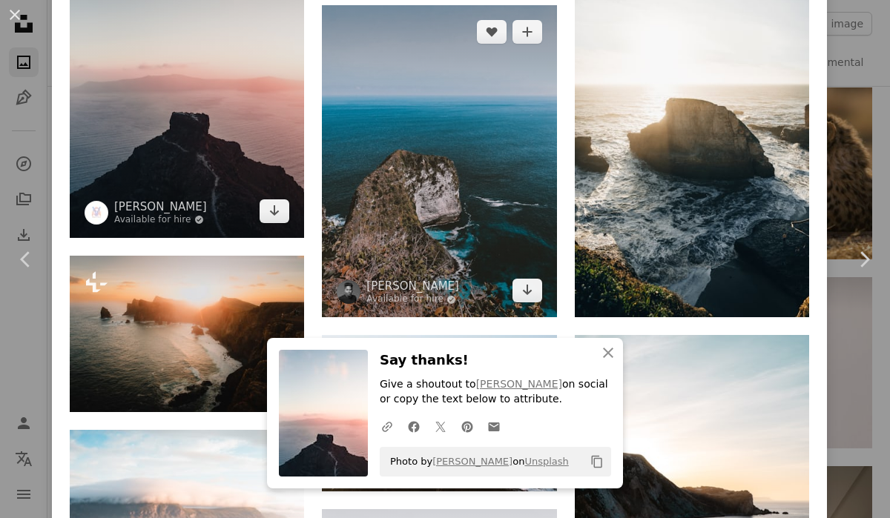
scroll to position [2816, 0]
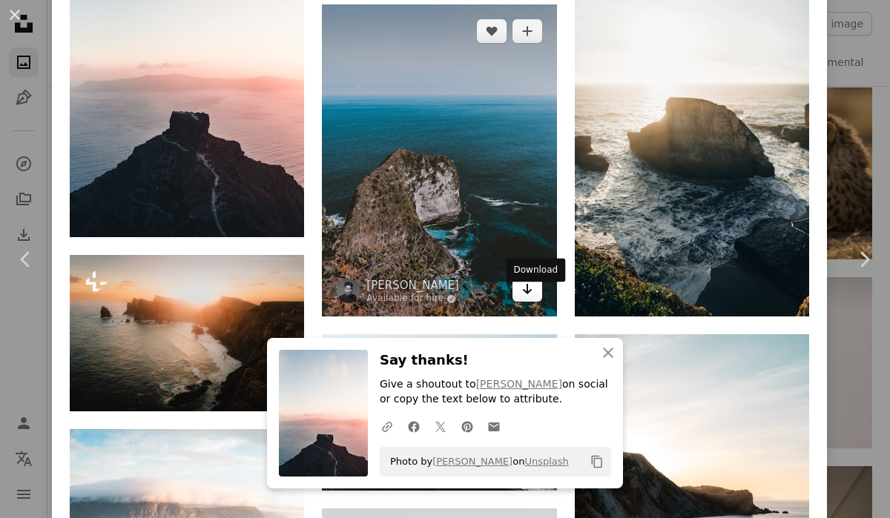
click at [532, 294] on icon "Download" at bounding box center [527, 289] width 10 height 10
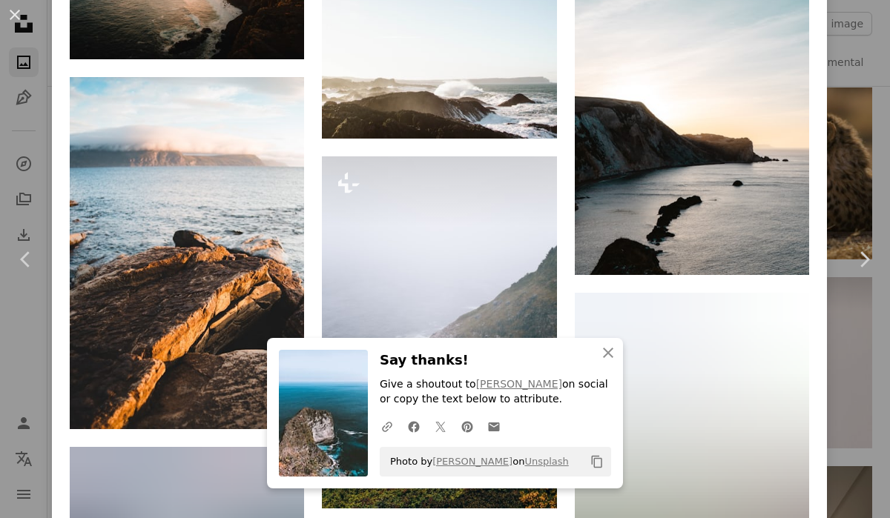
scroll to position [3171, 0]
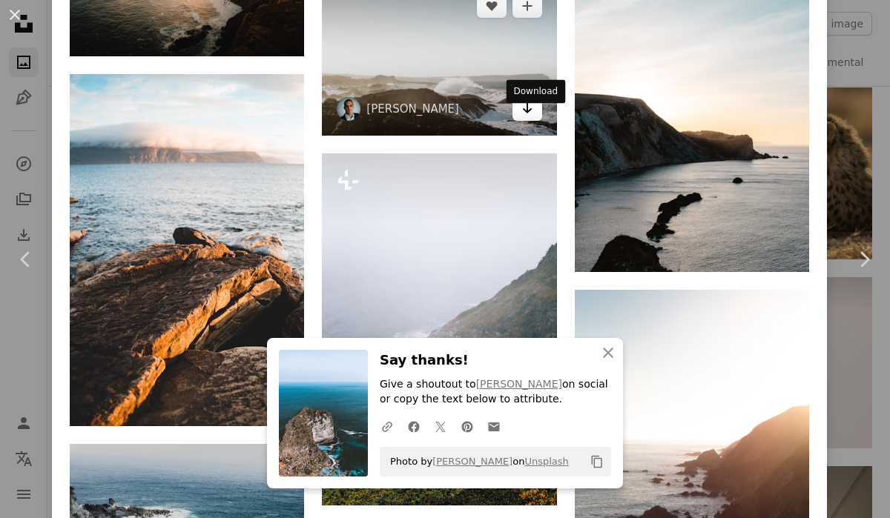
click at [533, 117] on icon "Arrow pointing down" at bounding box center [527, 108] width 12 height 18
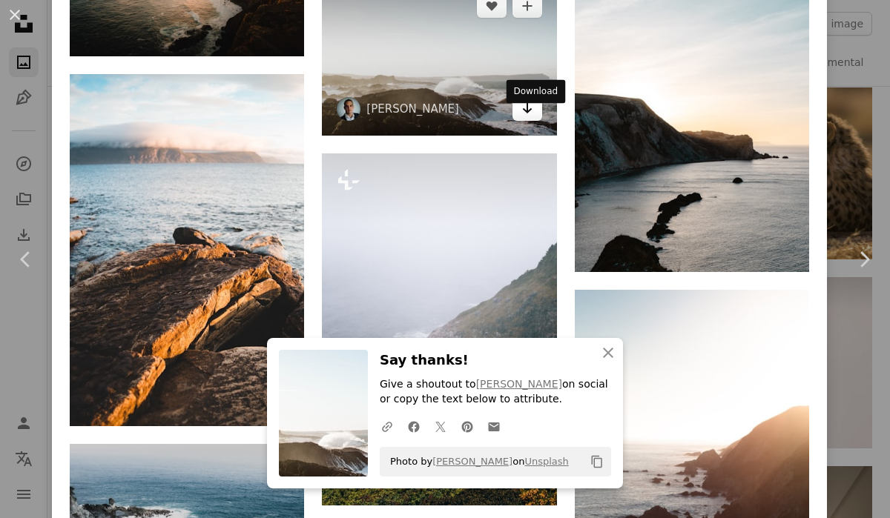
click at [533, 117] on icon "Arrow pointing down" at bounding box center [527, 108] width 12 height 18
drag, startPoint x: 503, startPoint y: 96, endPoint x: 606, endPoint y: 142, distance: 113.5
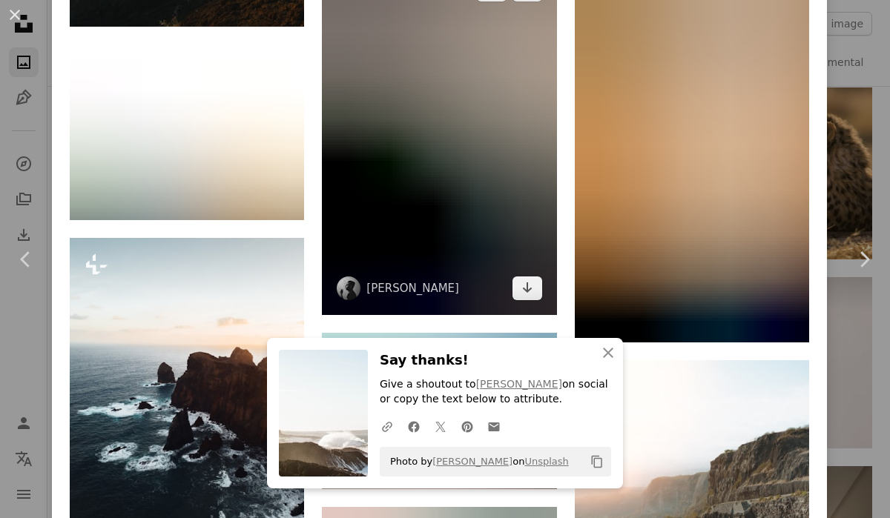
scroll to position [4296, 0]
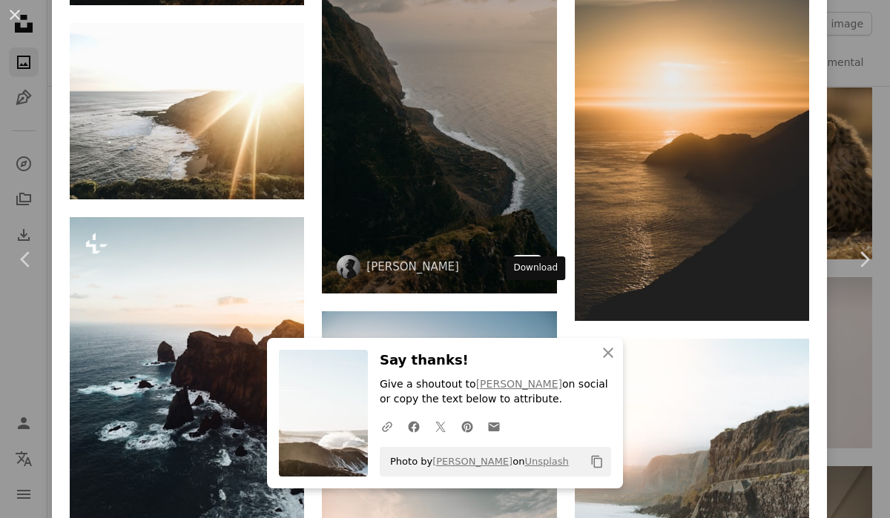
click at [532, 271] on icon "Download" at bounding box center [527, 266] width 10 height 10
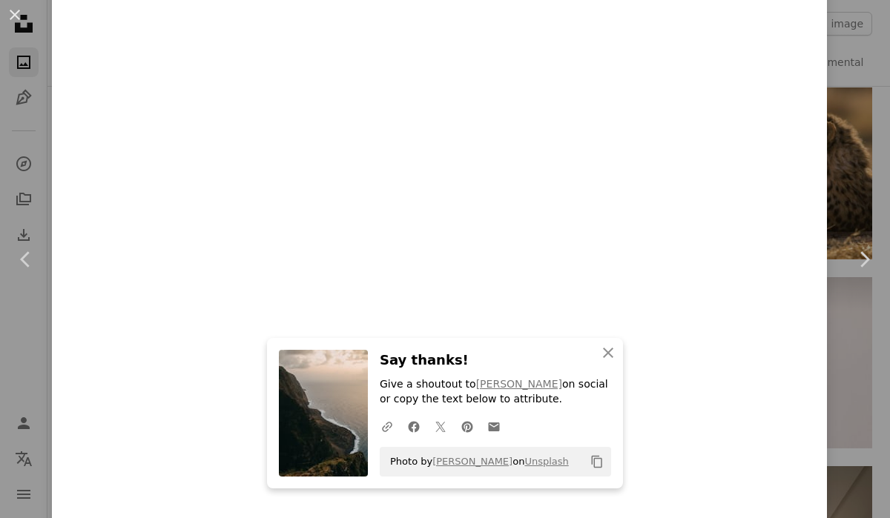
scroll to position [5286, 0]
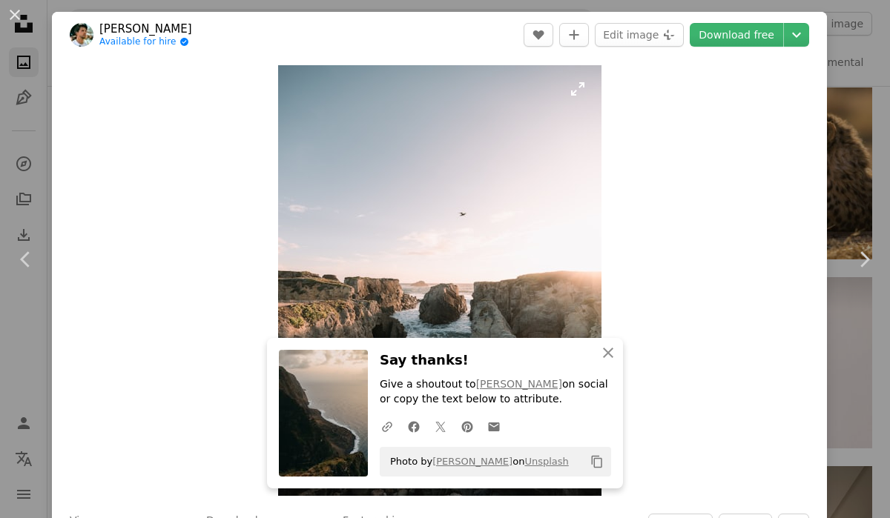
click at [517, 147] on img "Zoom in on this image" at bounding box center [439, 280] width 323 height 431
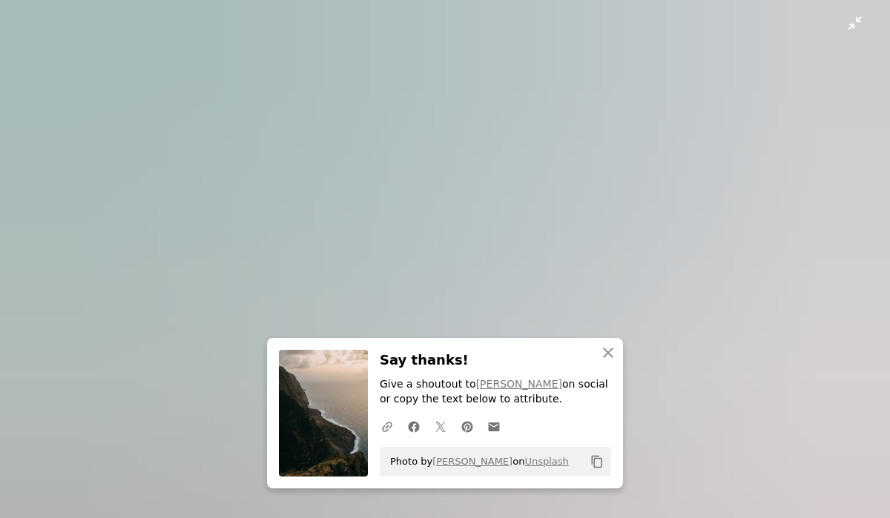
scroll to position [335, 0]
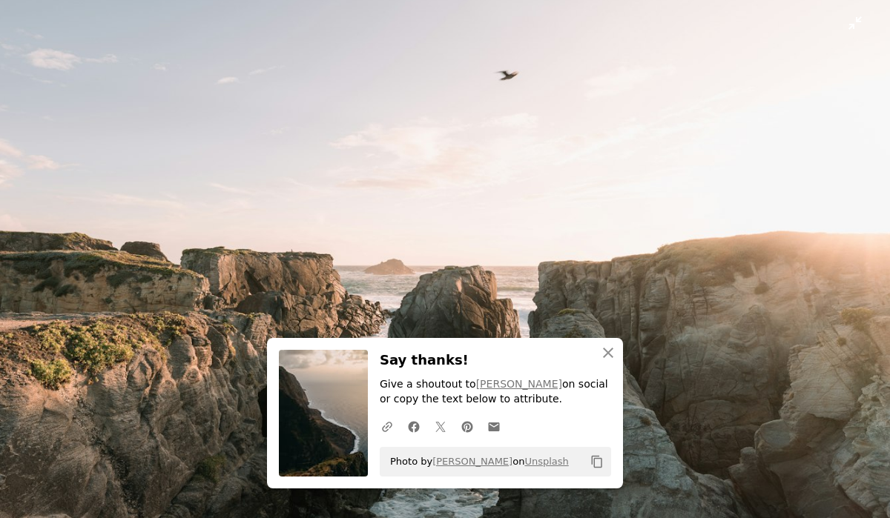
click at [83, 70] on img "Zoom out on this image" at bounding box center [444, 258] width 891 height 1188
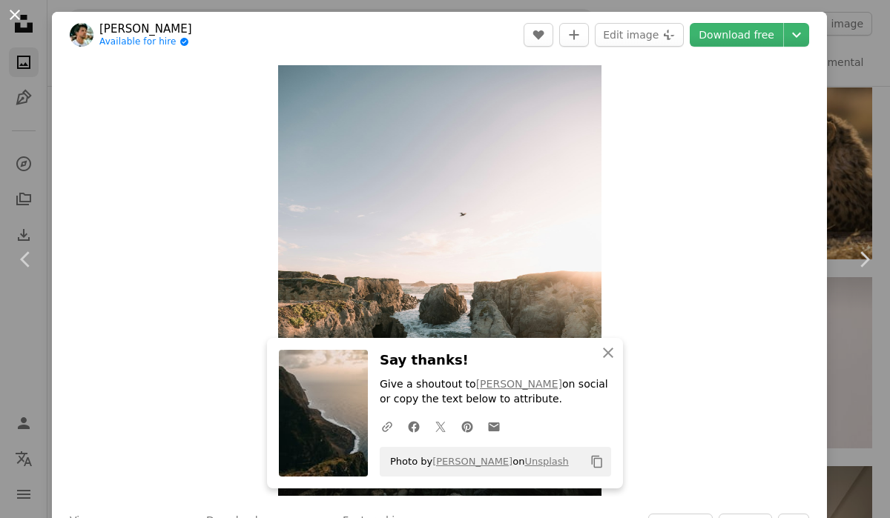
click at [12, 15] on button "An X shape" at bounding box center [15, 15] width 18 height 18
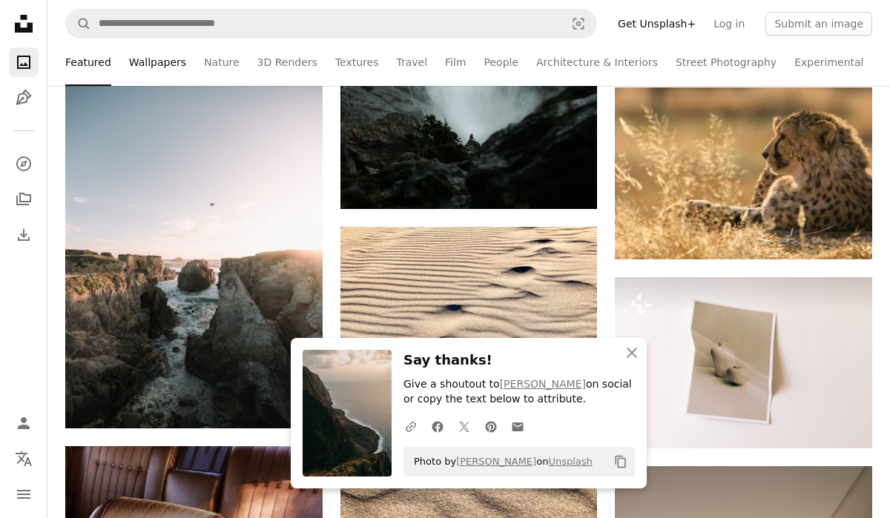
click at [166, 64] on link "Wallpapers" at bounding box center [157, 62] width 57 height 47
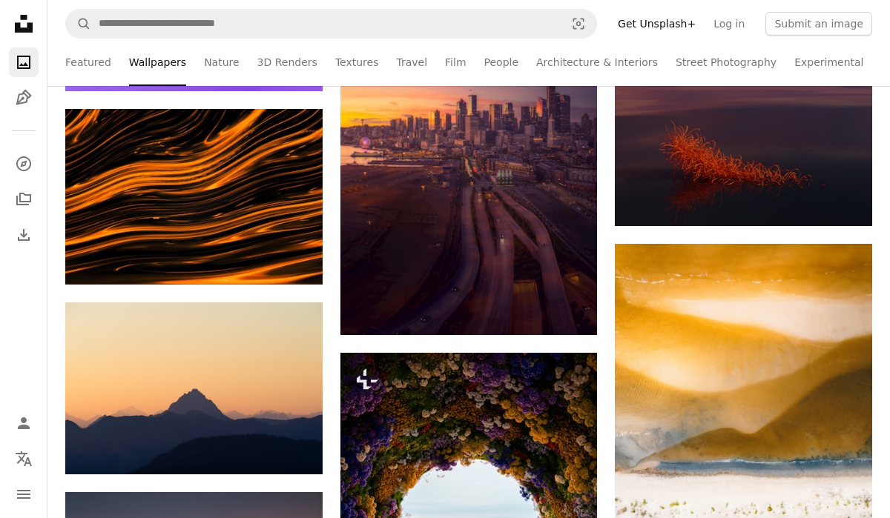
scroll to position [1931, 0]
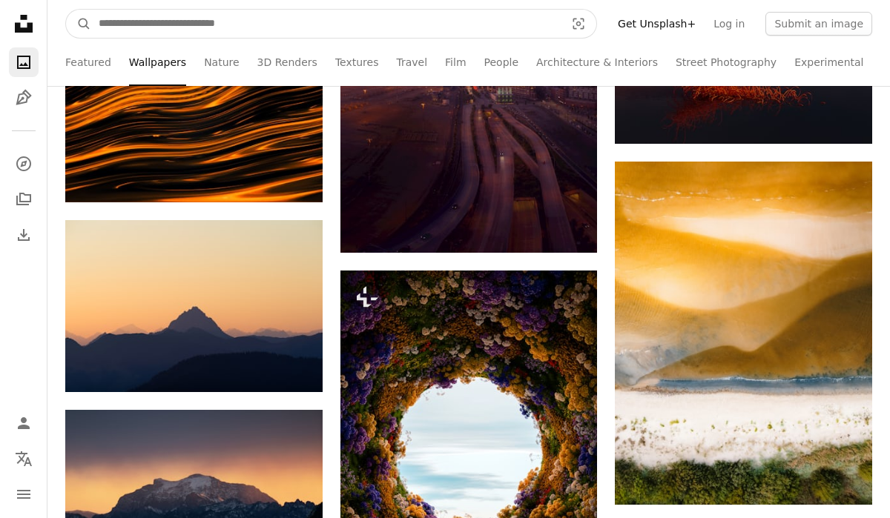
click at [349, 30] on input "Find visuals sitewide" at bounding box center [325, 24] width 469 height 28
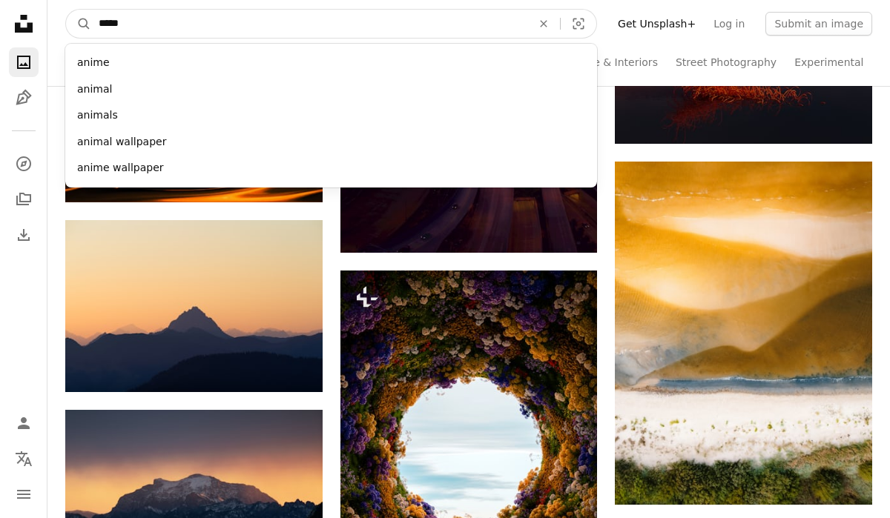
type input "*****"
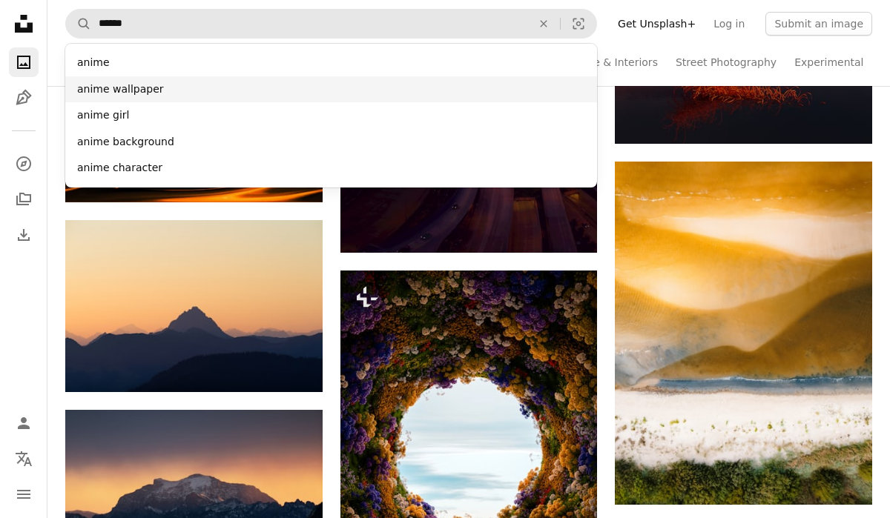
click at [326, 77] on div "anime wallpaper" at bounding box center [331, 89] width 532 height 27
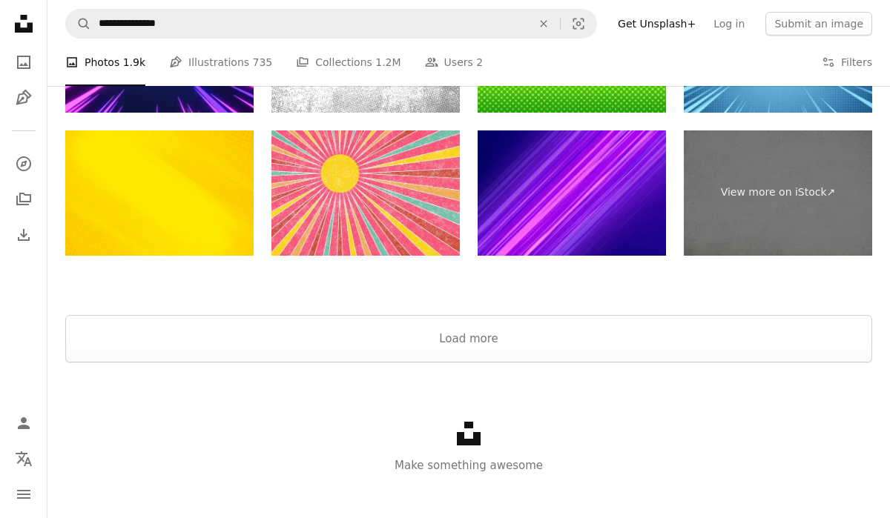
scroll to position [2119, 0]
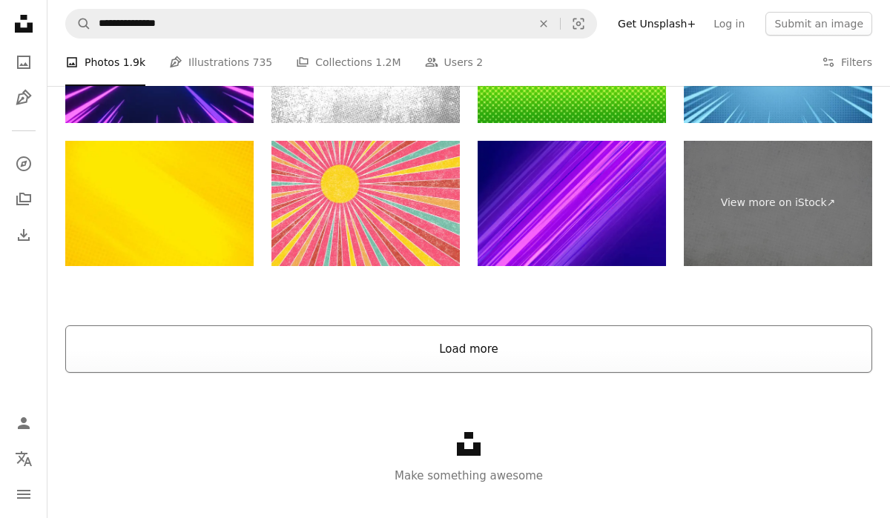
click at [422, 351] on button "Load more" at bounding box center [468, 348] width 807 height 47
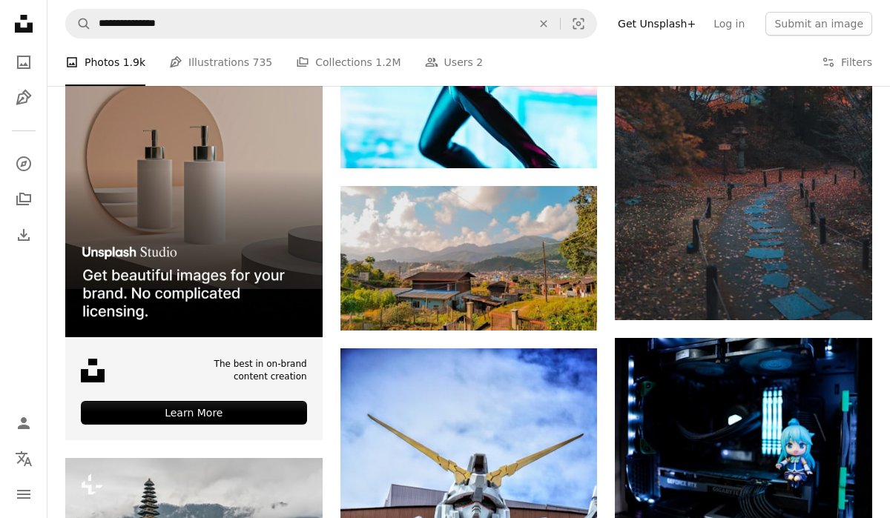
scroll to position [2306, 0]
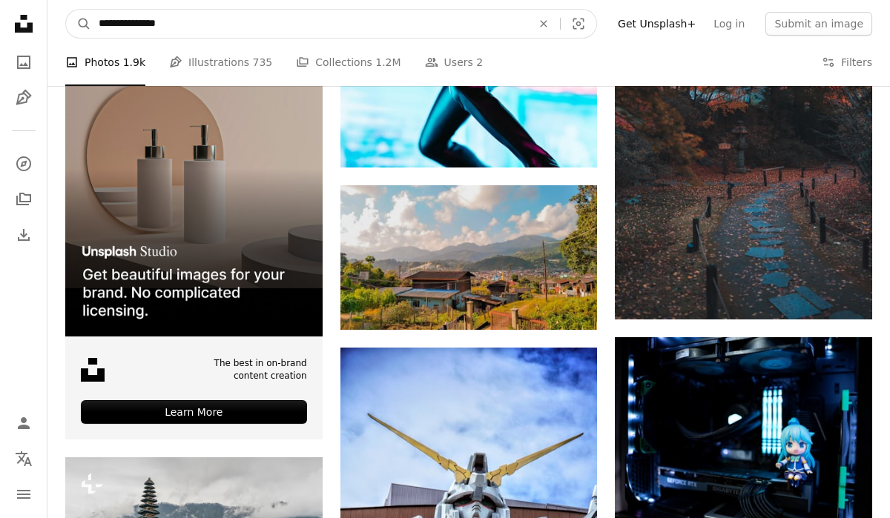
click at [234, 33] on input "**********" at bounding box center [309, 24] width 436 height 28
type input "**********"
click button "A magnifying glass" at bounding box center [78, 24] width 25 height 28
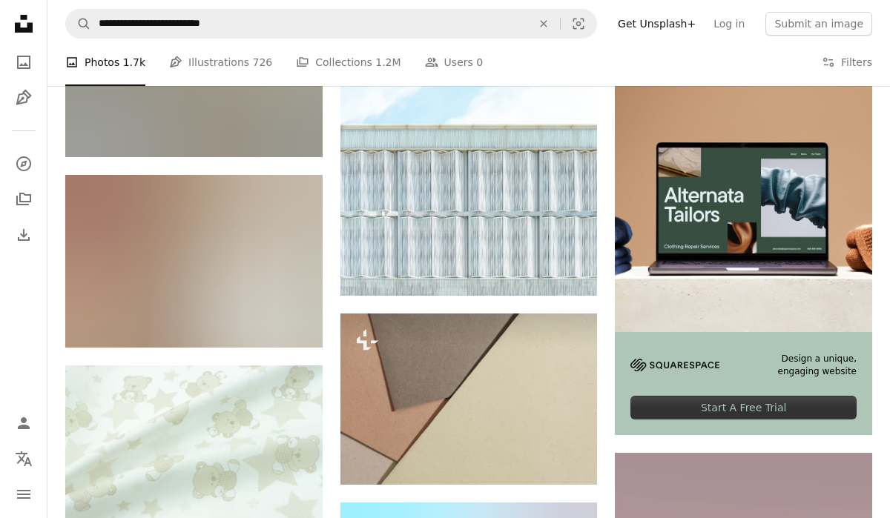
scroll to position [4110, 0]
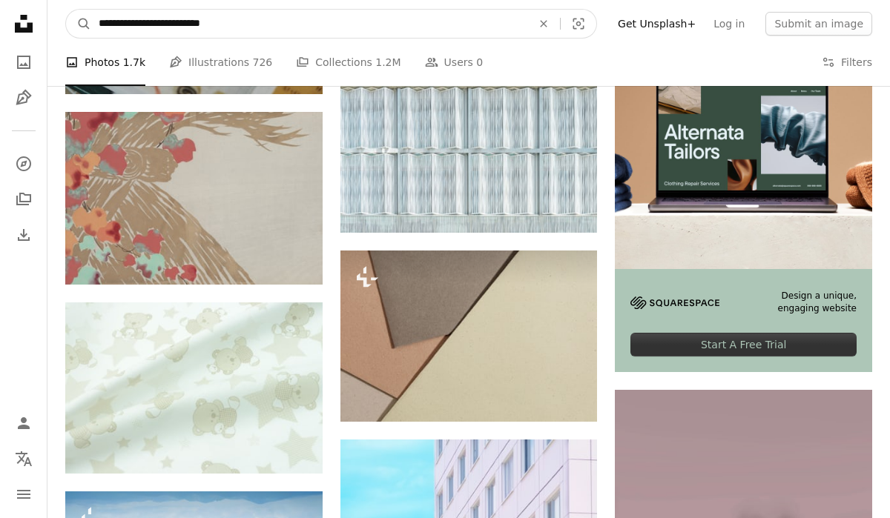
click at [126, 23] on input "**********" at bounding box center [309, 24] width 436 height 28
type input "**********"
click button "A magnifying glass" at bounding box center [78, 24] width 25 height 28
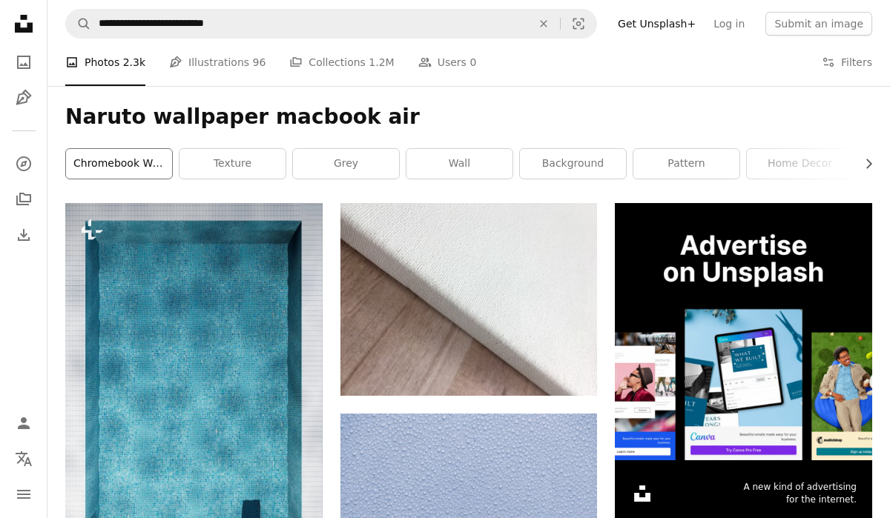
click at [153, 162] on link "chromebook wallpaper" at bounding box center [119, 164] width 106 height 30
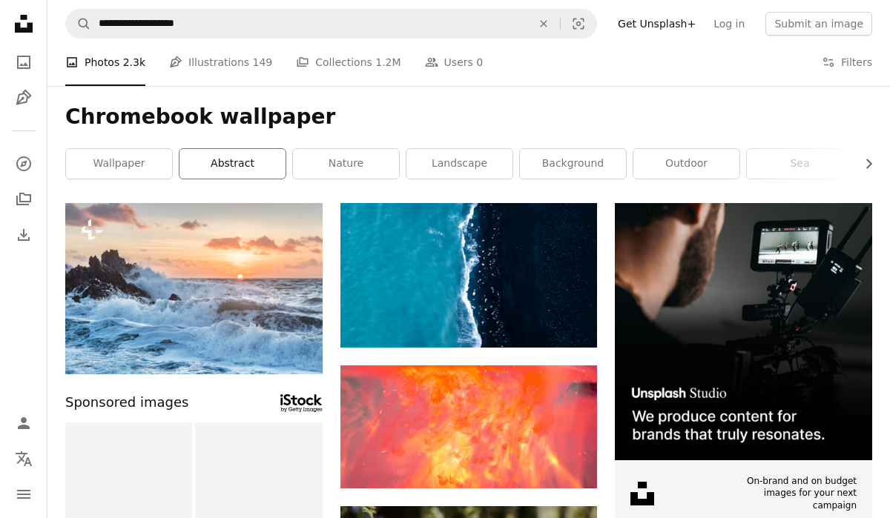
click at [220, 165] on link "abstract" at bounding box center [232, 164] width 106 height 30
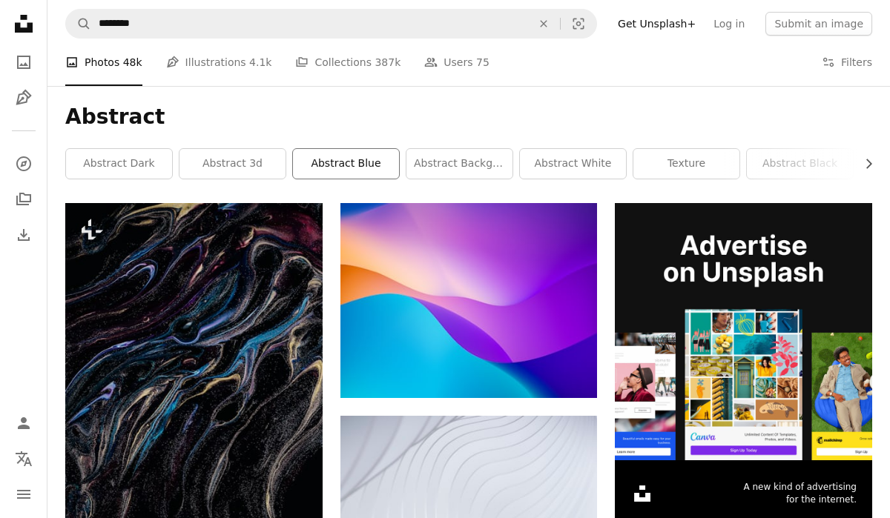
click at [366, 168] on link "abstract blue" at bounding box center [346, 164] width 106 height 30
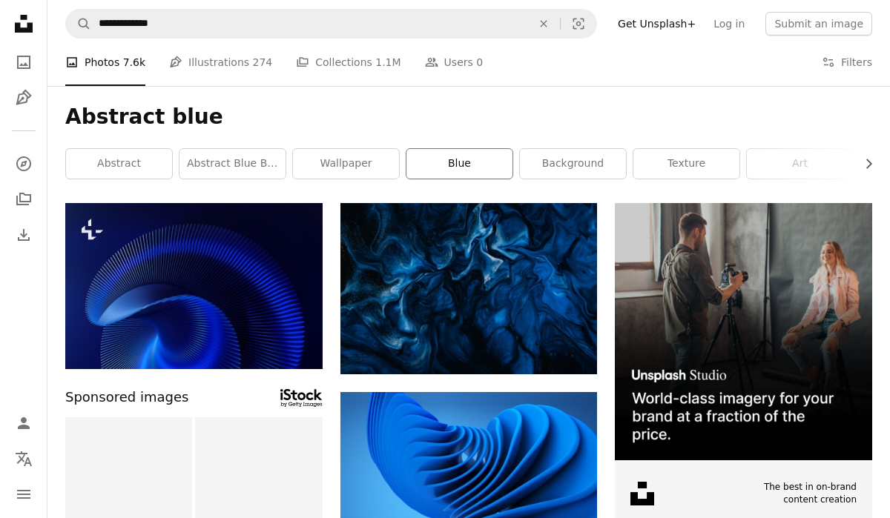
click at [448, 168] on link "blue" at bounding box center [459, 164] width 106 height 30
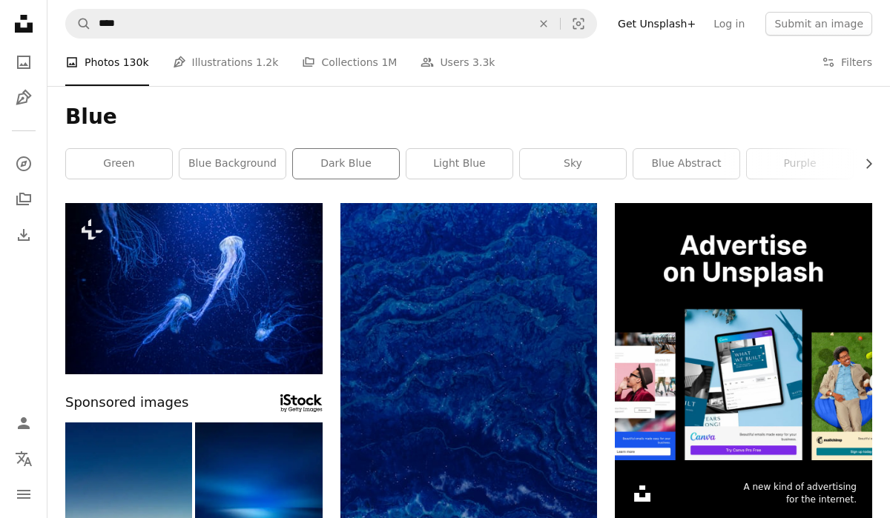
click at [337, 179] on div "dark blue" at bounding box center [345, 163] width 107 height 31
click at [334, 167] on link "dark blue" at bounding box center [346, 164] width 106 height 30
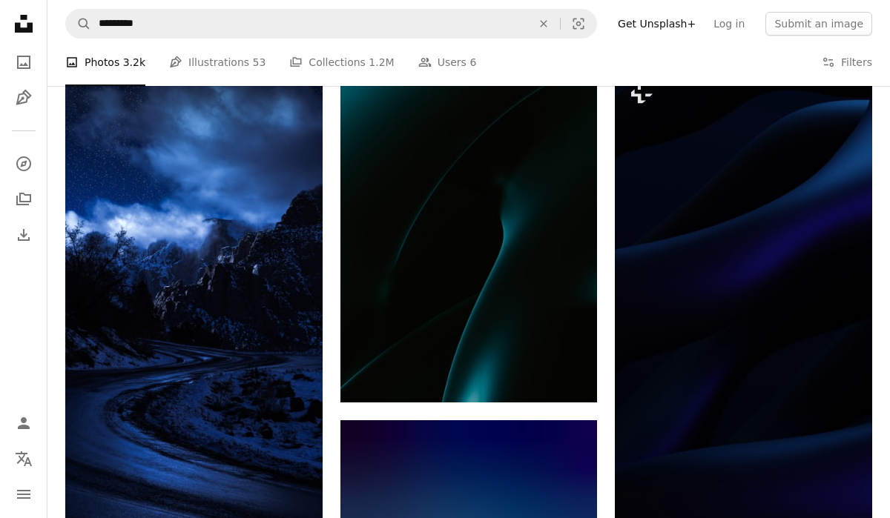
scroll to position [2690, 0]
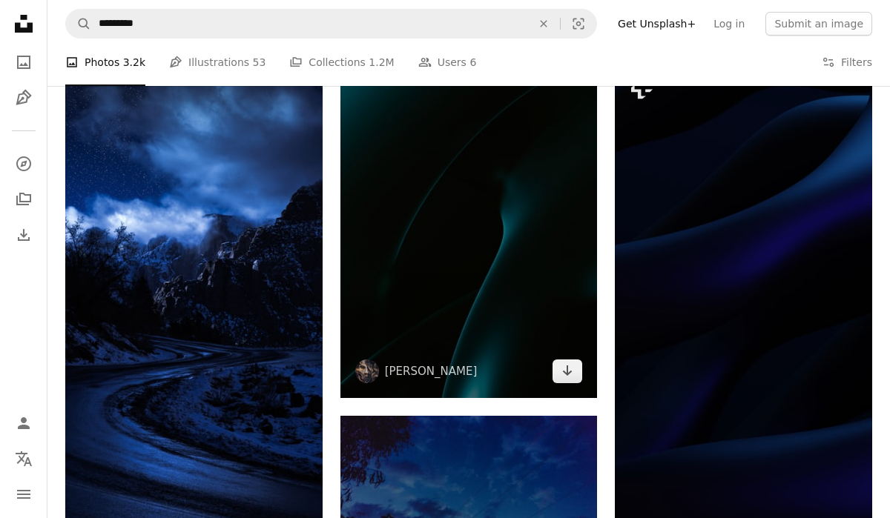
click at [384, 336] on img at bounding box center [468, 205] width 257 height 385
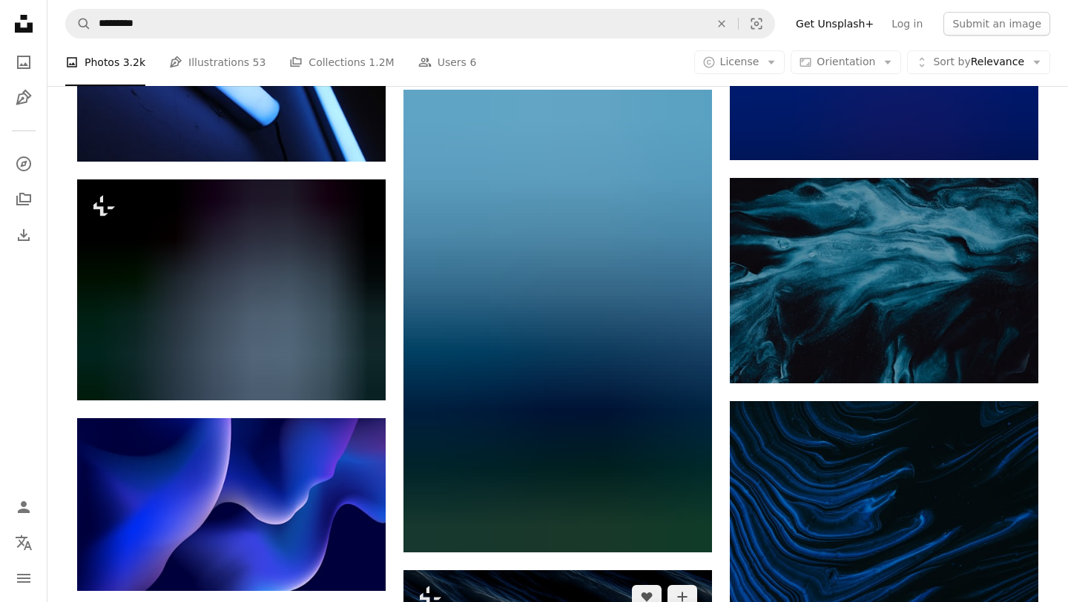
scroll to position [4282, 0]
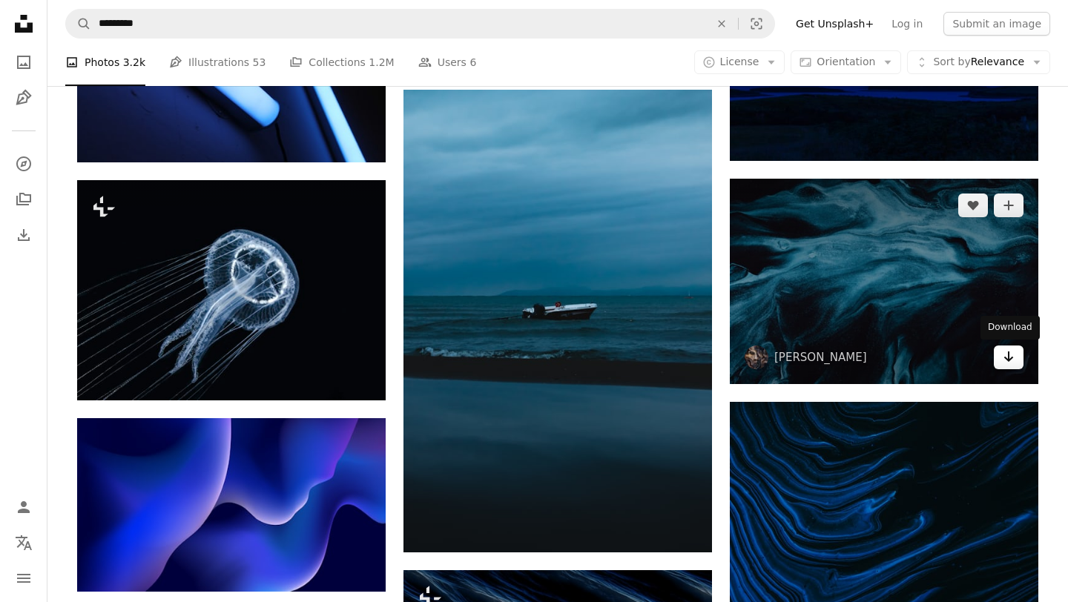
click at [889, 357] on link "Arrow pointing down" at bounding box center [1008, 357] width 30 height 24
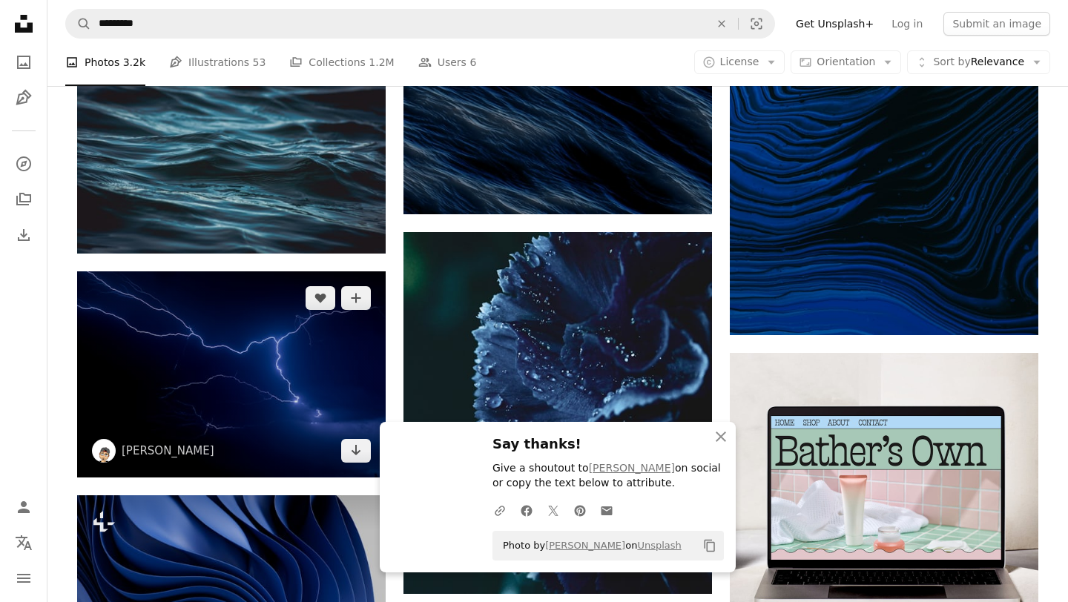
scroll to position [4840, 0]
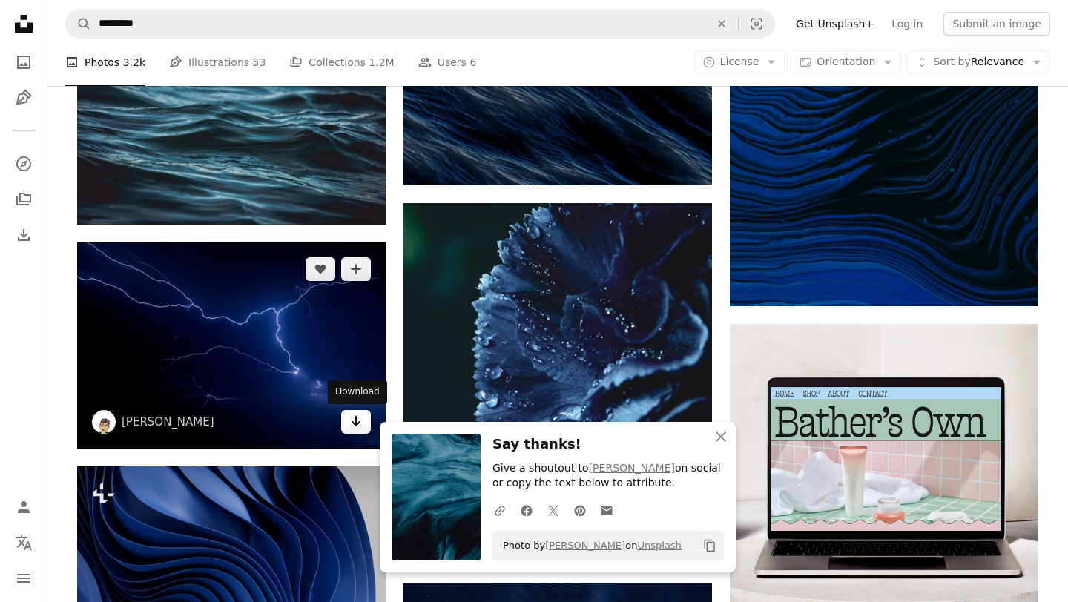
click at [357, 420] on icon "Arrow pointing down" at bounding box center [356, 421] width 12 height 18
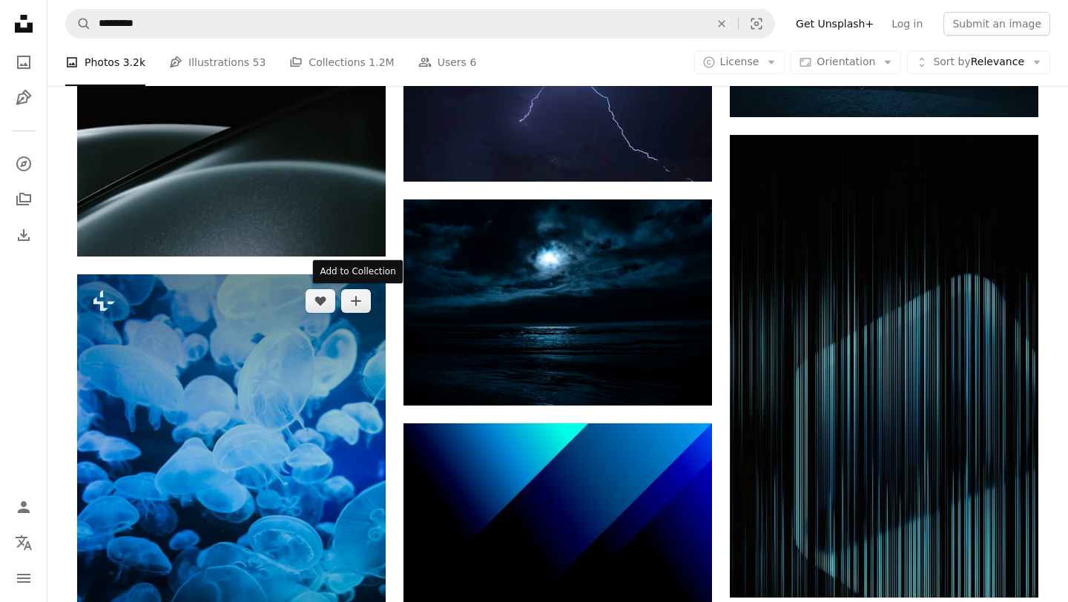
scroll to position [5687, 0]
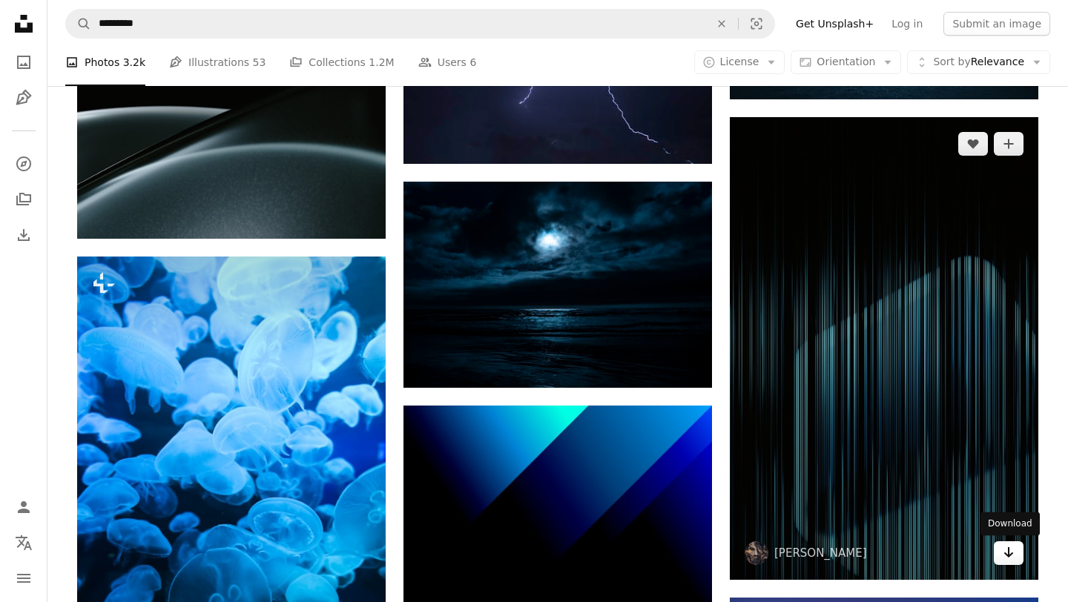
click at [889, 517] on icon "Download" at bounding box center [1009, 552] width 10 height 10
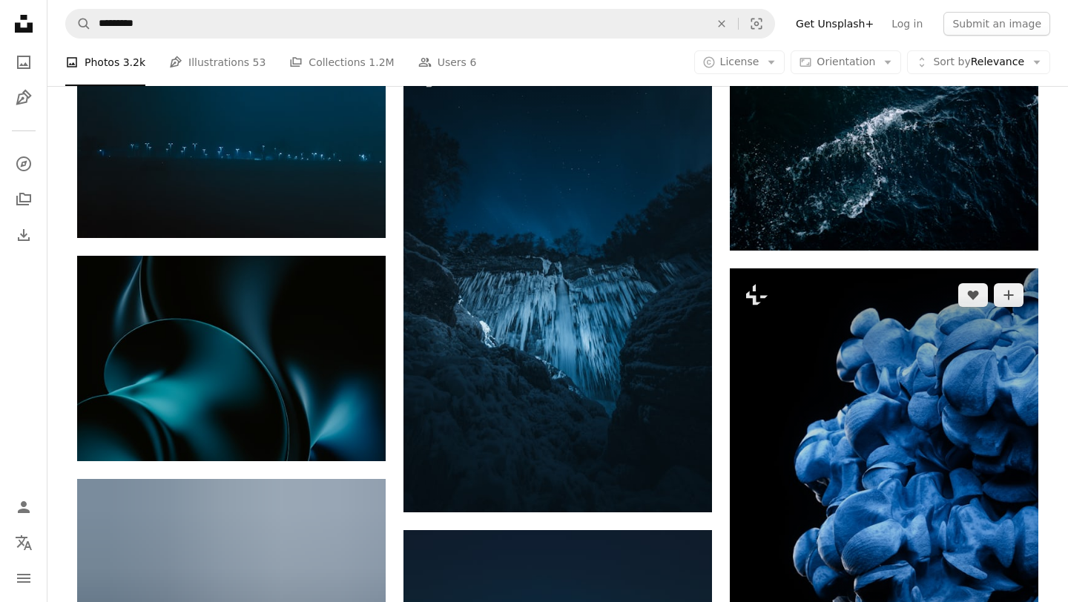
scroll to position [8489, 0]
